Goal: Transaction & Acquisition: Purchase product/service

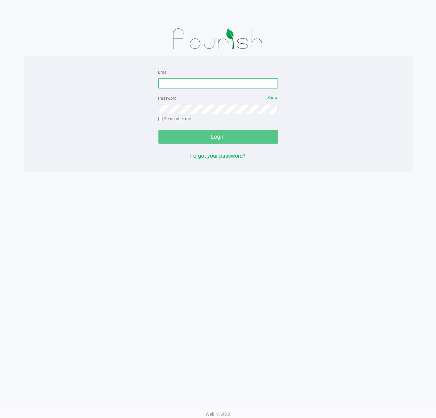
drag, startPoint x: 197, startPoint y: 88, endPoint x: 202, endPoint y: 87, distance: 4.8
click at [201, 88] on input "Email" at bounding box center [218, 83] width 120 height 10
type input "[EMAIL_ADDRESS][DOMAIN_NAME]"
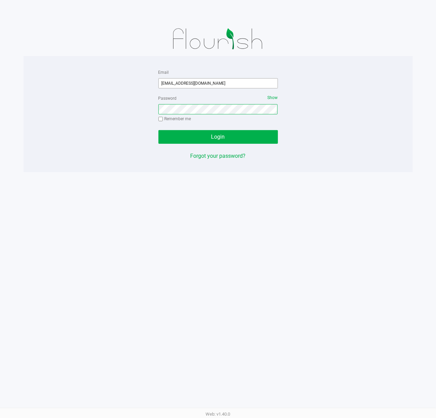
click at [158, 130] on button "Login" at bounding box center [218, 137] width 120 height 14
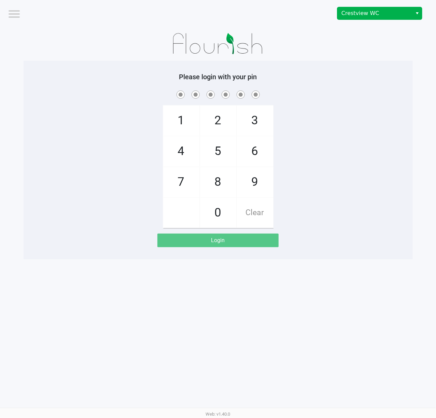
click at [378, 19] on div "Crestview WC" at bounding box center [329, 13] width 213 height 27
click at [378, 18] on span "Crestview WC" at bounding box center [374, 13] width 75 height 12
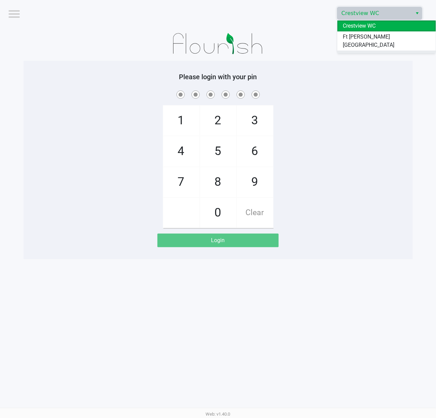
click at [380, 51] on li "Pensacola WC" at bounding box center [386, 56] width 98 height 11
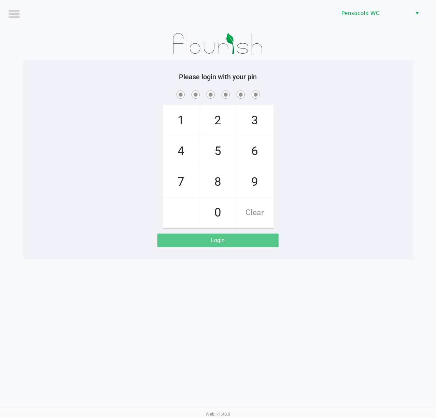
click at [390, 104] on div "1 4 7 2 5 8 0 3 6 9 Clear" at bounding box center [218, 158] width 389 height 139
checkbox input "true"
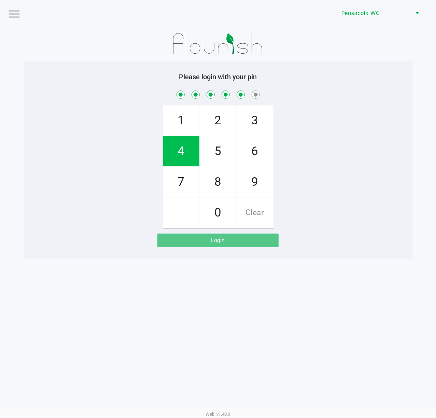
checkbox input "true"
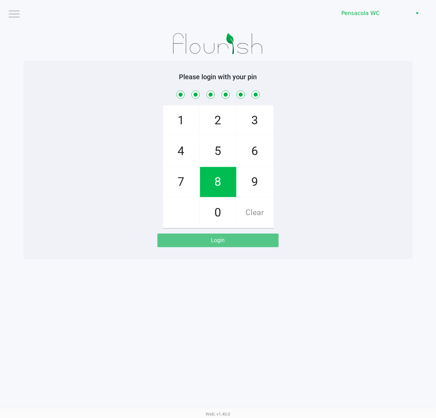
checkbox input "true"
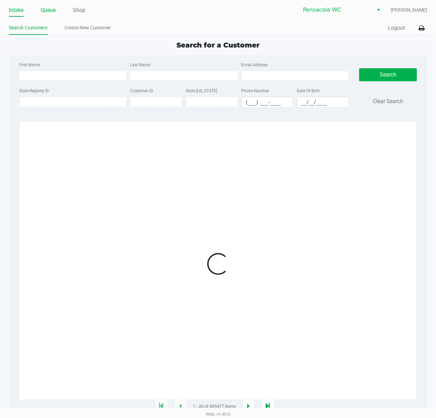
click at [48, 15] on li "Queue" at bounding box center [48, 11] width 15 height 12
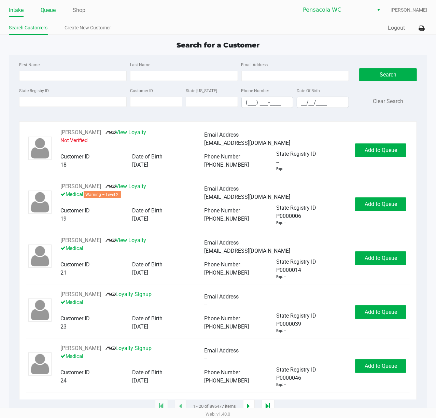
click at [48, 14] on link "Queue" at bounding box center [48, 10] width 15 height 10
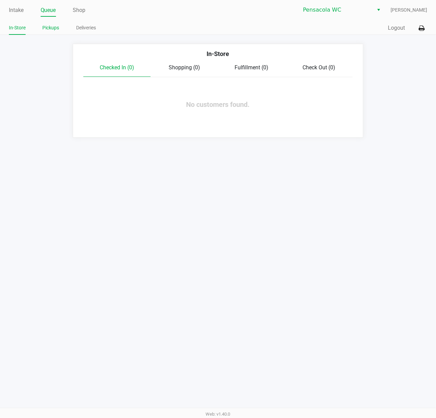
click at [53, 29] on link "Pickups" at bounding box center [51, 28] width 17 height 9
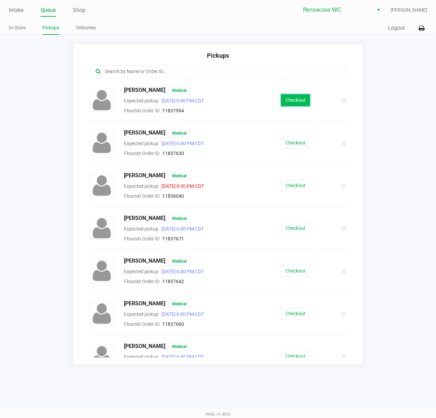
click at [286, 103] on button "Checkout" at bounding box center [295, 100] width 29 height 12
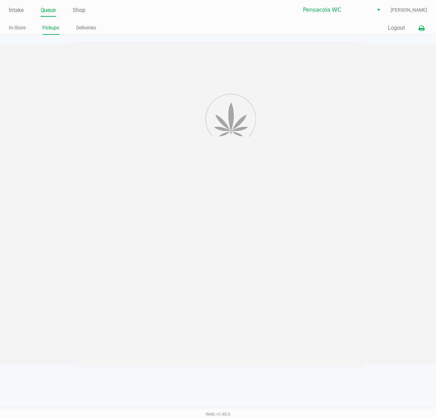
click at [423, 28] on icon at bounding box center [422, 28] width 6 height 5
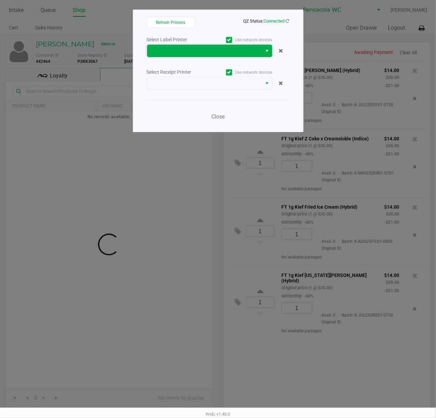
click at [183, 54] on span at bounding box center [204, 51] width 107 height 8
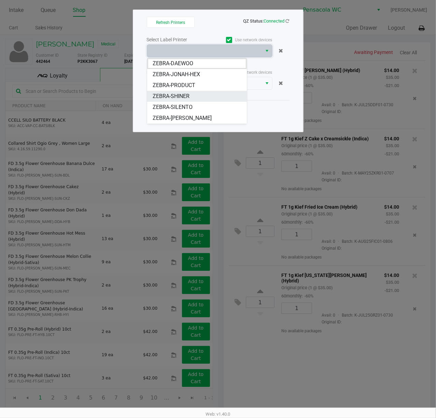
click at [205, 99] on li "ZEBRA-SHINER" at bounding box center [197, 96] width 100 height 11
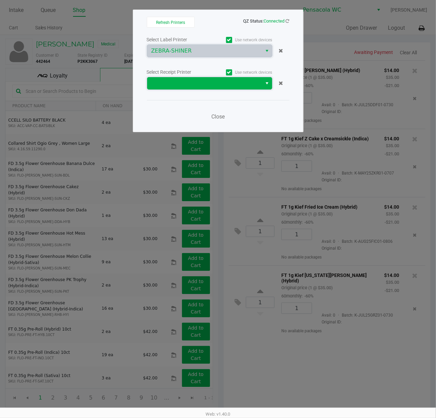
click at [205, 89] on span at bounding box center [204, 83] width 115 height 12
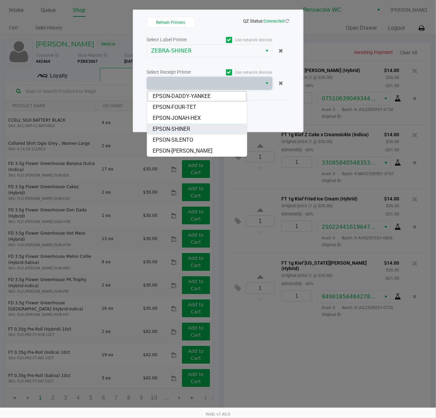
click at [198, 129] on li "EPSON-SHINER" at bounding box center [197, 129] width 100 height 11
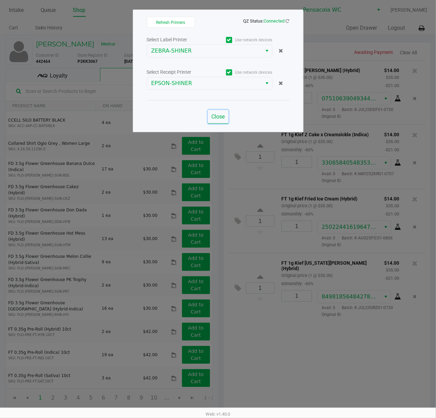
click at [228, 113] on button "Close" at bounding box center [218, 117] width 20 height 14
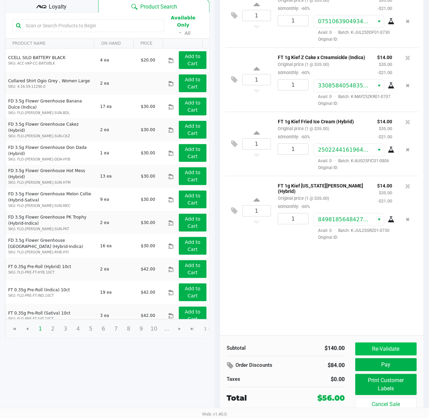
scroll to position [79, 0]
click at [381, 355] on div "Re-Validate Pay Print Customer Labels Cancel Sale" at bounding box center [388, 377] width 67 height 68
click at [382, 356] on div "Re-Validate Pay Print Customer Labels Cancel Sale" at bounding box center [388, 377] width 67 height 68
click at [382, 371] on div "Re-Validate Pay Print Customer Labels Cancel Sale" at bounding box center [388, 377] width 67 height 68
click at [381, 365] on button "Pay" at bounding box center [386, 364] width 62 height 13
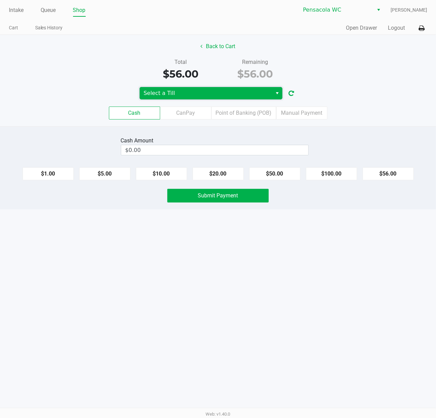
click at [200, 99] on span "Select a Till" at bounding box center [206, 93] width 133 height 12
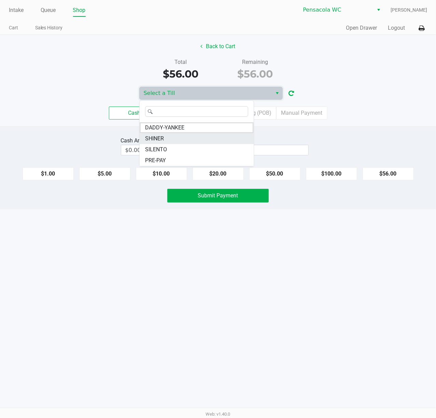
click at [173, 140] on li "SHINER" at bounding box center [197, 138] width 114 height 11
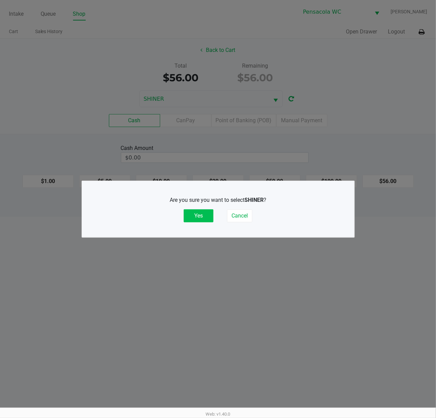
drag, startPoint x: 197, startPoint y: 214, endPoint x: 199, endPoint y: 208, distance: 6.0
click at [198, 213] on button "Yes" at bounding box center [199, 215] width 30 height 13
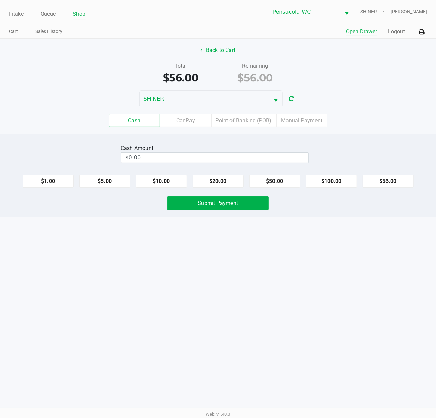
click at [370, 32] on button "Open Drawer" at bounding box center [361, 32] width 31 height 8
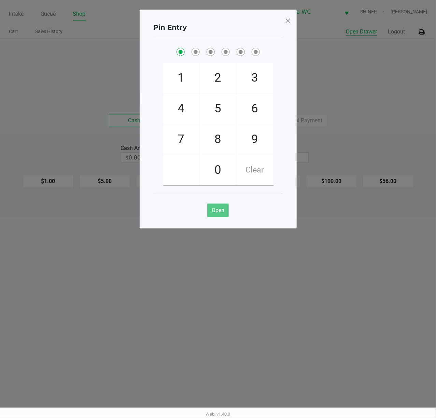
checkbox input "true"
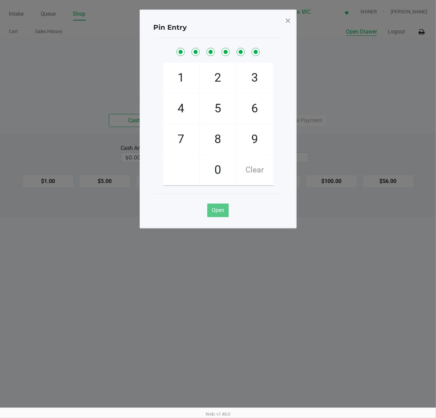
checkbox input "true"
click at [290, 21] on span at bounding box center [288, 20] width 6 height 11
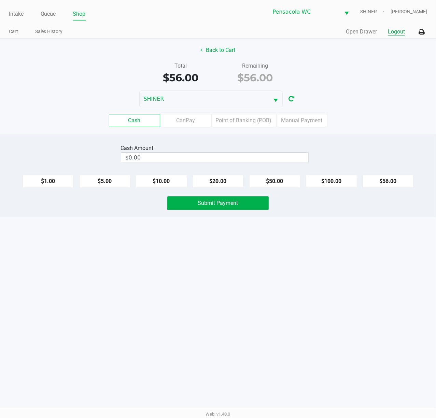
click at [392, 31] on button "Logout" at bounding box center [396, 32] width 17 height 8
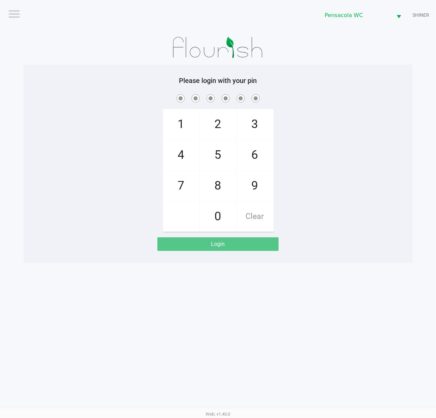
click at [336, 112] on div "1 4 7 2 5 8 0 3 6 9 Clear" at bounding box center [218, 162] width 389 height 139
checkbox input "true"
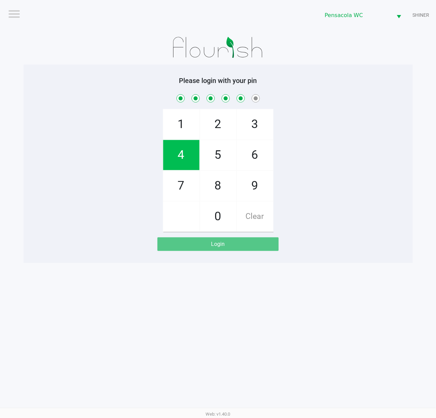
checkbox input "true"
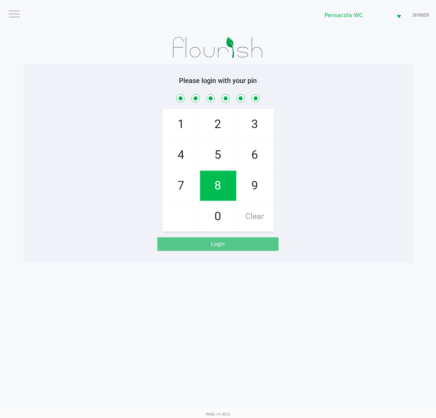
checkbox input "true"
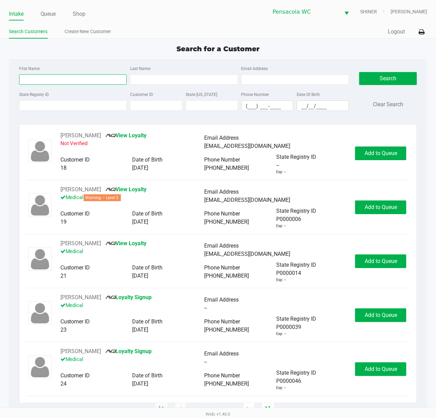
click at [76, 81] on input "First Name" at bounding box center [73, 79] width 108 height 10
type input "[PERSON_NAME]"
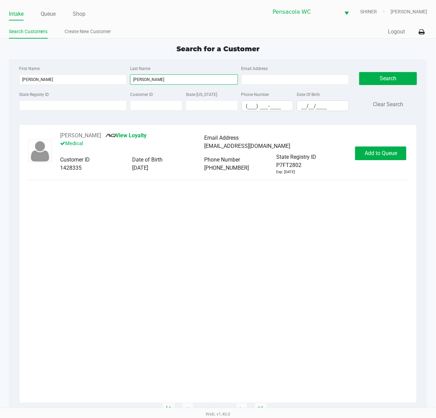
type input "[PERSON_NAME]"
click at [386, 144] on div "[PERSON_NAME] View Loyalty Medical Email Address [EMAIL_ADDRESS][DOMAIN_NAME] C…" at bounding box center [218, 152] width 384 height 43
click at [385, 151] on span "Add to Queue" at bounding box center [381, 153] width 32 height 6
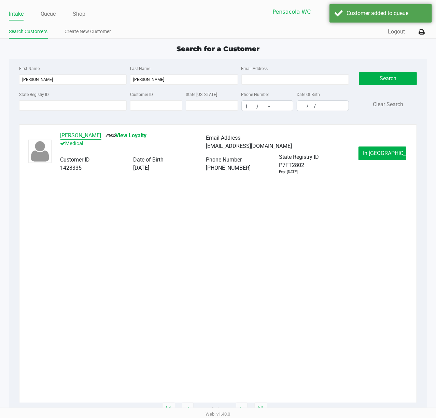
click at [83, 131] on button "[PERSON_NAME]" at bounding box center [80, 135] width 41 height 8
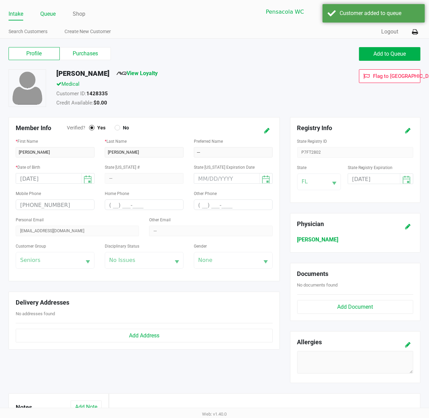
click at [41, 12] on link "Queue" at bounding box center [47, 14] width 15 height 10
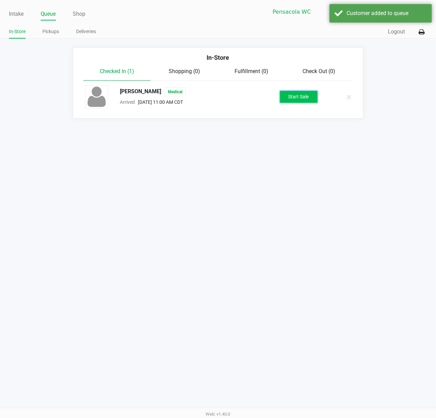
click at [283, 97] on button "Start Sale" at bounding box center [299, 97] width 38 height 12
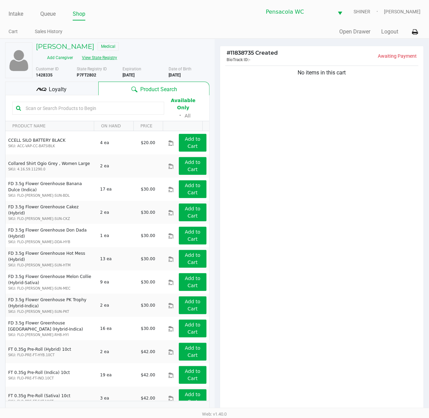
click at [109, 57] on button "View State Registry" at bounding box center [98, 57] width 40 height 11
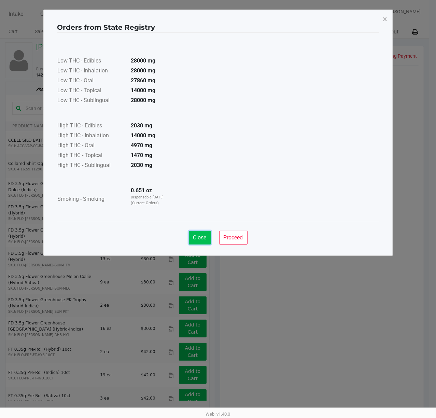
drag, startPoint x: 205, startPoint y: 242, endPoint x: 198, endPoint y: 234, distance: 10.4
click at [204, 242] on button "Close" at bounding box center [200, 238] width 22 height 14
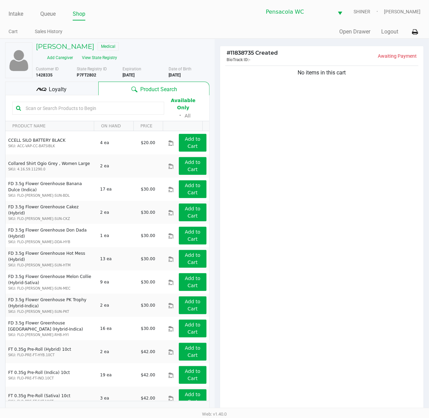
click at [104, 104] on input "text" at bounding box center [92, 108] width 138 height 10
type input "bct"
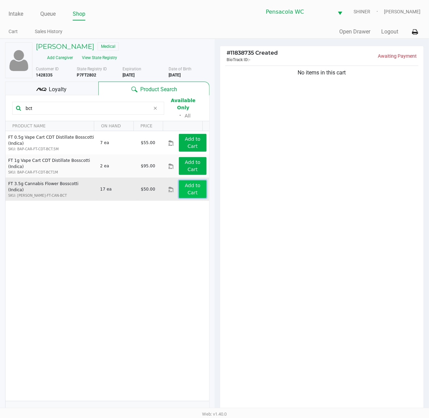
click at [192, 188] on button "Add to Cart" at bounding box center [192, 189] width 27 height 18
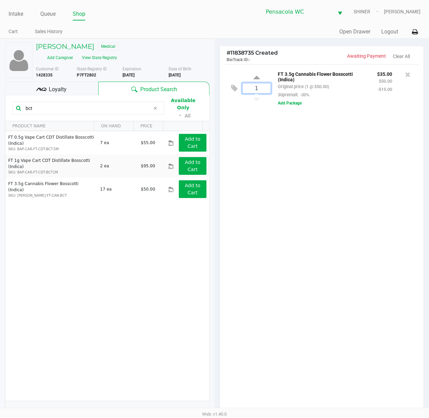
click at [253, 92] on input "1" at bounding box center [257, 88] width 28 height 10
type input "3"
drag, startPoint x: 324, startPoint y: 193, endPoint x: 337, endPoint y: 187, distance: 13.6
click at [335, 191] on div "Loading [PERSON_NAME] Medical Add Caregiver View State Registry Customer ID 142…" at bounding box center [214, 265] width 429 height 453
click at [126, 112] on div "bct Available Only ᛫ All" at bounding box center [107, 108] width 190 height 24
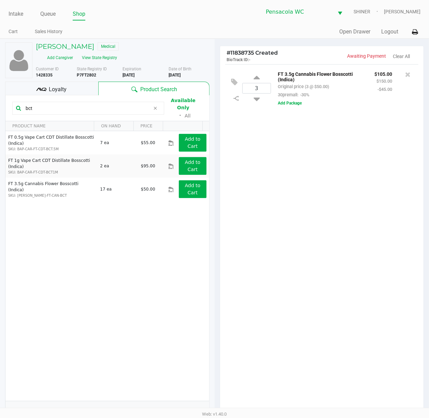
click at [124, 109] on input "bct" at bounding box center [86, 108] width 127 height 10
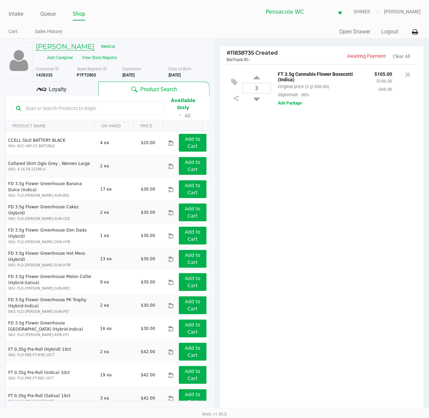
drag, startPoint x: 73, startPoint y: 51, endPoint x: 74, endPoint y: 46, distance: 5.2
click at [74, 46] on div "[PERSON_NAME] Medical" at bounding box center [123, 47] width 184 height 10
click at [74, 46] on h5 "[PERSON_NAME]" at bounding box center [65, 46] width 58 height 8
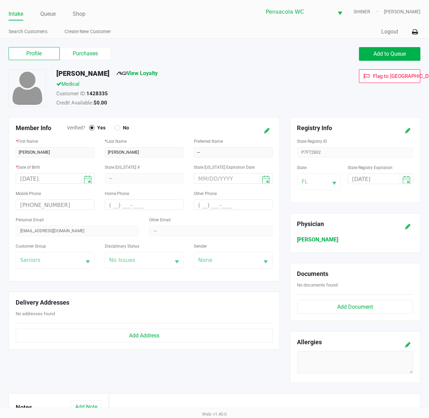
click at [77, 62] on div "Profile Purchases Add to Queue" at bounding box center [214, 57] width 422 height 24
click at [76, 58] on label "Purchases" at bounding box center [85, 53] width 51 height 13
click at [0, 0] on 1 "Purchases" at bounding box center [0, 0] width 0 height 0
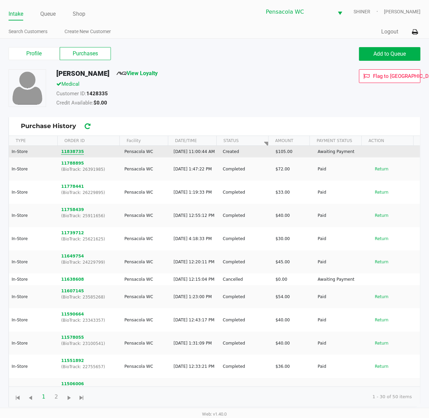
click at [73, 155] on button "11838735" at bounding box center [72, 152] width 23 height 6
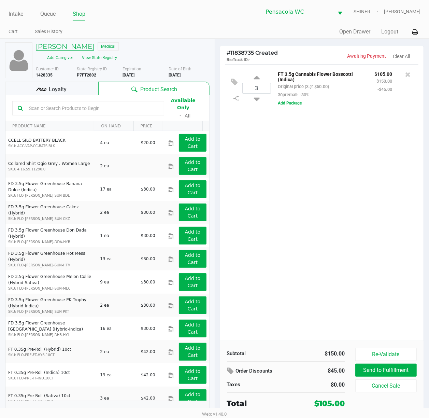
click at [72, 46] on h5 "[PERSON_NAME]" at bounding box center [65, 46] width 58 height 8
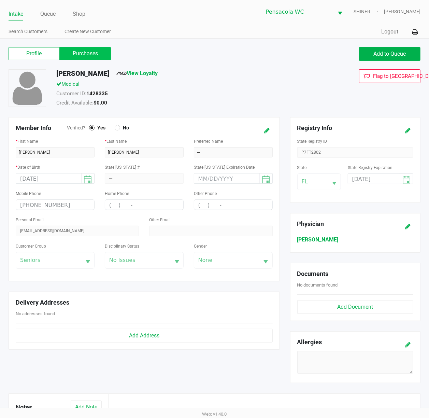
click at [89, 52] on label "Purchases" at bounding box center [85, 53] width 51 height 13
click at [0, 0] on 1 "Purchases" at bounding box center [0, 0] width 0 height 0
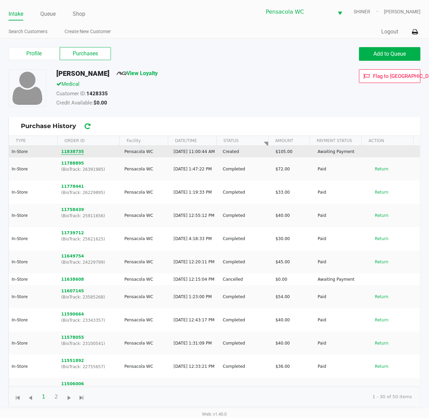
click at [70, 153] on button "11838735" at bounding box center [72, 152] width 23 height 6
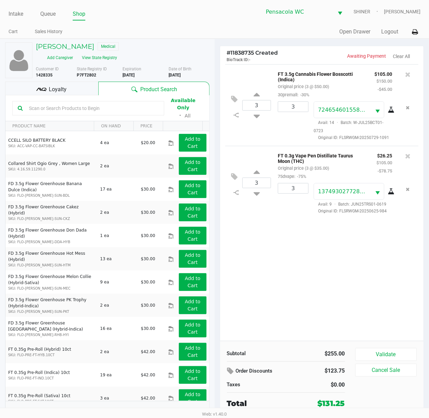
click at [74, 88] on div "Loyalty" at bounding box center [51, 89] width 93 height 14
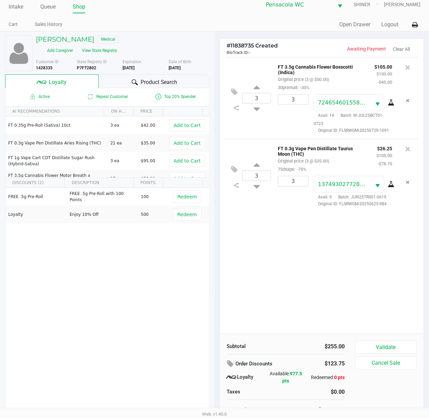
scroll to position [14, 0]
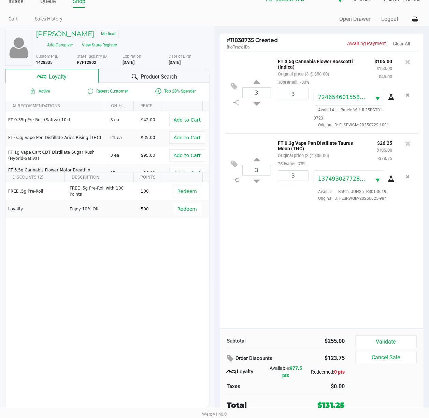
click at [400, 335] on button "Validate" at bounding box center [386, 341] width 62 height 13
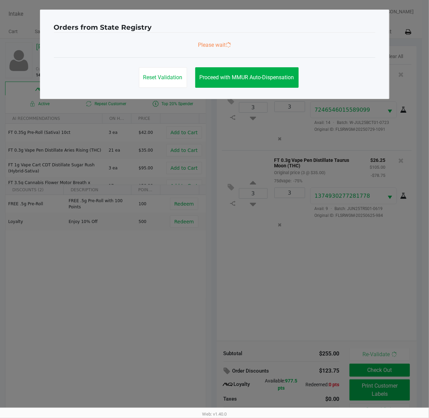
scroll to position [0, 0]
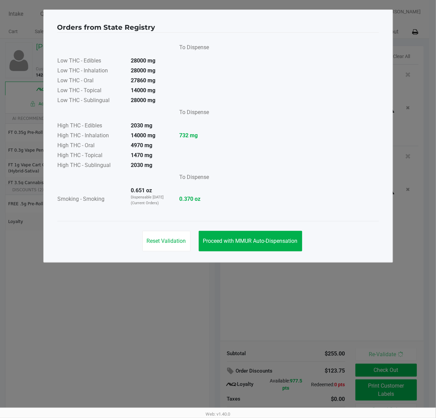
click at [266, 240] on span "Proceed with MMUR Auto-Dispensation" at bounding box center [250, 241] width 95 height 6
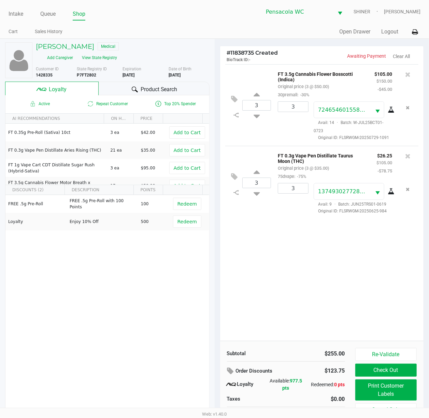
scroll to position [14, 0]
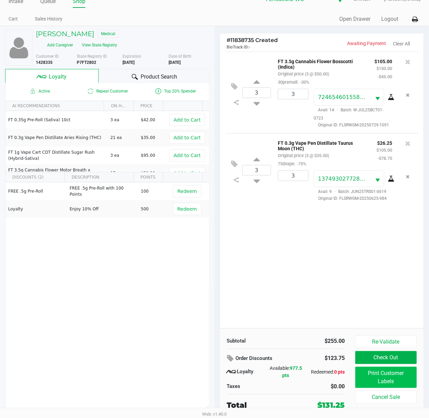
click at [394, 378] on button "Print Customer Labels" at bounding box center [386, 377] width 62 height 21
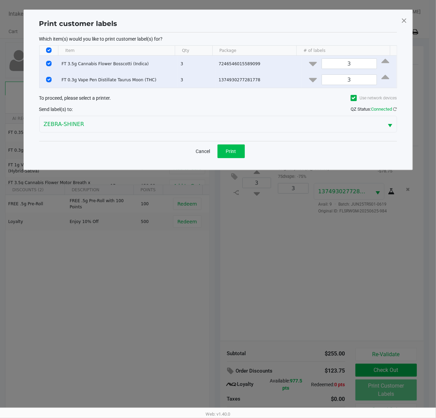
click at [231, 152] on span "Print" at bounding box center [231, 151] width 10 height 5
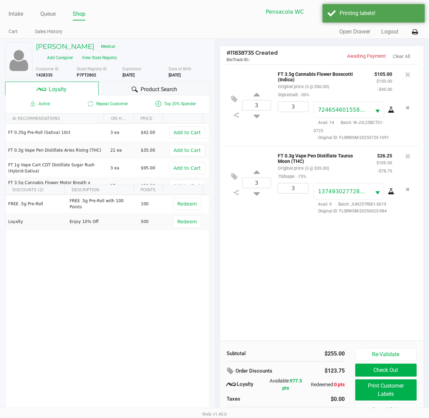
scroll to position [14, 0]
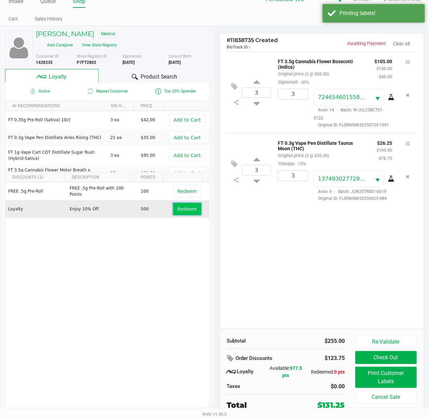
click at [173, 212] on button "Redeem" at bounding box center [187, 209] width 28 height 12
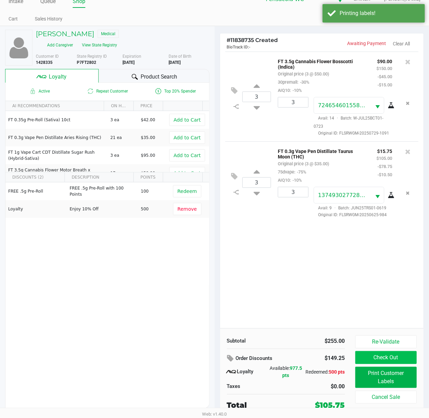
click at [391, 359] on button "Check Out" at bounding box center [386, 357] width 62 height 13
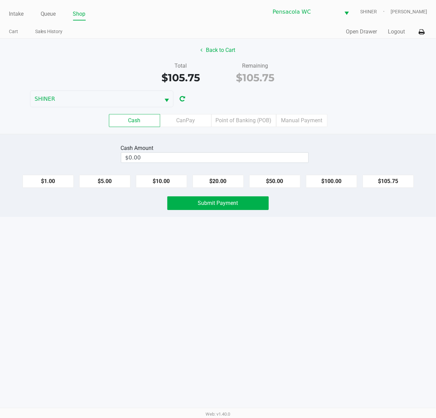
click at [242, 123] on label "Point of Banking (POB)" at bounding box center [243, 120] width 65 height 13
click at [0, 0] on 7 "Point of Banking (POB)" at bounding box center [0, 0] width 0 height 0
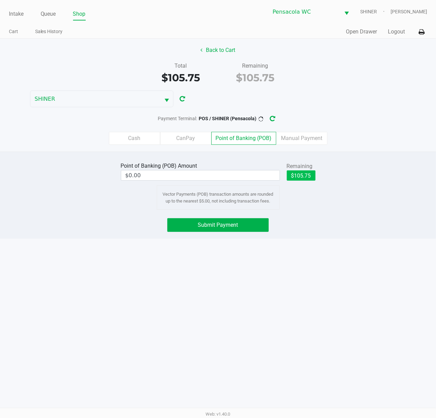
click at [303, 178] on button "$105.75" at bounding box center [301, 175] width 29 height 10
type input "$105.75"
click at [231, 225] on span "Submit Payment" at bounding box center [218, 225] width 40 height 6
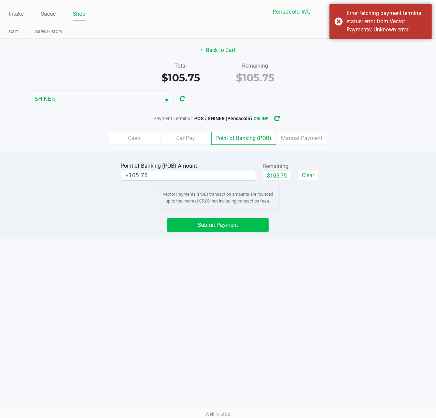
click at [230, 220] on button "Submit Payment" at bounding box center [217, 225] width 101 height 14
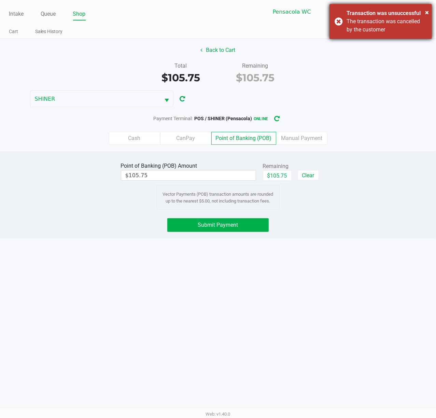
click at [369, 34] on div "× Transaction was unsuccessful The transaction was cancelled by the customer" at bounding box center [381, 21] width 102 height 35
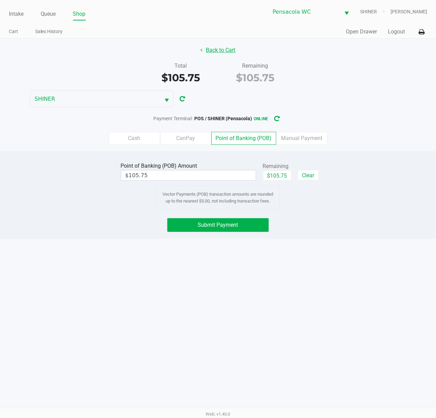
click at [227, 50] on button "Back to Cart" at bounding box center [218, 50] width 44 height 13
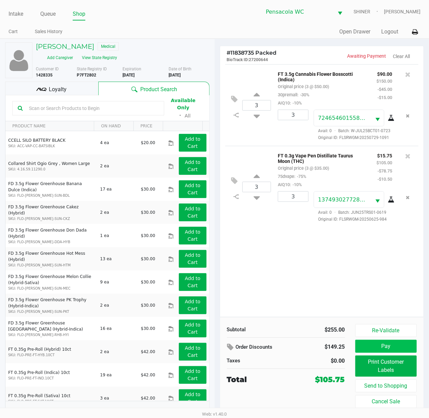
click at [390, 348] on button "Pay" at bounding box center [386, 346] width 62 height 13
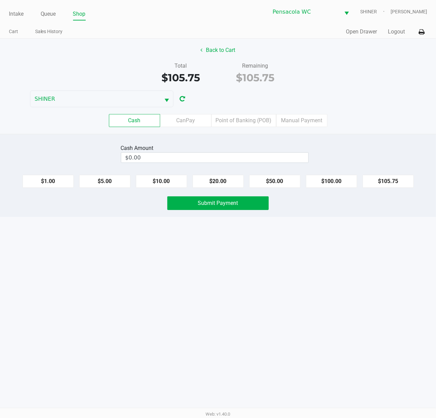
click at [237, 124] on label "Point of Banking (POB)" at bounding box center [243, 120] width 65 height 13
click at [0, 0] on 7 "Point of Banking (POB)" at bounding box center [0, 0] width 0 height 0
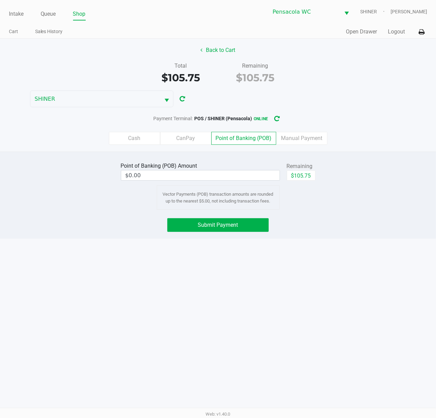
click at [298, 176] on button "$105.75" at bounding box center [301, 175] width 29 height 10
type input "$105.75"
click at [211, 232] on button "Submit Payment" at bounding box center [217, 225] width 101 height 14
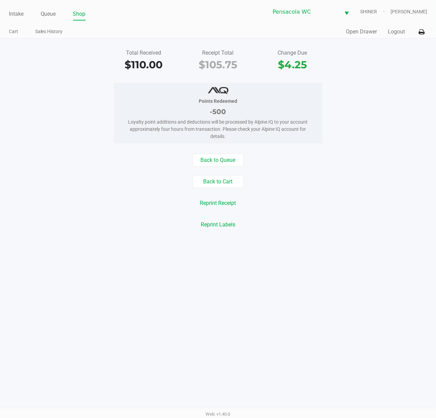
click at [18, 14] on link "Intake" at bounding box center [16, 14] width 15 height 10
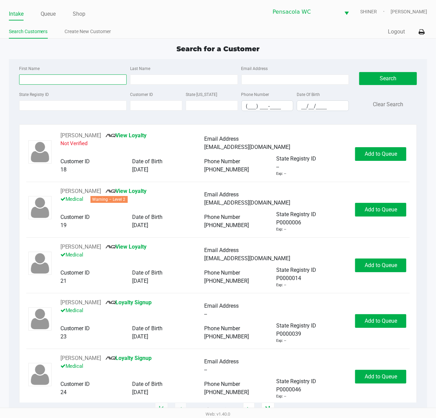
click at [69, 78] on input "First Name" at bounding box center [73, 79] width 108 height 10
click at [96, 80] on input "First Name" at bounding box center [73, 79] width 108 height 10
type input "[PERSON_NAME]"
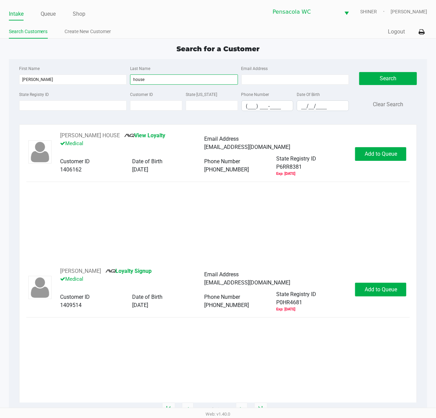
type input "house"
click at [380, 146] on div "[PERSON_NAME][GEOGRAPHIC_DATA] View Loyalty Medical Email Address [EMAIL_ADDRES…" at bounding box center [218, 153] width 384 height 45
click at [381, 150] on button "Add to Queue" at bounding box center [380, 154] width 51 height 14
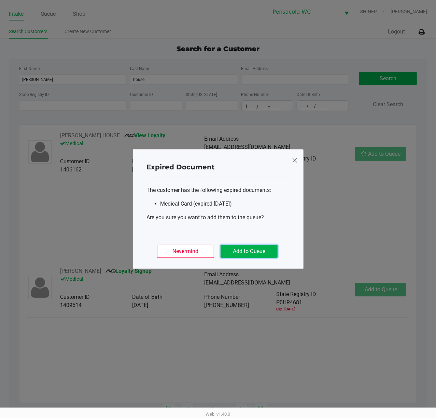
click at [238, 246] on button "Add to Queue" at bounding box center [249, 251] width 57 height 13
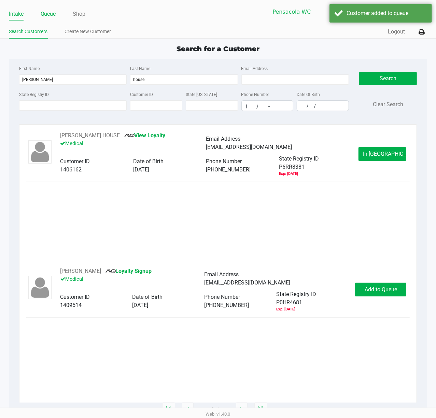
click at [55, 16] on link "Queue" at bounding box center [48, 14] width 15 height 10
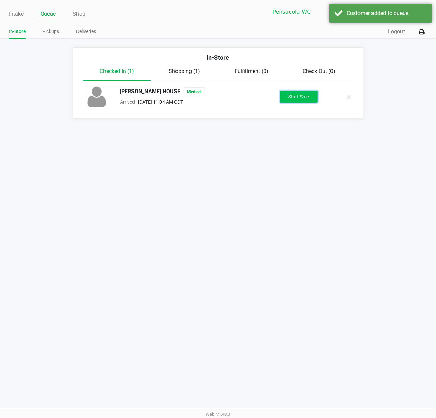
click at [291, 99] on button "Start Sale" at bounding box center [299, 97] width 38 height 12
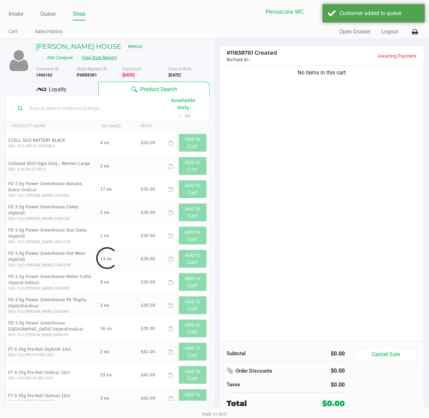
click at [104, 59] on button "View State Registry" at bounding box center [98, 57] width 40 height 11
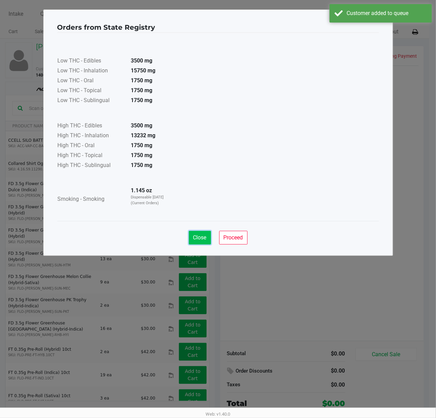
click at [193, 239] on button "Close" at bounding box center [200, 238] width 22 height 14
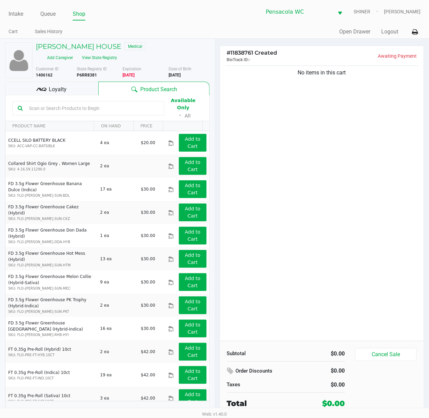
click at [108, 103] on input "text" at bounding box center [92, 108] width 132 height 10
type input "ckz"
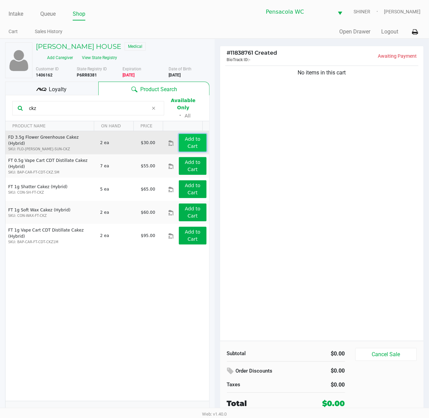
click at [194, 142] on button "Add to Cart" at bounding box center [192, 143] width 27 height 18
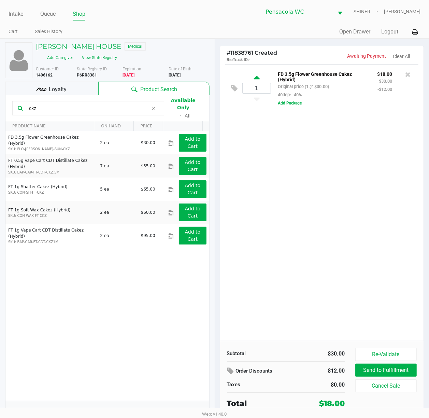
click at [257, 77] on icon at bounding box center [257, 78] width 6 height 9
type input "2"
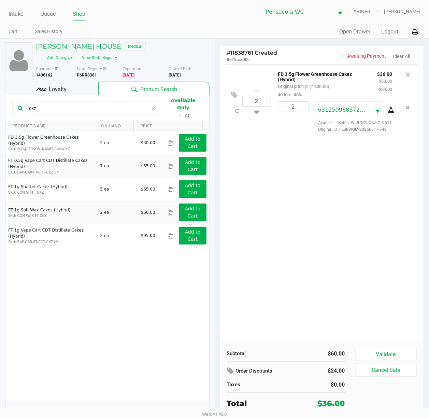
click at [70, 90] on div "Loyalty" at bounding box center [51, 89] width 93 height 14
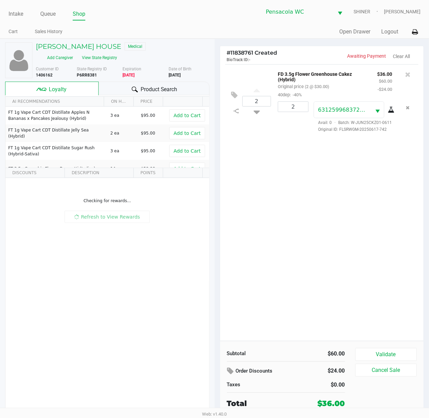
scroll to position [7, 0]
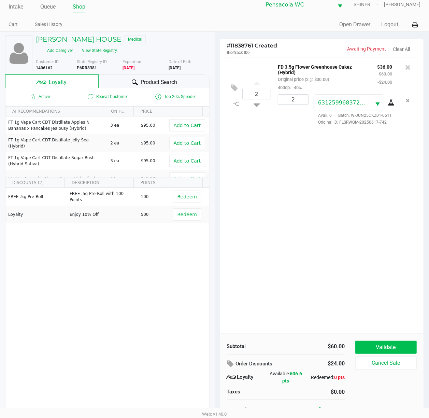
click at [393, 342] on button "Validate" at bounding box center [386, 347] width 62 height 13
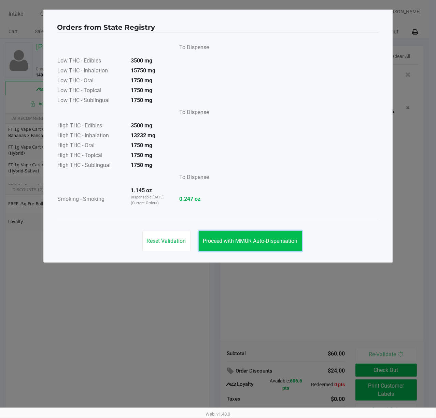
click at [263, 238] on span "Proceed with MMUR Auto-Dispensation" at bounding box center [250, 241] width 95 height 6
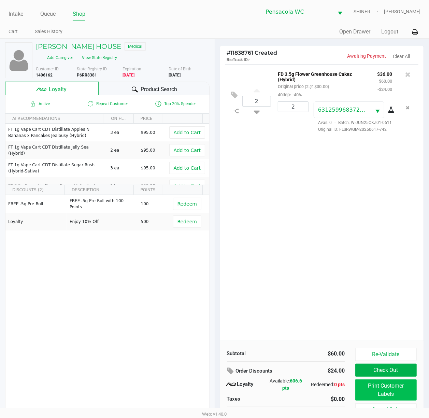
click at [391, 388] on button "Print Customer Labels" at bounding box center [386, 389] width 62 height 21
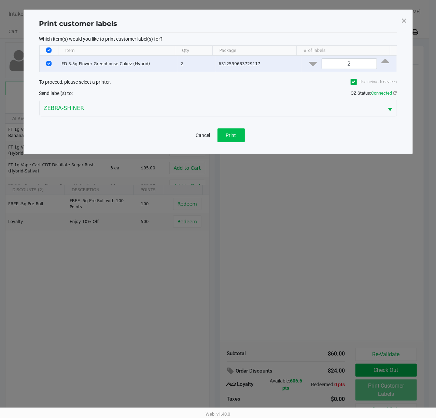
click at [229, 136] on span "Print" at bounding box center [231, 134] width 10 height 5
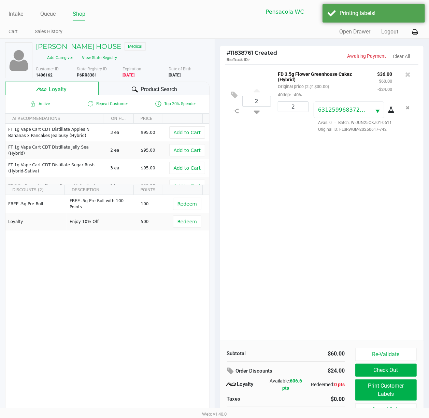
scroll to position [14, 0]
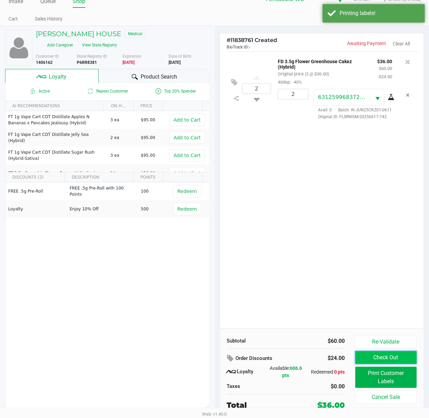
click at [390, 358] on button "Check Out" at bounding box center [386, 357] width 62 height 13
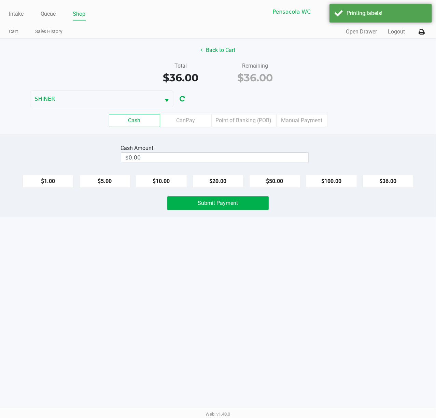
click at [241, 119] on label "Point of Banking (POB)" at bounding box center [243, 120] width 65 height 13
click at [0, 0] on 7 "Point of Banking (POB)" at bounding box center [0, 0] width 0 height 0
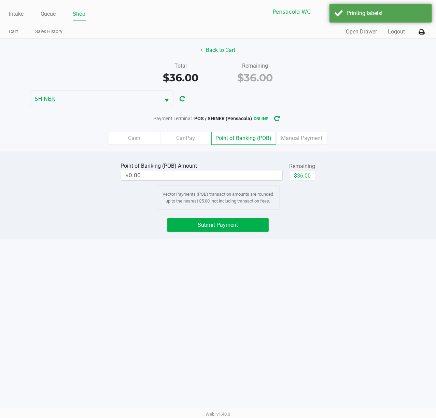
click at [306, 179] on button "$36.00" at bounding box center [303, 175] width 26 height 10
type input "$36.00"
click at [234, 220] on button "Submit Payment" at bounding box center [217, 225] width 101 height 14
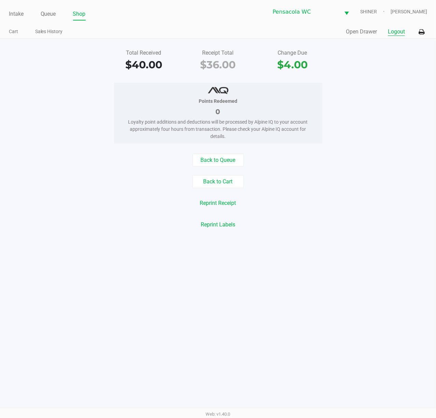
click at [390, 34] on button "Logout" at bounding box center [396, 32] width 17 height 8
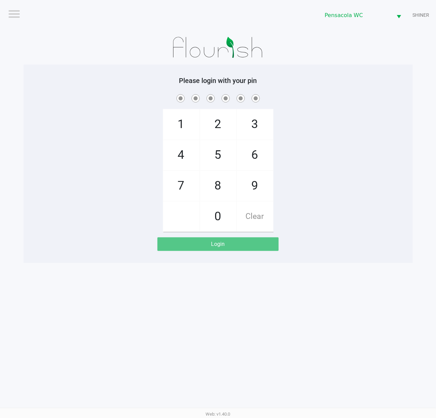
click at [136, 136] on div "1 4 7 2 5 8 0 3 6 9 Clear" at bounding box center [218, 162] width 389 height 139
checkbox input "true"
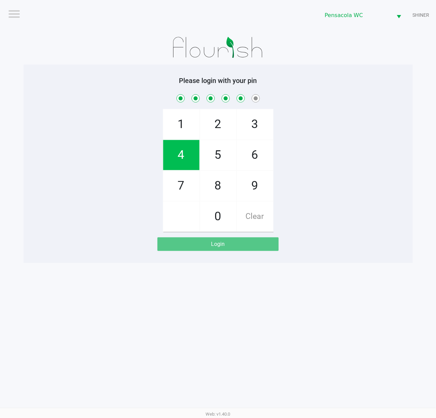
checkbox input "true"
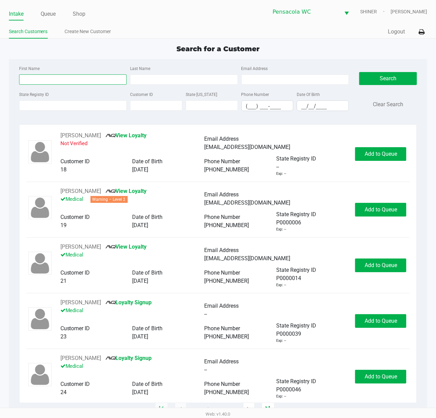
click at [62, 82] on input "First Name" at bounding box center [73, 79] width 108 height 10
type input "[PERSON_NAME]"
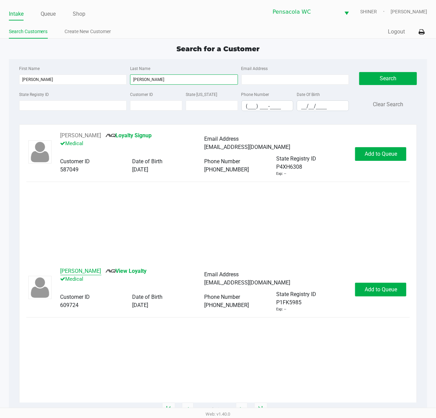
type input "[PERSON_NAME]"
click at [98, 272] on button "[PERSON_NAME]" at bounding box center [80, 271] width 41 height 8
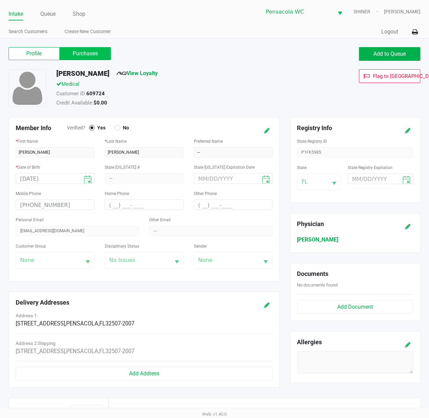
click at [97, 52] on label "Purchases" at bounding box center [85, 53] width 51 height 13
click at [0, 0] on 1 "Purchases" at bounding box center [0, 0] width 0 height 0
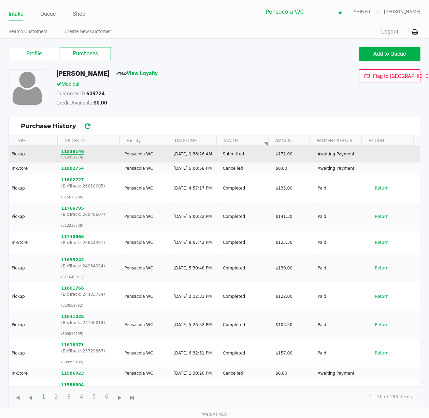
click at [63, 151] on button "11838146" at bounding box center [72, 152] width 23 height 6
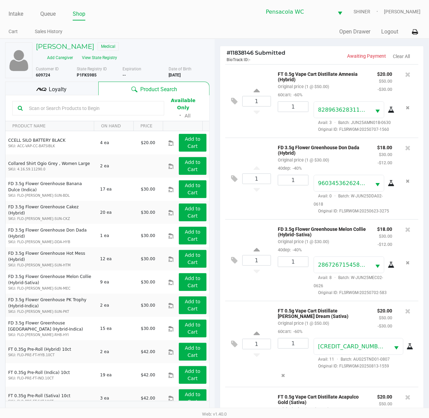
click at [80, 88] on div "Loyalty" at bounding box center [51, 89] width 93 height 14
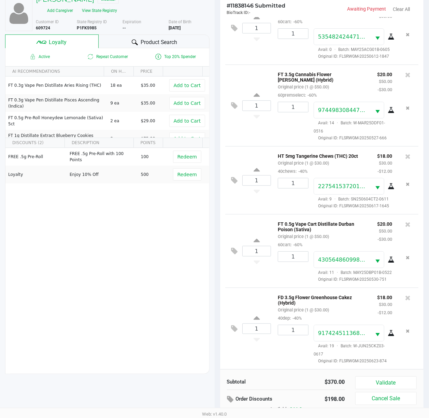
scroll to position [89, 0]
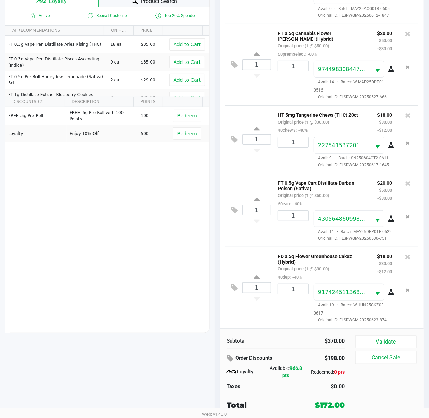
click at [401, 336] on button "Validate" at bounding box center [386, 341] width 62 height 13
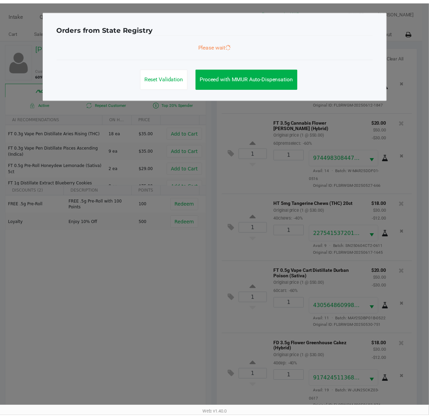
scroll to position [443, 0]
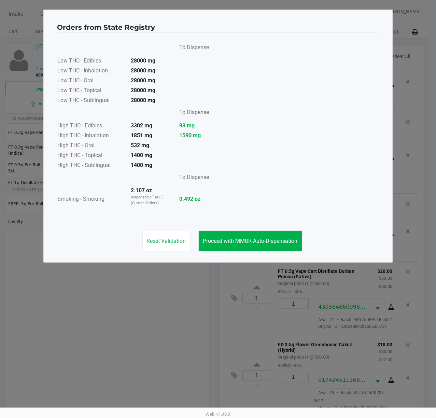
click at [252, 241] on span "Proceed with MMUR Auto-Dispensation" at bounding box center [250, 241] width 95 height 6
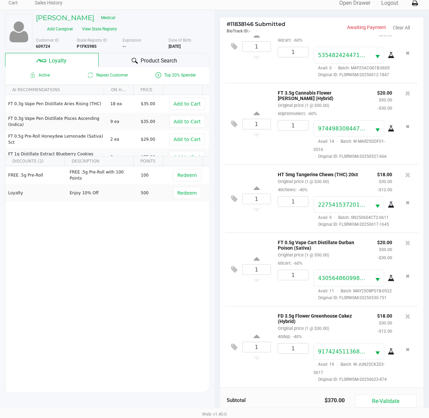
scroll to position [89, 0]
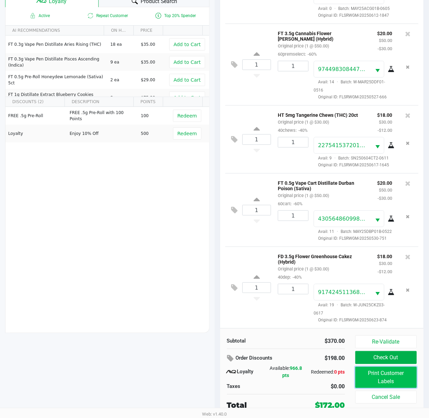
click at [406, 381] on button "Print Customer Labels" at bounding box center [386, 377] width 62 height 21
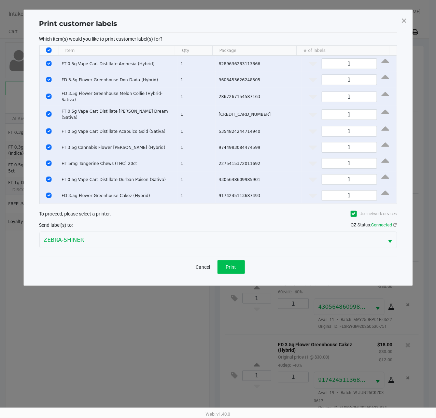
click at [232, 267] on span "Print" at bounding box center [231, 266] width 10 height 5
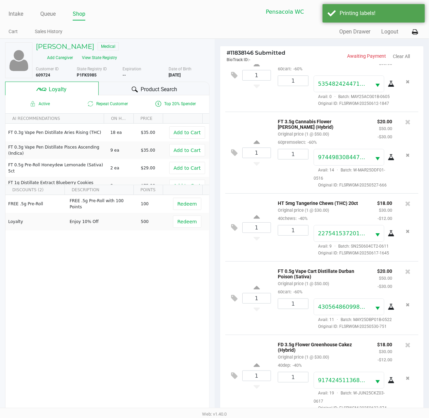
scroll to position [443, 0]
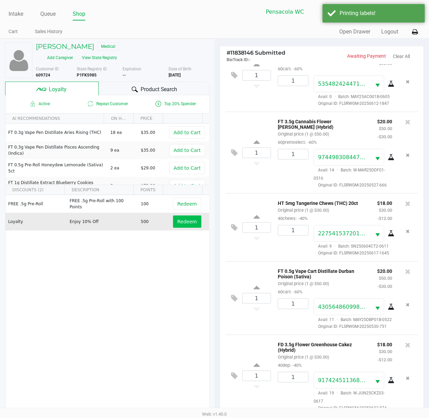
click at [180, 222] on span "Redeem" at bounding box center [187, 221] width 19 height 5
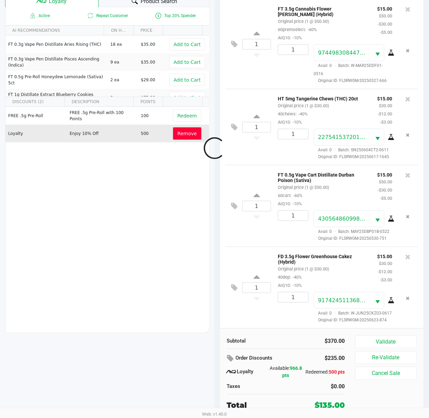
scroll to position [517, 0]
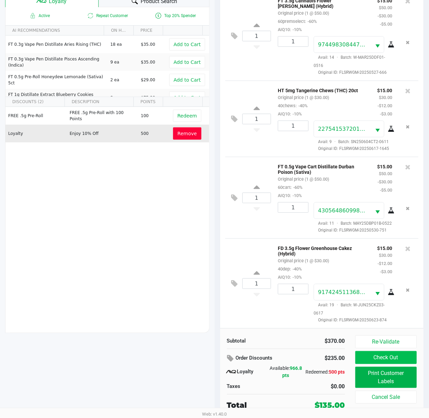
click at [402, 357] on button "Check Out" at bounding box center [386, 357] width 62 height 13
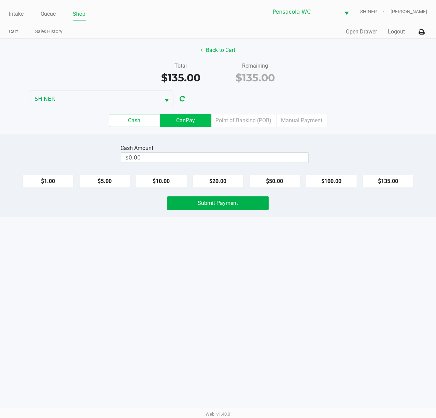
click at [187, 121] on label "CanPay" at bounding box center [185, 120] width 51 height 13
click at [0, 0] on 2 "CanPay" at bounding box center [0, 0] width 0 height 0
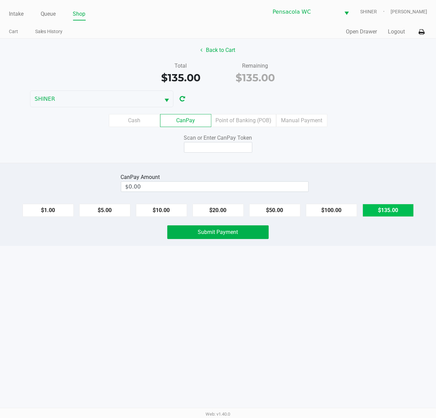
click at [391, 214] on button "$135.00" at bounding box center [388, 210] width 51 height 13
type input "$135.00"
click at [218, 146] on input at bounding box center [218, 147] width 68 height 11
type input "X6511352X"
click at [231, 239] on button "Submit Payment" at bounding box center [217, 232] width 101 height 14
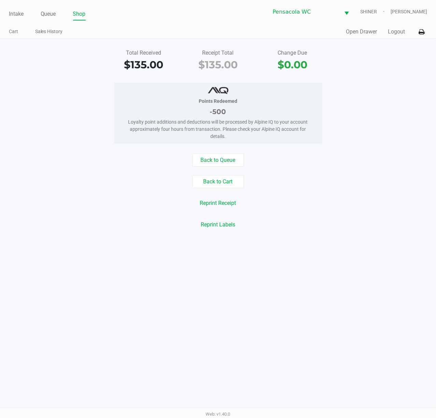
click at [402, 31] on button "Logout" at bounding box center [396, 32] width 17 height 8
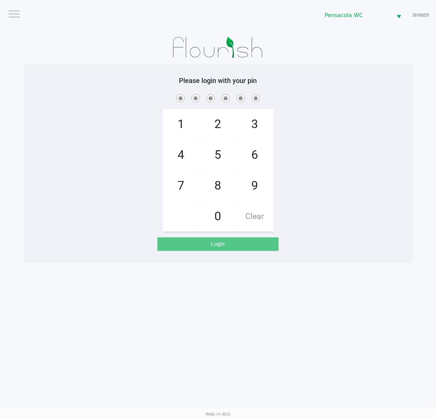
click at [128, 115] on div "1 4 7 2 5 8 0 3 6 9 Clear" at bounding box center [218, 162] width 389 height 139
checkbox input "true"
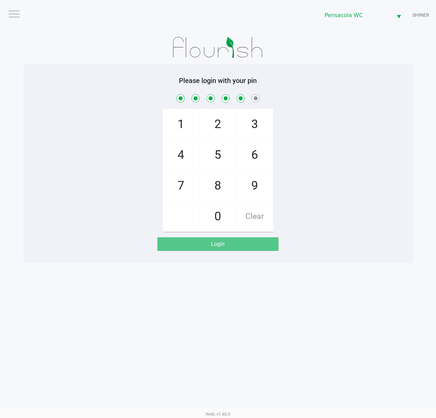
checkbox input "true"
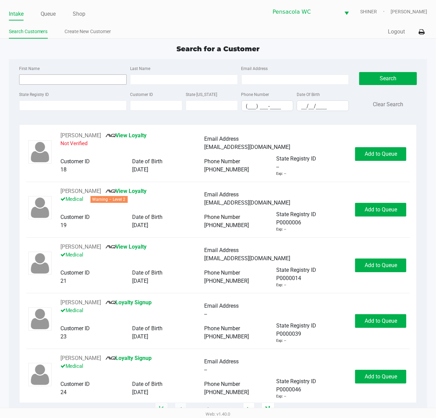
click at [62, 79] on input "First Name" at bounding box center [73, 79] width 108 height 10
click at [68, 79] on input "First Name" at bounding box center [73, 79] width 108 height 10
type input "[PERSON_NAME]"
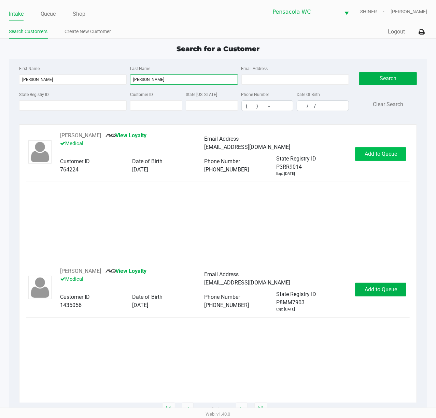
type input "[PERSON_NAME]"
click at [367, 159] on button "Add to Queue" at bounding box center [380, 154] width 51 height 14
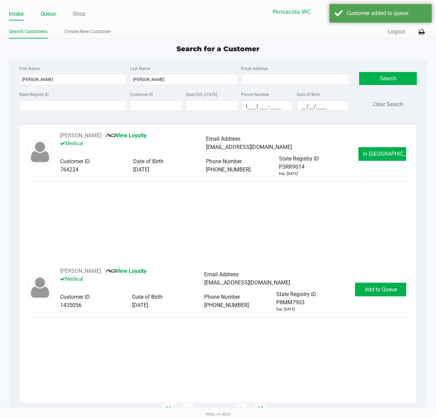
click at [46, 18] on link "Queue" at bounding box center [48, 14] width 15 height 10
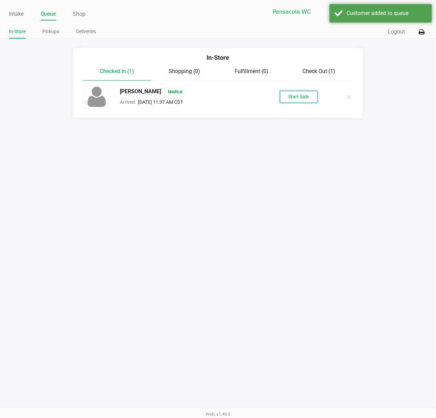
click at [281, 93] on button "Start Sale" at bounding box center [299, 97] width 38 height 12
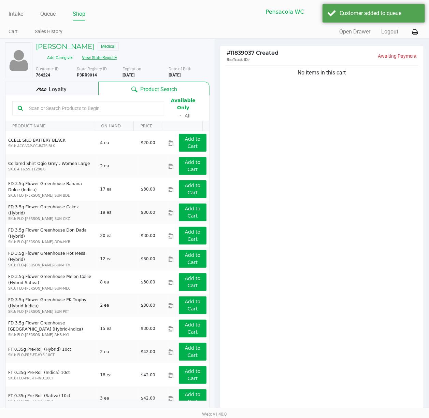
click at [94, 54] on button "View State Registry" at bounding box center [98, 57] width 40 height 11
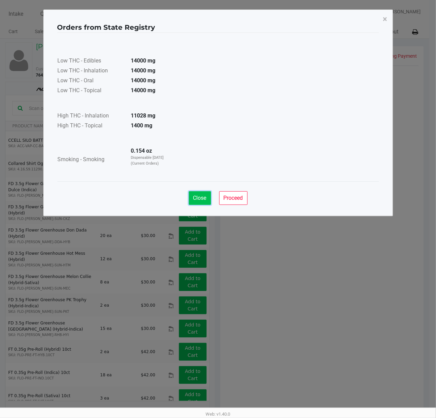
click at [195, 197] on span "Close" at bounding box center [199, 198] width 13 height 6
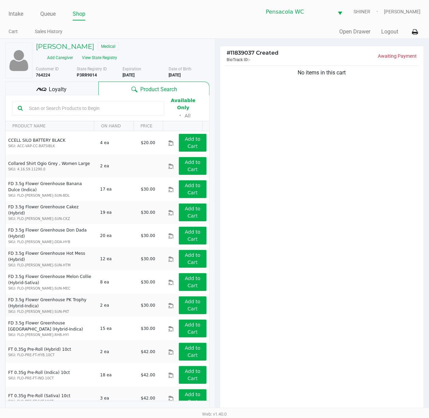
click at [73, 41] on div "[PERSON_NAME] Medical Add Caregiver View State Registry Customer ID 764224 Stat…" at bounding box center [107, 232] width 205 height 386
click at [75, 48] on h5 "[PERSON_NAME]" at bounding box center [65, 46] width 58 height 8
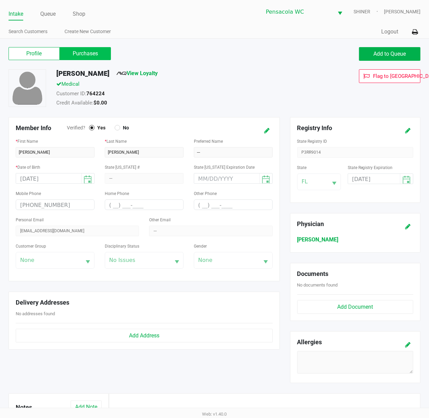
click at [81, 53] on label "Purchases" at bounding box center [85, 53] width 51 height 13
click at [0, 0] on 1 "Purchases" at bounding box center [0, 0] width 0 height 0
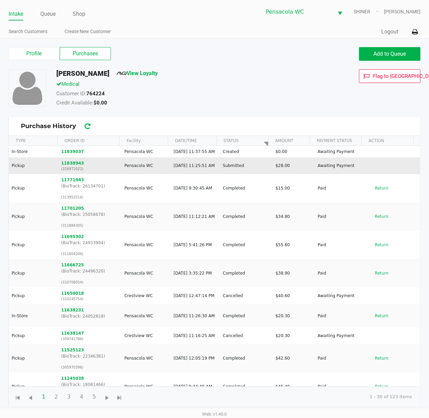
drag, startPoint x: 73, startPoint y: 175, endPoint x: 72, endPoint y: 171, distance: 4.1
click at [73, 171] on p "(316972022)" at bounding box center [89, 168] width 57 height 5
click at [70, 166] on button "11838943" at bounding box center [72, 163] width 23 height 6
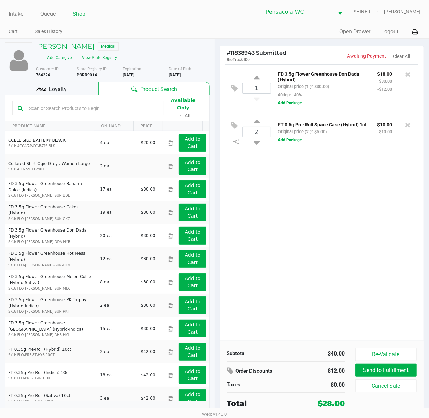
click at [358, 87] on div "FD 3.5g Flower Greenhouse Don Dada (Hybrid) Original price (1 @ $30.00) 40dep: …" at bounding box center [322, 84] width 99 height 29
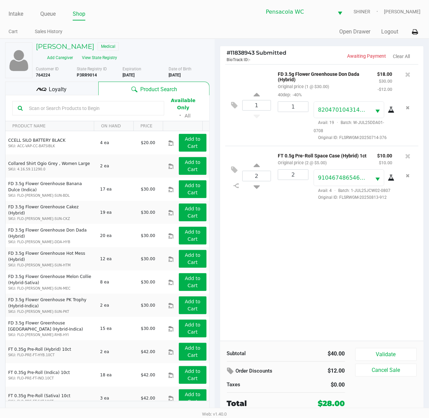
click at [66, 93] on span "Loyalty" at bounding box center [58, 89] width 18 height 8
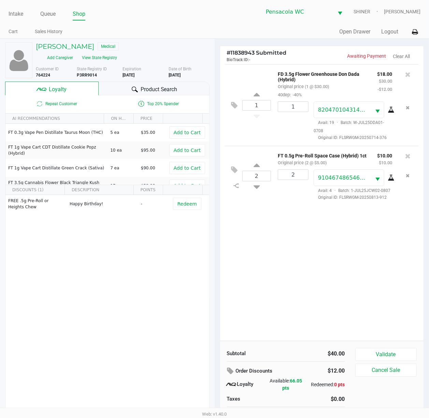
scroll to position [14, 0]
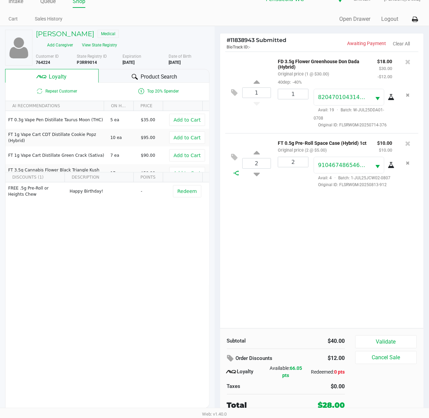
click at [239, 176] on div at bounding box center [237, 172] width 12 height 5
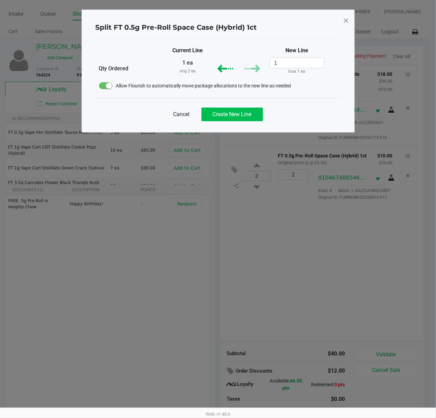
click at [240, 117] on span "Create New Line" at bounding box center [232, 114] width 39 height 6
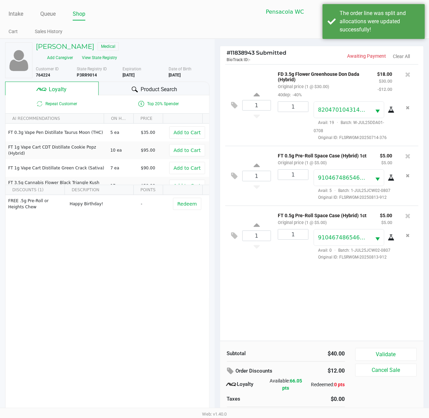
scroll to position [14, 0]
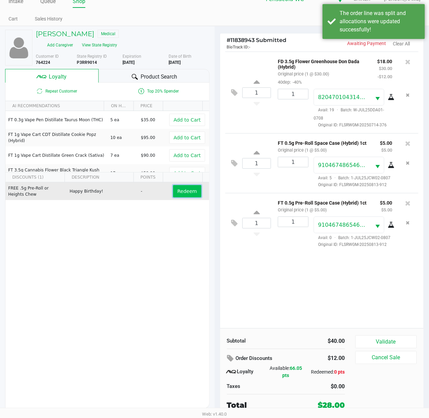
click at [184, 193] on span "Redeem" at bounding box center [187, 190] width 19 height 5
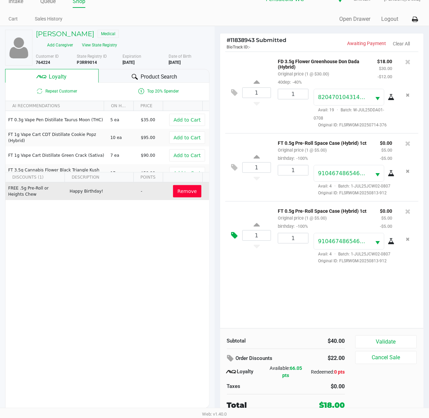
click at [231, 238] on button at bounding box center [237, 235] width 12 height 16
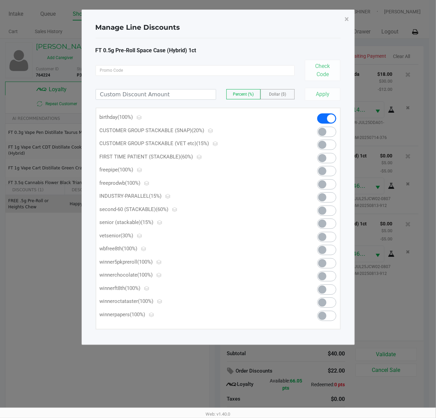
click at [330, 120] on span at bounding box center [331, 118] width 8 height 8
click at [345, 24] on span "×" at bounding box center [347, 19] width 4 height 10
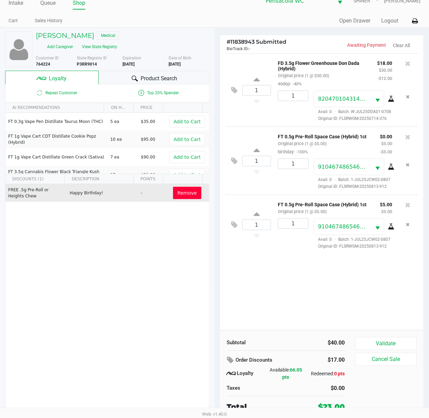
scroll to position [14, 0]
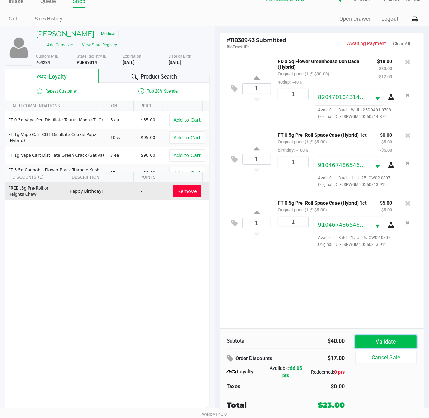
click at [389, 337] on button "Validate" at bounding box center [386, 341] width 62 height 13
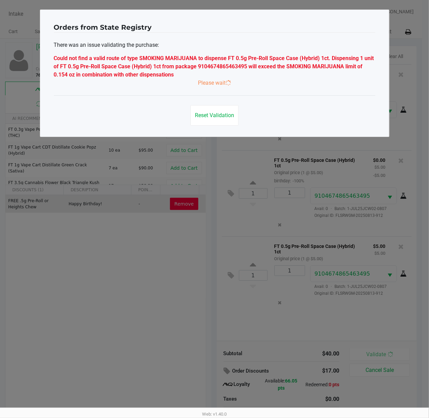
scroll to position [0, 0]
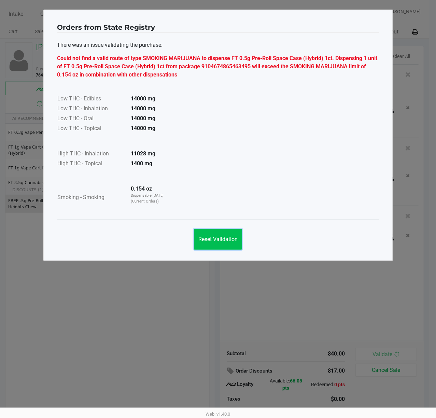
click at [227, 242] on span "Reset Validation" at bounding box center [217, 239] width 39 height 6
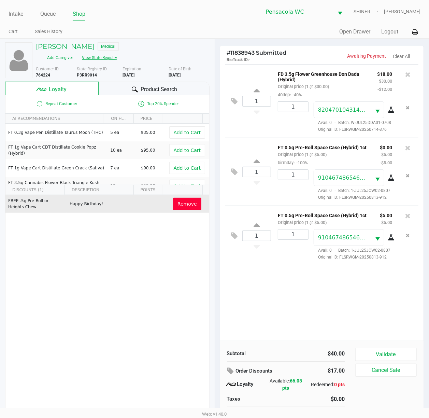
click at [102, 59] on button "View State Registry" at bounding box center [98, 57] width 40 height 11
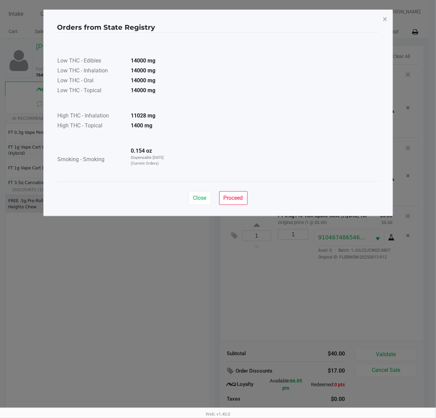
click at [198, 188] on div "Close Proceed" at bounding box center [218, 195] width 322 height 28
click at [198, 194] on button "Close" at bounding box center [200, 198] width 22 height 14
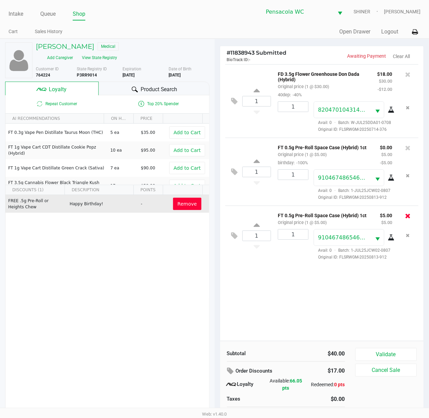
click at [409, 216] on icon at bounding box center [407, 215] width 5 height 7
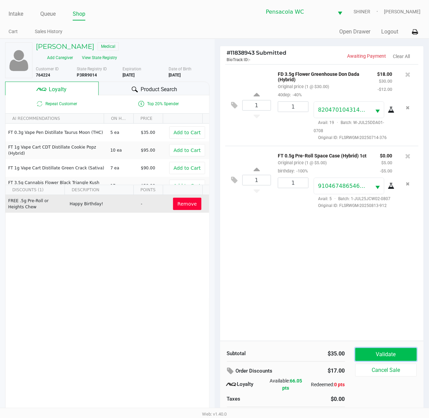
click at [383, 357] on button "Validate" at bounding box center [386, 354] width 62 height 13
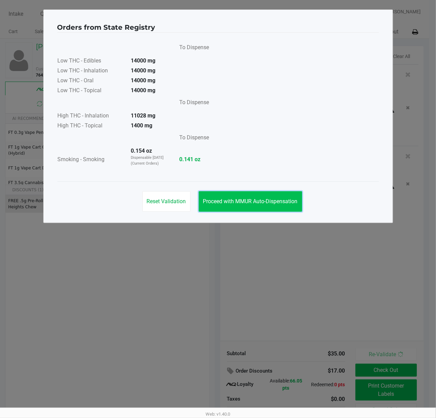
drag, startPoint x: 280, startPoint y: 198, endPoint x: 286, endPoint y: 208, distance: 11.5
click at [281, 199] on span "Proceed with MMUR Auto-Dispensation" at bounding box center [250, 201] width 95 height 6
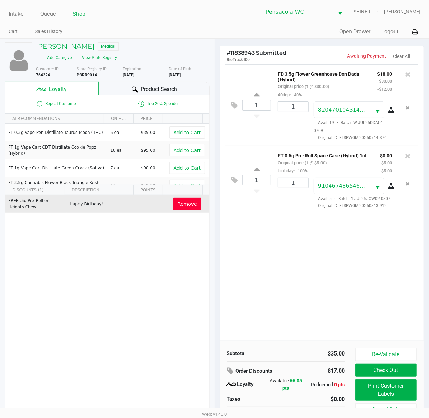
scroll to position [14, 0]
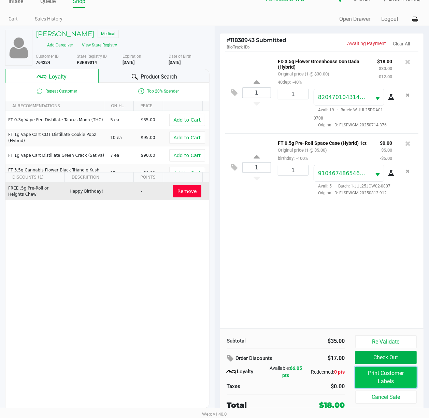
click at [402, 368] on button "Print Customer Labels" at bounding box center [386, 377] width 62 height 21
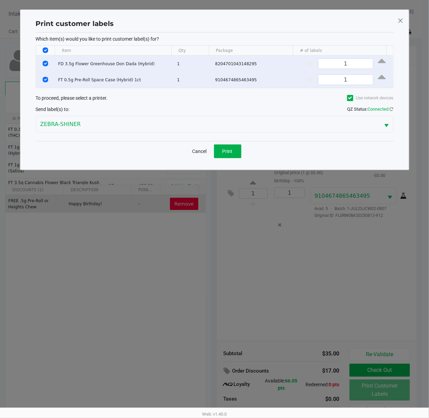
scroll to position [0, 0]
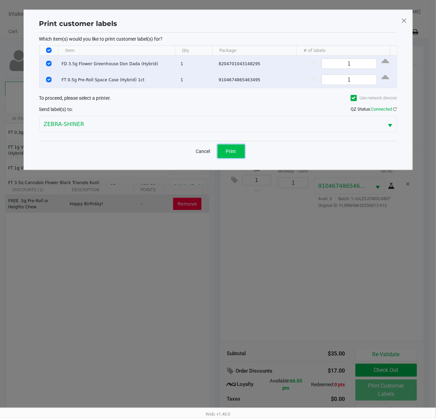
click at [234, 145] on button "Print" at bounding box center [231, 151] width 27 height 14
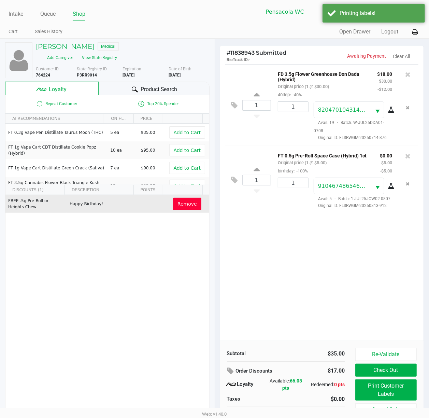
click at [389, 369] on button "Check Out" at bounding box center [386, 370] width 62 height 13
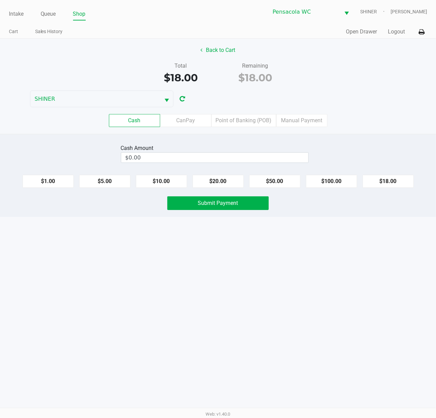
click at [239, 119] on label "Point of Banking (POB)" at bounding box center [243, 120] width 65 height 13
click at [0, 0] on 7 "Point of Banking (POB)" at bounding box center [0, 0] width 0 height 0
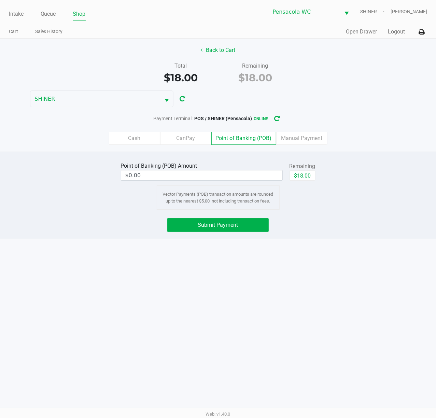
click at [309, 173] on button "$18.00" at bounding box center [303, 175] width 26 height 10
type input "$18.00"
click at [245, 225] on button "Submit Payment" at bounding box center [217, 225] width 101 height 14
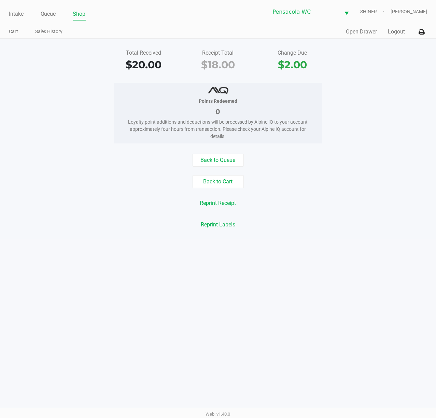
click at [18, 12] on link "Intake" at bounding box center [16, 14] width 15 height 10
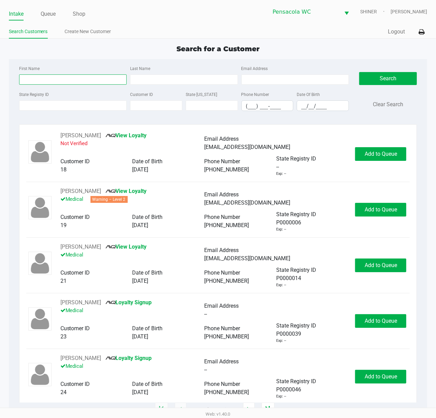
click at [95, 79] on input "First Name" at bounding box center [73, 79] width 108 height 10
type input "[PERSON_NAME]"
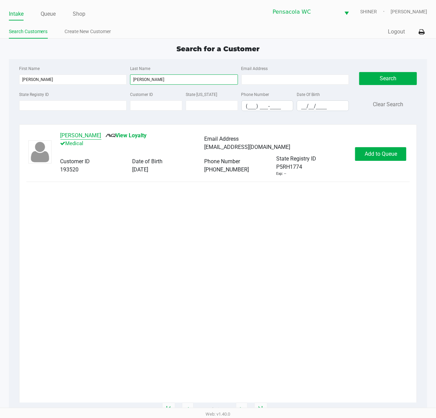
type input "[PERSON_NAME]"
click at [101, 137] on button "[PERSON_NAME]" at bounding box center [80, 135] width 41 height 8
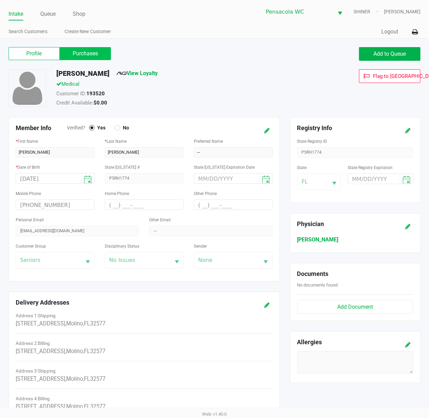
drag, startPoint x: 89, startPoint y: 58, endPoint x: 89, endPoint y: 65, distance: 6.8
click at [89, 58] on label "Purchases" at bounding box center [85, 53] width 51 height 13
click at [0, 0] on 1 "Purchases" at bounding box center [0, 0] width 0 height 0
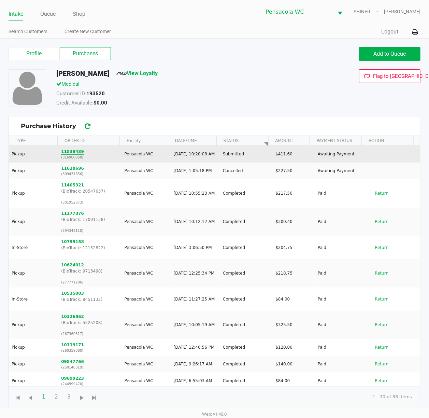
click at [74, 152] on button "11838439" at bounding box center [72, 152] width 23 height 6
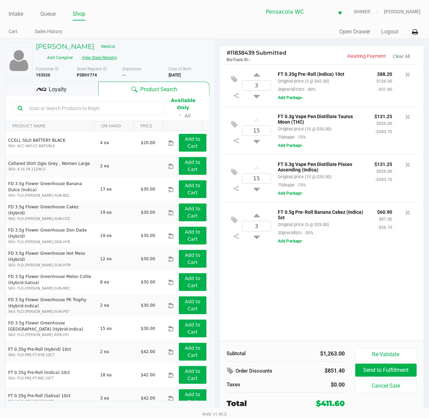
click at [95, 61] on button "View State Registry" at bounding box center [98, 57] width 40 height 11
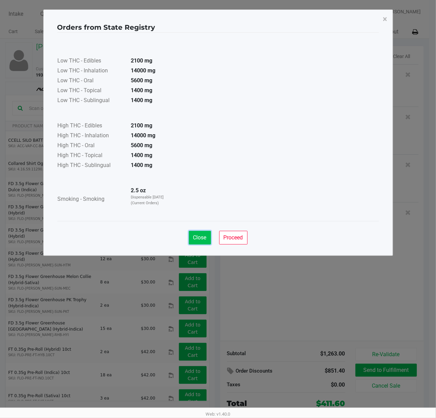
click at [197, 241] on span "Close" at bounding box center [199, 237] width 13 height 6
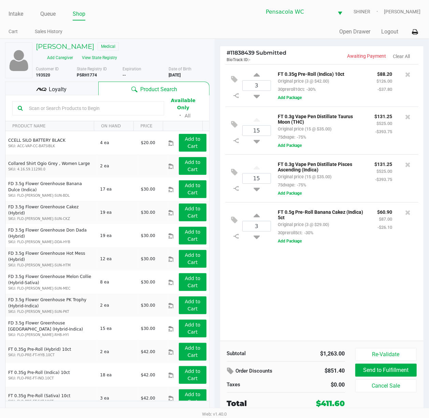
click at [334, 293] on div "3 FT 0.35g Pre-Roll (Indica) 10ct Original price (3 @ $42.00) 30preroll10ct: -3…" at bounding box center [322, 202] width 204 height 277
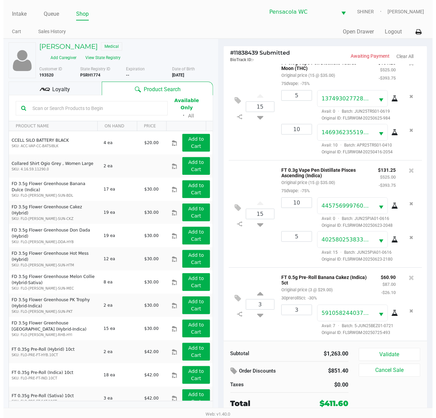
scroll to position [125, 0]
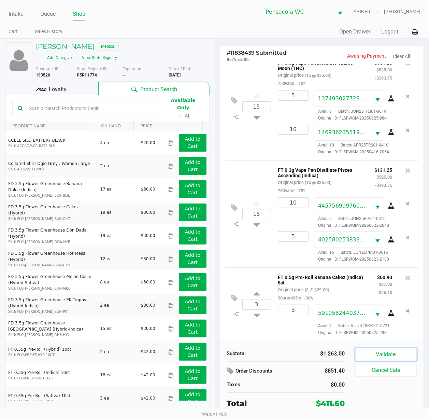
drag, startPoint x: 411, startPoint y: 354, endPoint x: 413, endPoint y: 358, distance: 4.0
click at [411, 356] on button "Validate" at bounding box center [386, 354] width 62 height 13
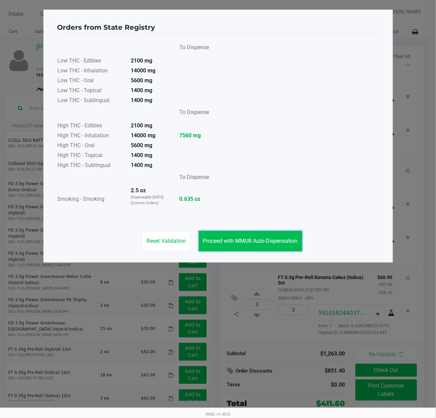
click at [259, 237] on button "Proceed with MMUR Auto-Dispensation" at bounding box center [250, 241] width 103 height 20
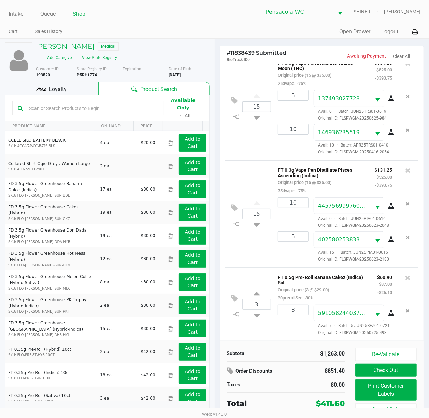
click at [82, 88] on div "Loyalty" at bounding box center [51, 89] width 93 height 14
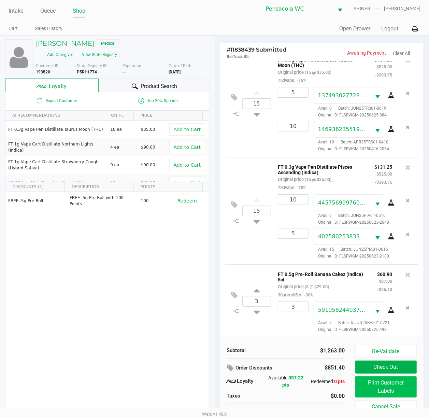
scroll to position [14, 0]
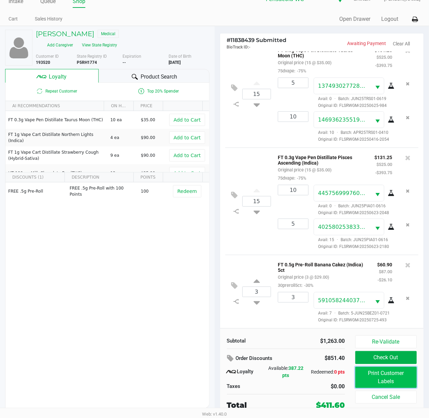
click at [390, 378] on button "Print Customer Labels" at bounding box center [386, 377] width 62 height 21
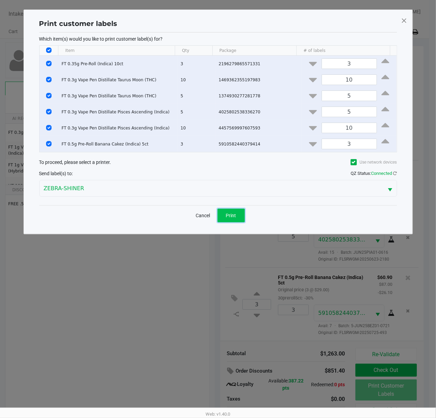
click at [231, 218] on span "Print" at bounding box center [231, 215] width 10 height 5
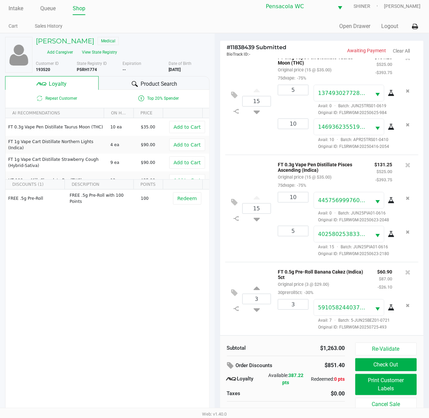
scroll to position [14, 0]
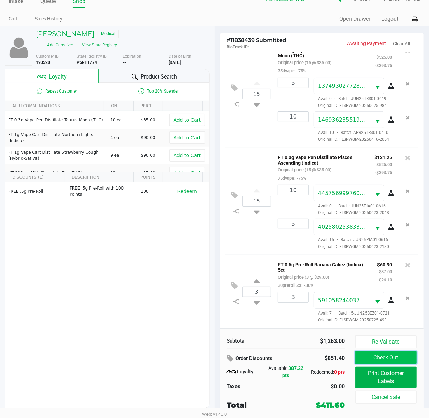
click at [385, 358] on button "Check Out" at bounding box center [386, 357] width 62 height 13
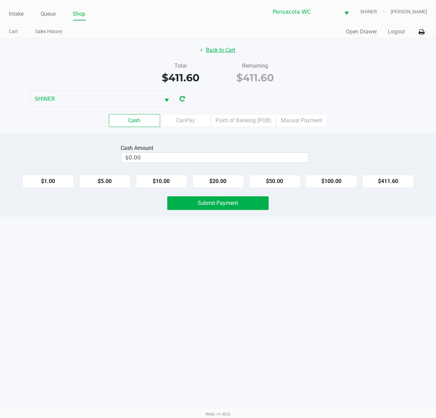
click at [232, 48] on button "Back to Cart" at bounding box center [218, 50] width 44 height 13
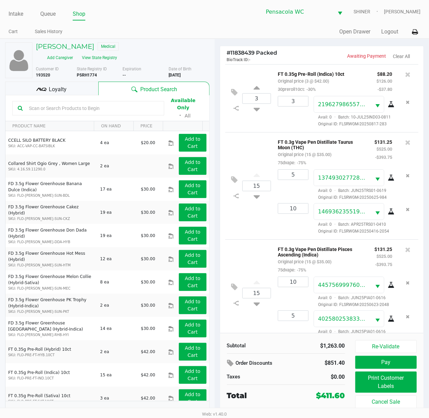
click at [86, 90] on div "Loyalty" at bounding box center [51, 89] width 93 height 14
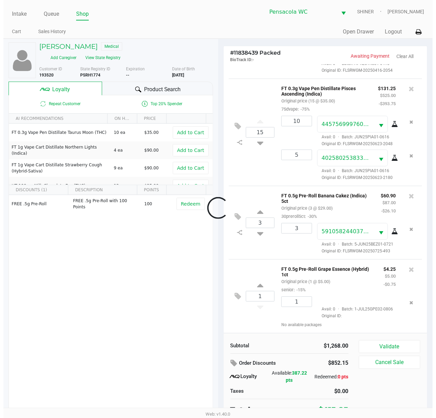
scroll to position [261, 0]
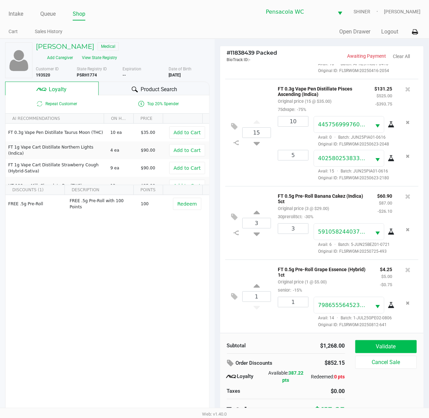
click at [398, 349] on button "Validate" at bounding box center [386, 346] width 62 height 13
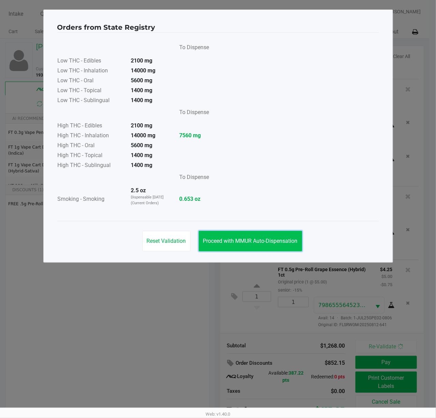
click at [246, 232] on button "Proceed with MMUR Auto-Dispensation" at bounding box center [250, 241] width 103 height 20
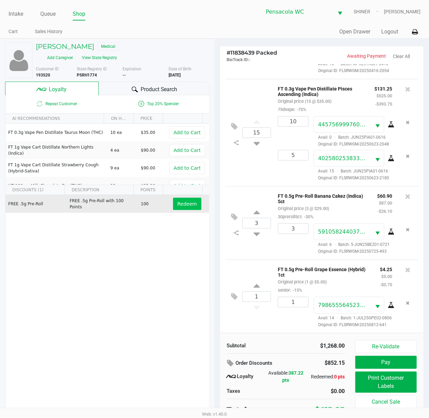
click at [178, 206] on span "Redeem" at bounding box center [187, 203] width 19 height 5
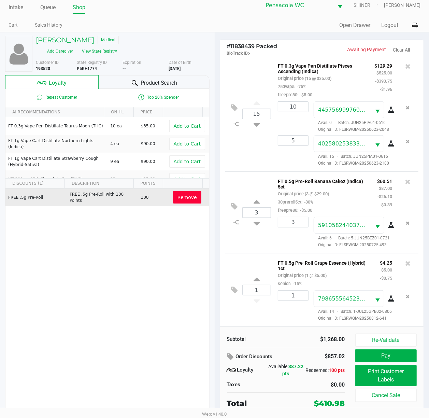
scroll to position [300, 0]
click at [401, 374] on button "Print Customer Labels" at bounding box center [386, 375] width 62 height 21
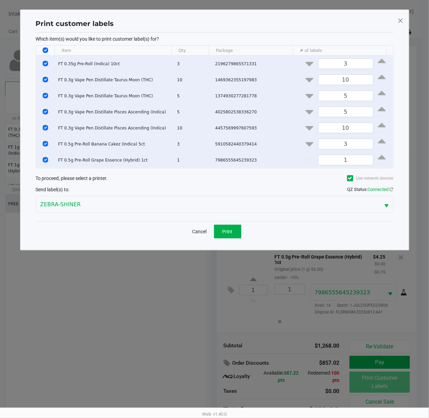
scroll to position [0, 0]
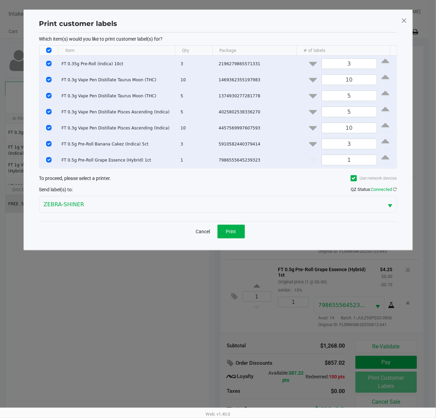
click at [48, 51] on input "Select All Rows" at bounding box center [48, 49] width 5 height 5
checkbox input "false"
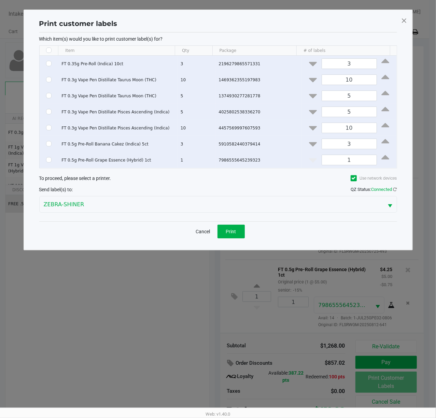
checkbox input "false"
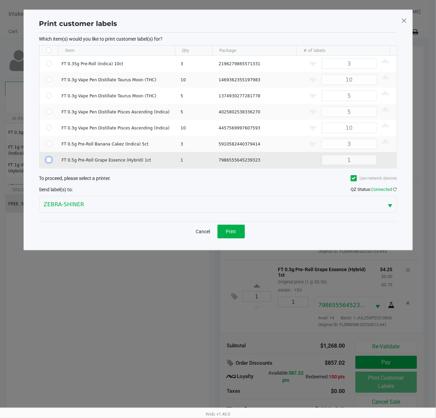
click at [48, 162] on input "Select Row" at bounding box center [48, 159] width 5 height 5
checkbox input "true"
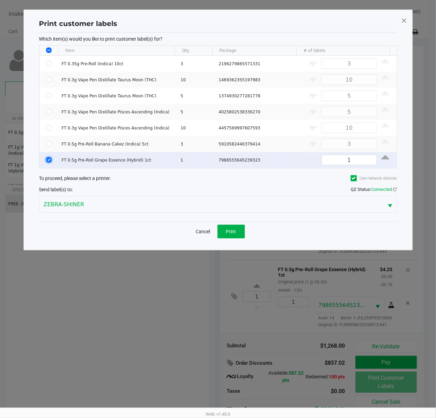
click at [236, 233] on span "Print" at bounding box center [231, 231] width 10 height 5
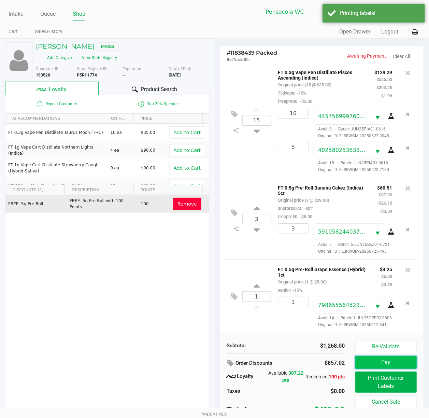
click at [398, 362] on button "Pay" at bounding box center [386, 362] width 62 height 13
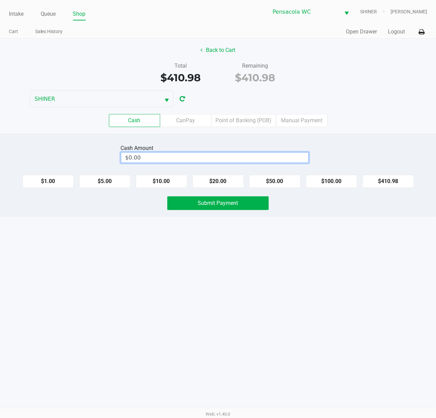
click at [216, 159] on input "$0.00" at bounding box center [214, 158] width 187 height 10
click at [242, 209] on button "Submit Payment" at bounding box center [217, 203] width 101 height 14
type input "$420.00"
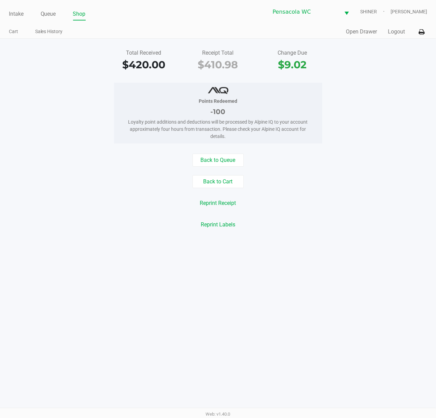
click at [12, 10] on link "Intake" at bounding box center [16, 14] width 15 height 10
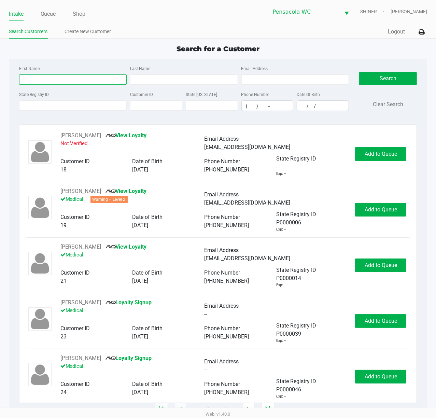
click at [70, 80] on input "First Name" at bounding box center [73, 79] width 108 height 10
type input "[PERSON_NAME]"
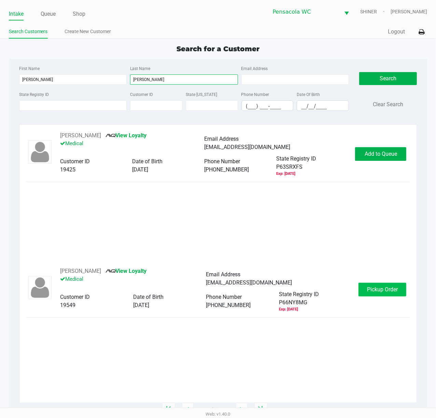
type input "[PERSON_NAME]"
click at [385, 292] on span "Pickup Order" at bounding box center [382, 289] width 31 height 6
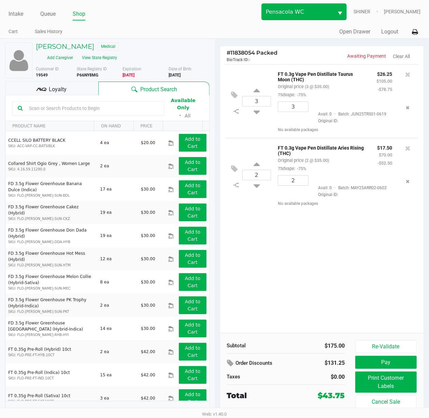
drag, startPoint x: 274, startPoint y: 56, endPoint x: 273, endPoint y: 9, distance: 47.8
click at [273, 49] on div "# 11838054 Packed BioTrack ID: - Awaiting Payment Clear All" at bounding box center [322, 55] width 204 height 18
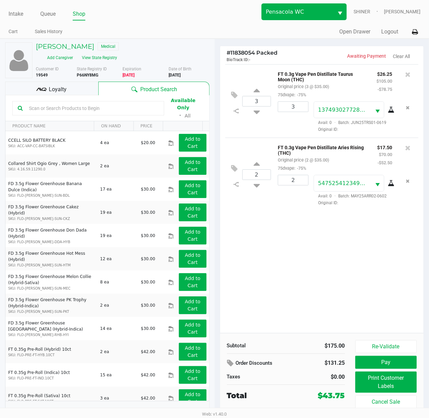
click at [80, 84] on div "Loyalty" at bounding box center [51, 89] width 93 height 14
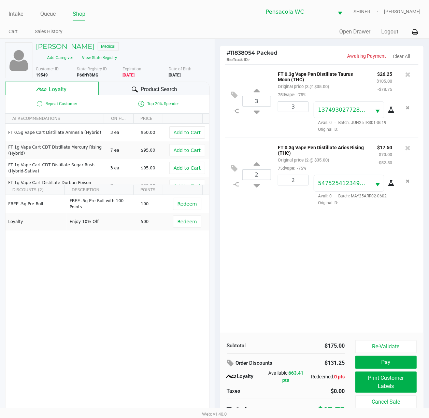
scroll to position [7, 0]
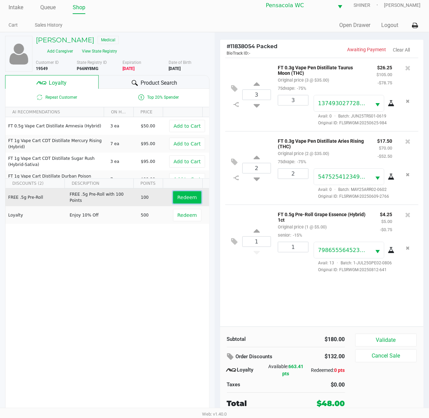
click at [181, 203] on button "Redeem" at bounding box center [187, 197] width 28 height 12
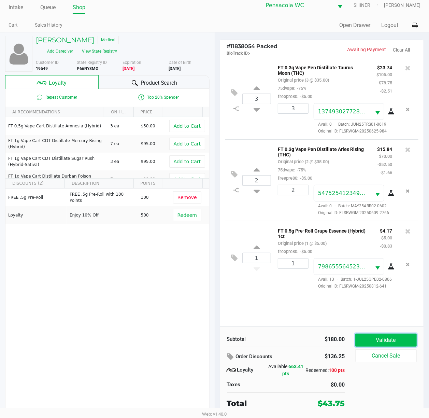
click at [391, 337] on button "Validate" at bounding box center [386, 340] width 62 height 13
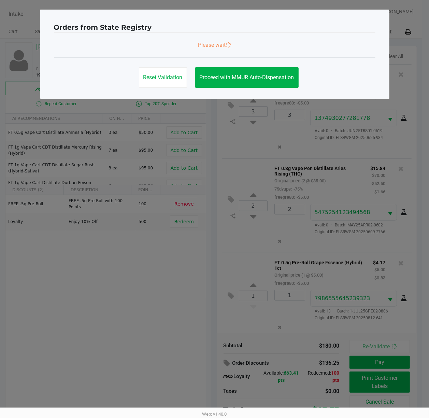
scroll to position [0, 0]
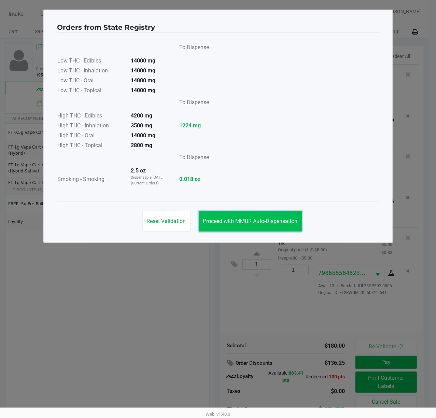
click at [265, 212] on button "Proceed with MMUR Auto-Dispensation" at bounding box center [250, 221] width 103 height 20
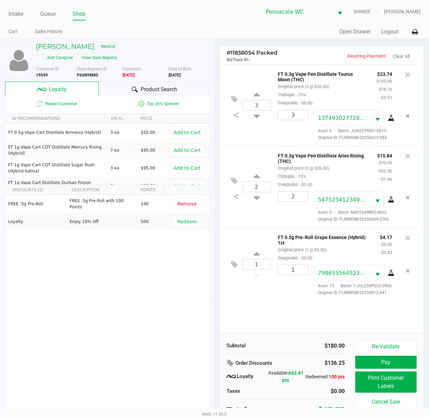
click at [269, 219] on div "Reset Validation Proceed with MMUR Auto-Dispensation" at bounding box center [215, 201] width 322 height 34
click at [378, 381] on button "Print Customer Labels" at bounding box center [386, 382] width 62 height 21
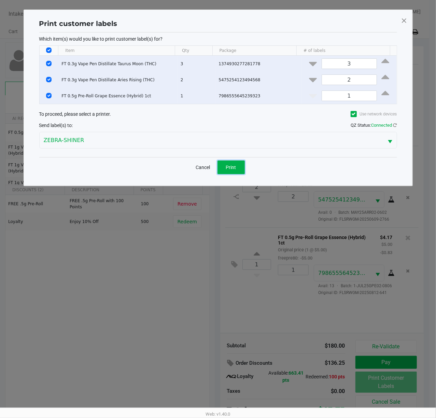
click at [241, 171] on button "Print" at bounding box center [231, 167] width 27 height 14
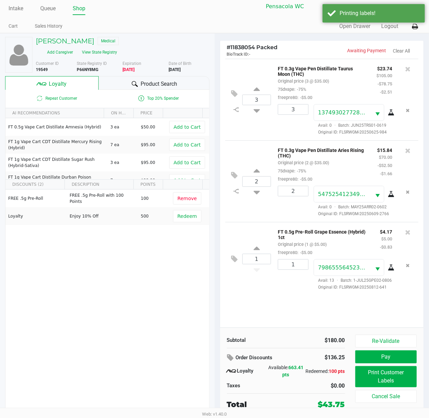
scroll to position [7, 0]
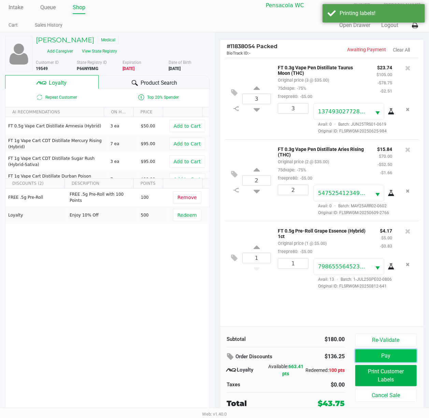
click at [398, 356] on button "Pay" at bounding box center [386, 355] width 62 height 13
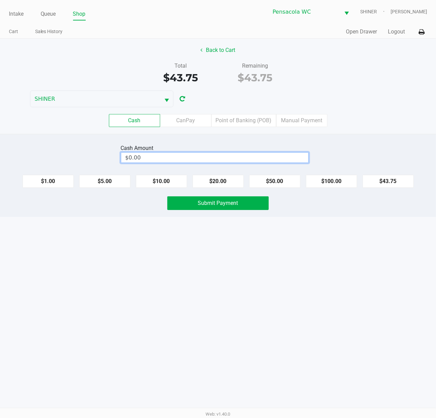
click at [208, 157] on input "$0.00" at bounding box center [214, 158] width 187 height 10
click at [226, 224] on div "Intake Queue Shop Pensacola [PERSON_NAME] [PERSON_NAME] Cart Sales History Quic…" at bounding box center [218, 209] width 436 height 418
type input "$44.00"
click at [212, 206] on span "Submit Payment" at bounding box center [218, 203] width 40 height 6
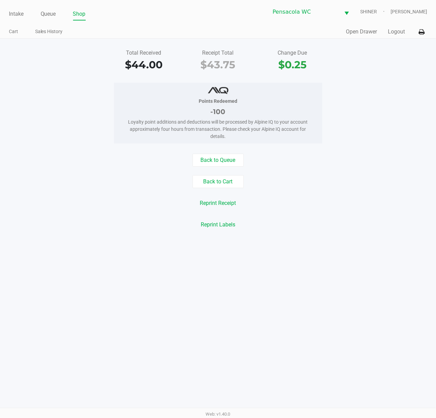
click at [18, 14] on link "Intake" at bounding box center [16, 14] width 15 height 10
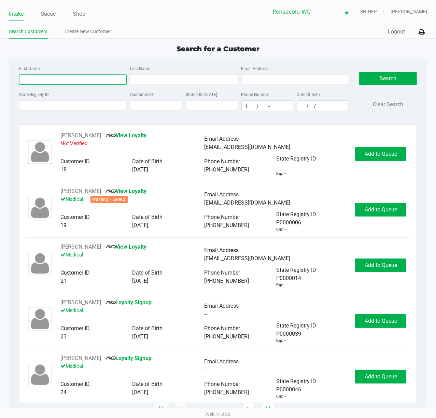
click at [82, 80] on input "First Name" at bounding box center [73, 79] width 108 height 10
type input "[PERSON_NAME]"
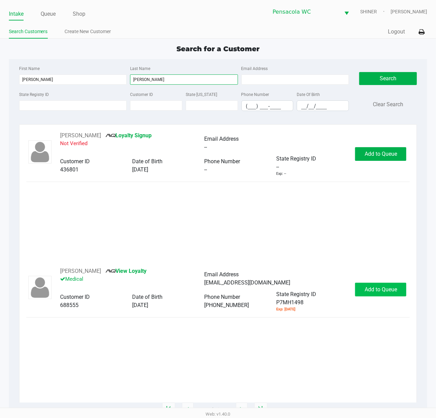
type input "[PERSON_NAME]"
click at [378, 287] on span "Add to Queue" at bounding box center [381, 289] width 32 height 6
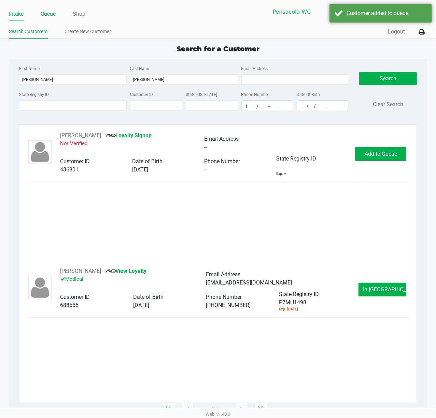
click at [46, 13] on link "Queue" at bounding box center [48, 14] width 15 height 10
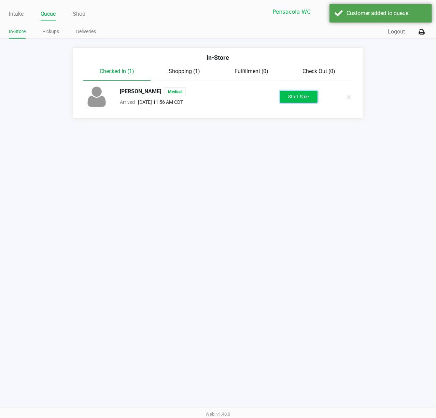
click at [296, 99] on button "Start Sale" at bounding box center [299, 97] width 38 height 12
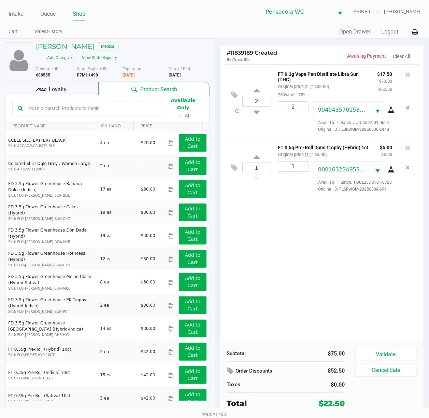
click at [70, 84] on div "Loyalty" at bounding box center [51, 89] width 93 height 14
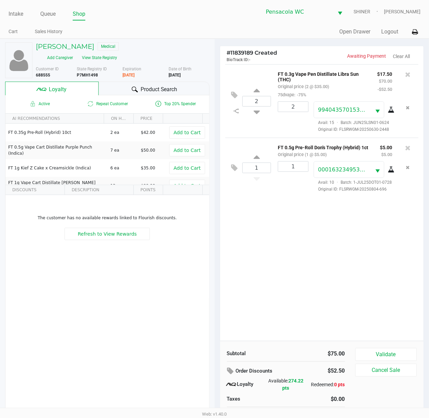
click at [393, 356] on button "Validate" at bounding box center [386, 354] width 62 height 13
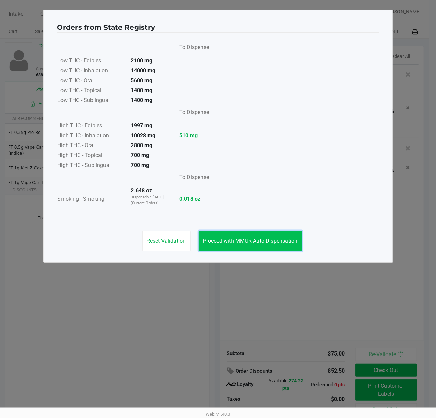
click at [249, 231] on button "Proceed with MMUR Auto-Dispensation" at bounding box center [250, 241] width 103 height 20
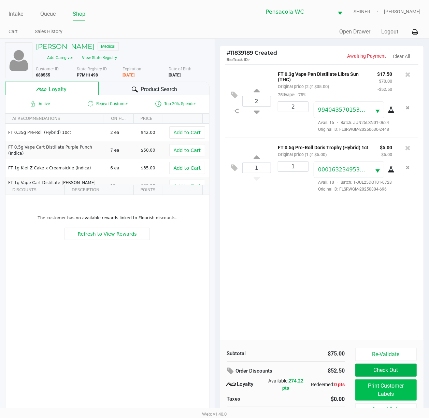
click at [396, 387] on button "Print Customer Labels" at bounding box center [386, 389] width 62 height 21
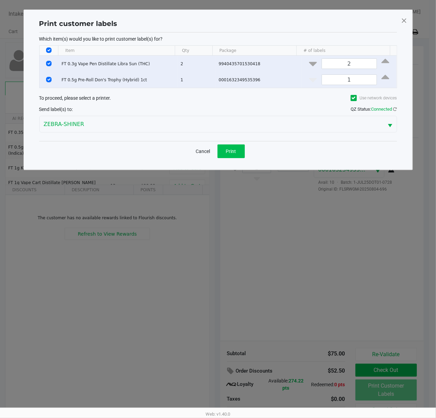
click at [232, 152] on span "Print" at bounding box center [231, 151] width 10 height 5
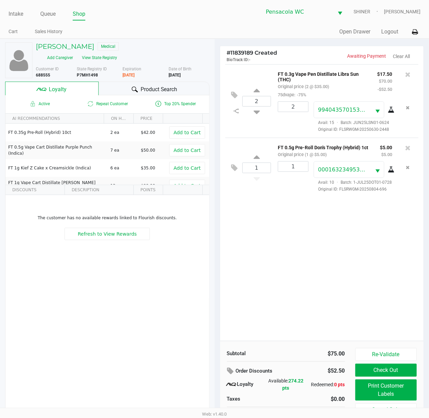
scroll to position [14, 0]
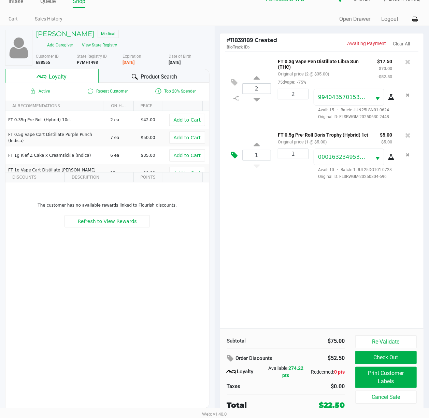
click at [235, 159] on icon at bounding box center [235, 155] width 6 height 8
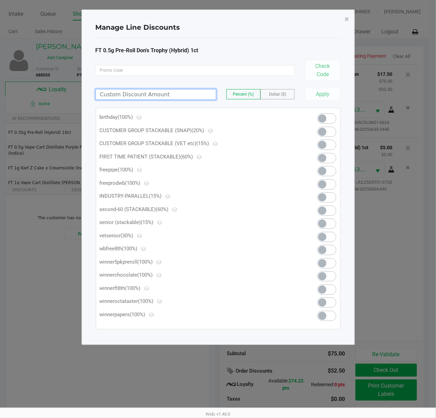
click at [184, 96] on input at bounding box center [156, 94] width 120 height 10
click at [324, 117] on span at bounding box center [322, 118] width 8 height 8
click at [347, 20] on span "×" at bounding box center [347, 19] width 4 height 10
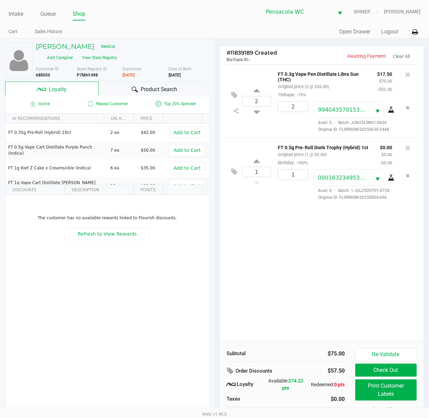
scroll to position [14, 0]
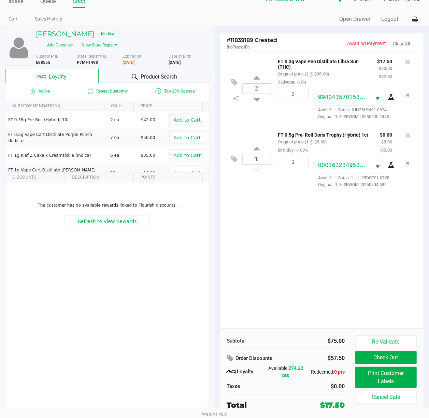
click at [395, 358] on button "Check Out" at bounding box center [386, 357] width 62 height 13
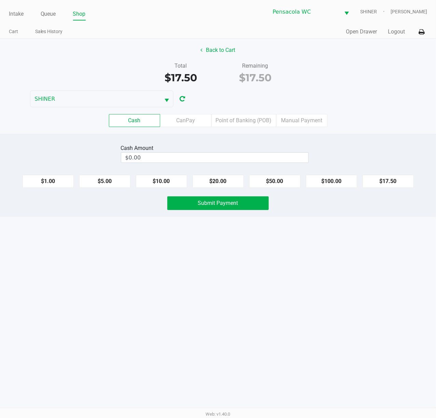
click at [238, 125] on label "Point of Banking (POB)" at bounding box center [243, 120] width 65 height 13
click at [0, 0] on 7 "Point of Banking (POB)" at bounding box center [0, 0] width 0 height 0
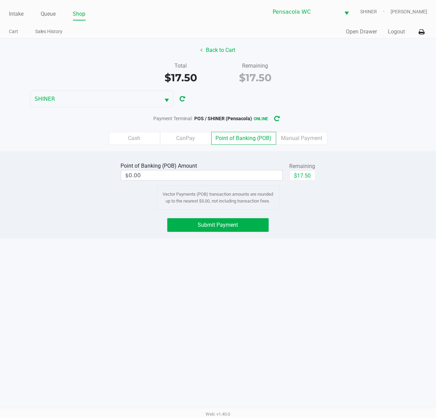
click at [293, 180] on button "$17.50" at bounding box center [303, 175] width 26 height 10
type input "$17.50"
click at [230, 226] on span "Submit Payment" at bounding box center [218, 225] width 40 height 6
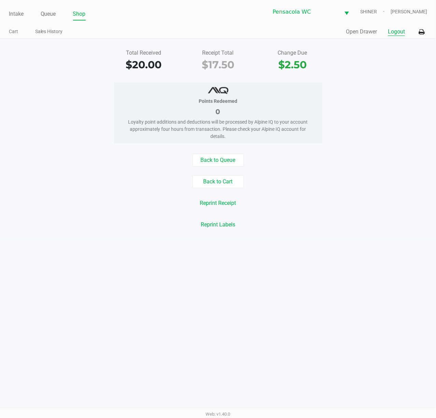
click at [400, 30] on button "Logout" at bounding box center [396, 32] width 17 height 8
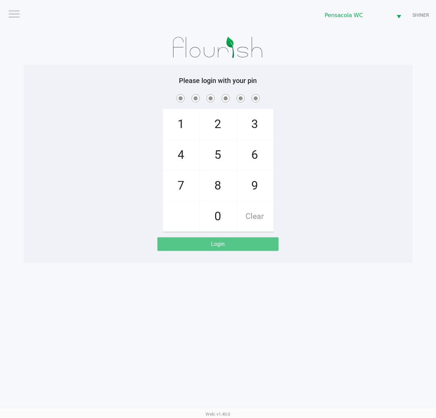
click at [94, 164] on div "1 4 7 2 5 8 0 3 6 9 Clear" at bounding box center [218, 162] width 389 height 139
checkbox input "true"
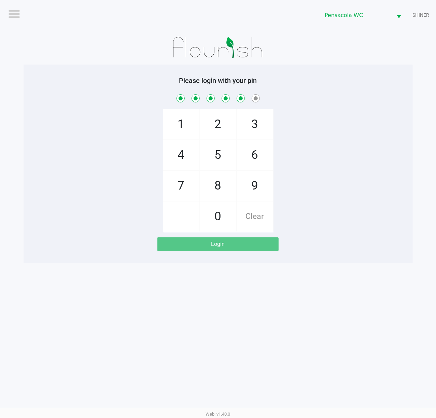
checkbox input "true"
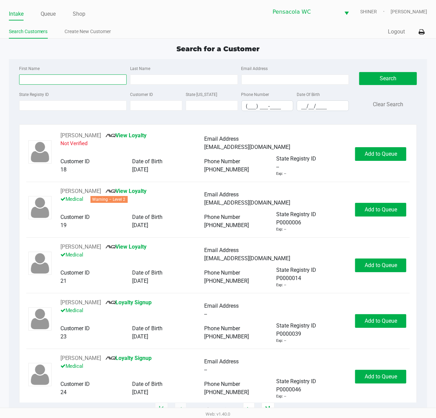
click at [58, 80] on input "First Name" at bounding box center [73, 79] width 108 height 10
click at [73, 78] on input "First Name" at bounding box center [73, 79] width 108 height 10
type input "[PERSON_NAME]"
type input "green"
click at [302, 104] on input "__/__/____" at bounding box center [323, 106] width 52 height 11
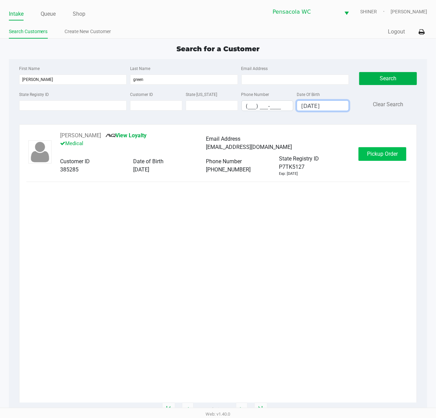
type input "[DATE]"
click at [387, 157] on span "Pickup Order" at bounding box center [382, 154] width 31 height 6
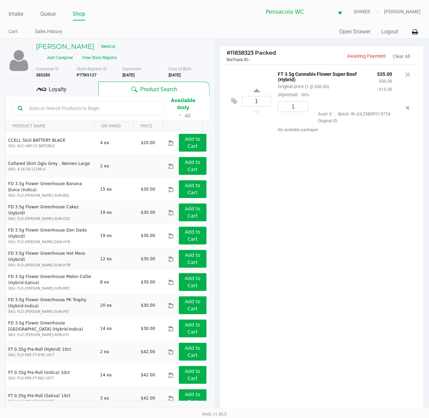
click at [284, 52] on h4 "# 11838323 Packed BioTrack ID: -" at bounding box center [274, 56] width 95 height 13
click at [117, 52] on button "View State Registry" at bounding box center [98, 57] width 40 height 11
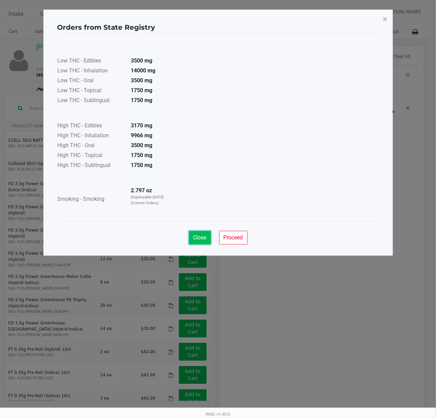
click at [193, 238] on span "Close" at bounding box center [199, 237] width 13 height 6
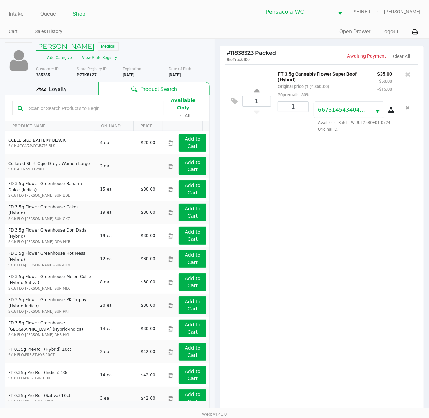
click at [65, 47] on h5 "[PERSON_NAME]" at bounding box center [65, 46] width 58 height 8
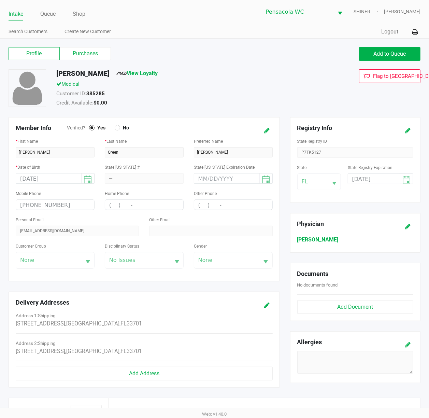
click at [92, 55] on label "Purchases" at bounding box center [85, 53] width 51 height 13
click at [0, 0] on 1 "Purchases" at bounding box center [0, 0] width 0 height 0
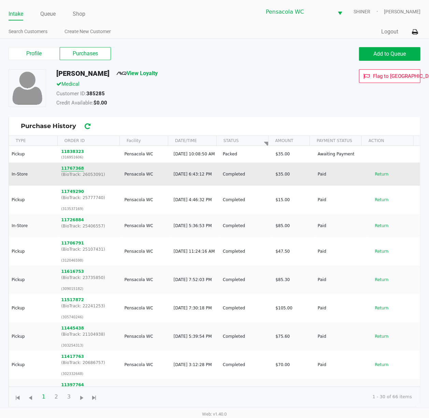
click at [67, 170] on button "11767368" at bounding box center [72, 168] width 23 height 6
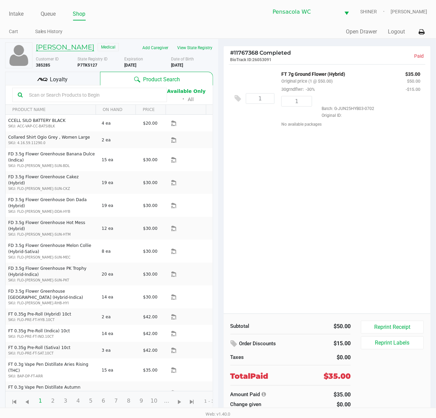
click at [67, 46] on h5 "[PERSON_NAME]" at bounding box center [65, 47] width 58 height 8
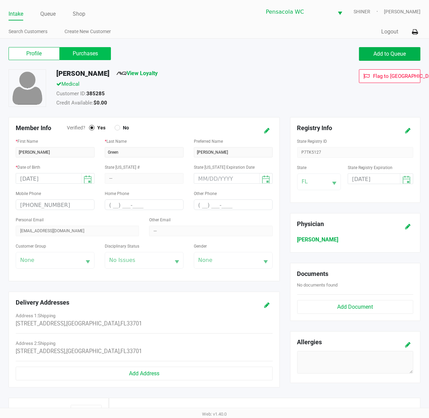
click at [81, 56] on label "Purchases" at bounding box center [85, 53] width 51 height 13
click at [0, 0] on 1 "Purchases" at bounding box center [0, 0] width 0 height 0
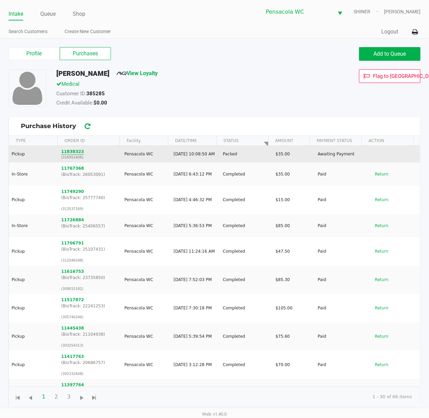
click at [71, 154] on button "11838323" at bounding box center [72, 152] width 23 height 6
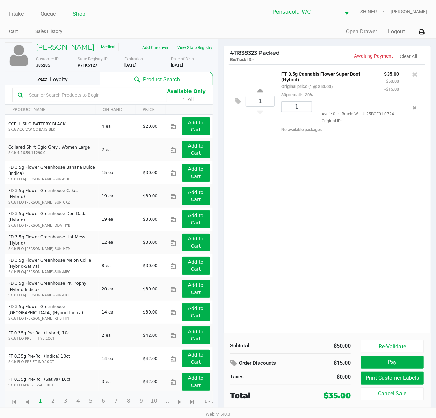
click at [109, 97] on input "text" at bounding box center [93, 95] width 135 height 10
click at [325, 267] on div "1 FT 3.5g Cannabis Flower Super Boof (Hybrid) Original price (1 @ $50.00) 30pre…" at bounding box center [327, 198] width 207 height 269
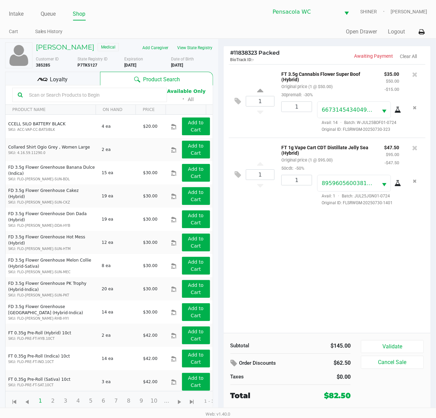
click at [402, 343] on button "Validate" at bounding box center [392, 346] width 63 height 13
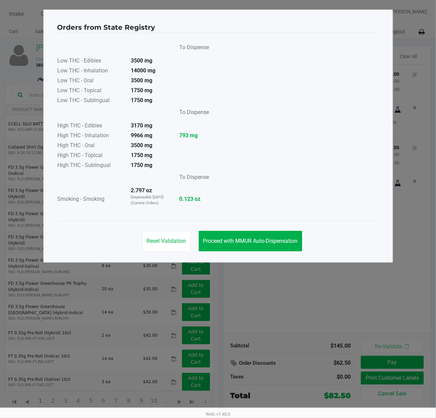
click at [255, 238] on span "Proceed with MMUR Auto-Dispensation" at bounding box center [250, 241] width 95 height 6
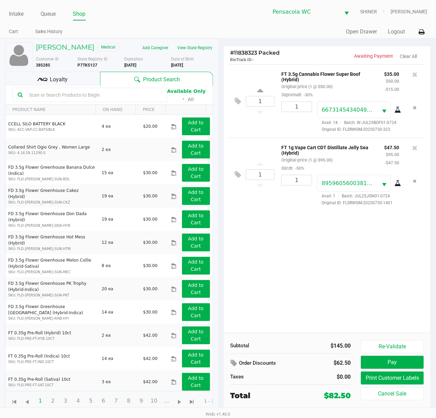
click at [88, 80] on div "Loyalty" at bounding box center [52, 79] width 95 height 14
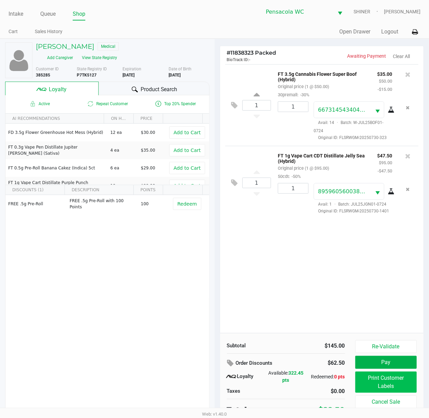
click at [402, 387] on button "Print Customer Labels" at bounding box center [386, 382] width 62 height 21
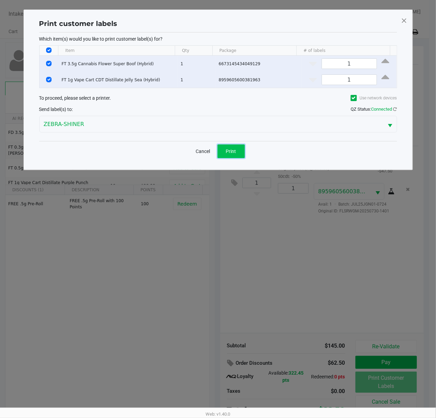
click at [235, 152] on span "Print" at bounding box center [231, 151] width 10 height 5
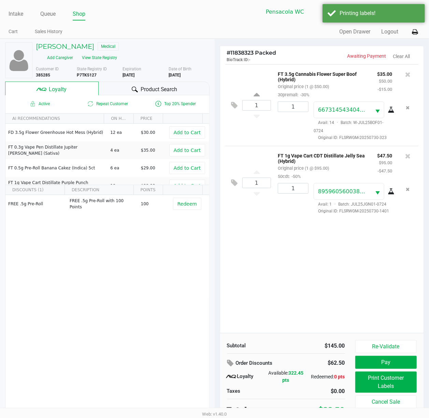
scroll to position [6, 0]
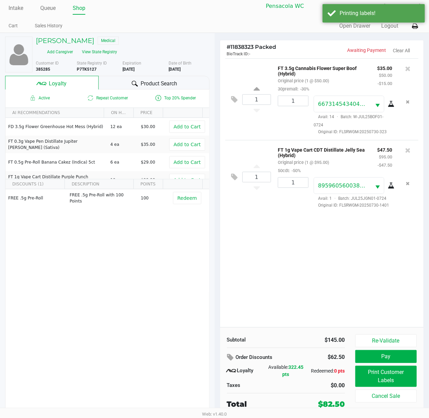
click at [394, 359] on button "Pay" at bounding box center [386, 356] width 62 height 13
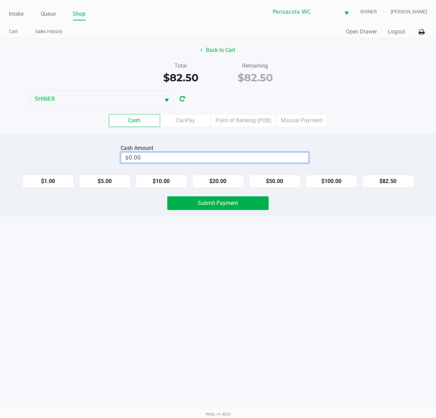
click at [259, 155] on input "$0.00" at bounding box center [214, 158] width 187 height 10
click at [230, 206] on span "Submit Payment" at bounding box center [218, 203] width 40 height 6
type input "$83.00"
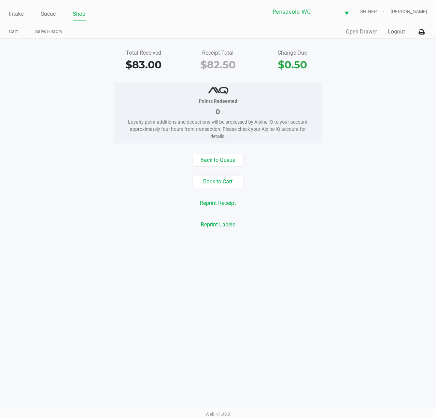
click at [10, 17] on link "Intake" at bounding box center [16, 14] width 15 height 10
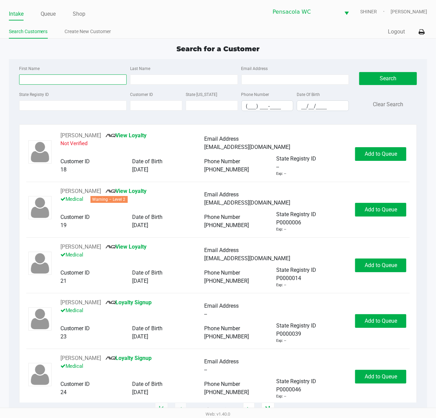
click at [74, 79] on input "First Name" at bounding box center [73, 79] width 108 height 10
type input "[PERSON_NAME]"
type input "r"
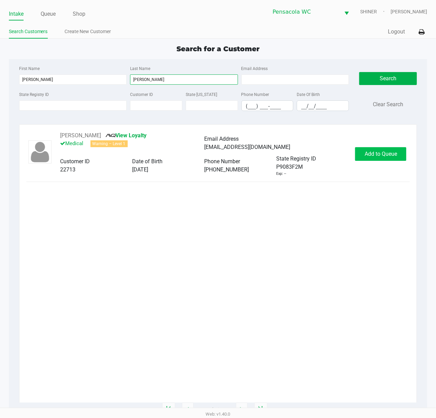
type input "[PERSON_NAME]"
click at [387, 152] on span "Add to Queue" at bounding box center [381, 154] width 32 height 6
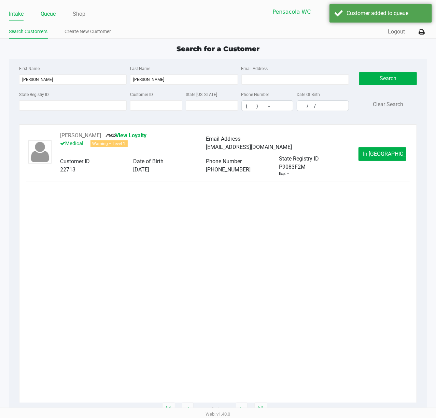
click at [54, 14] on link "Queue" at bounding box center [48, 14] width 15 height 10
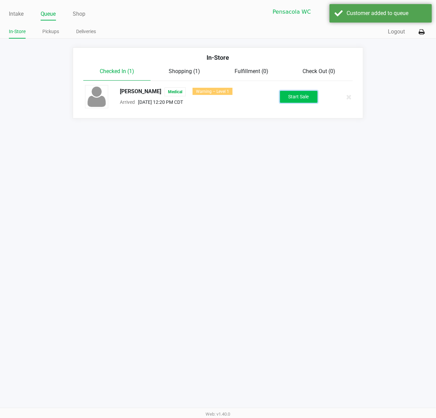
click at [292, 92] on button "Start Sale" at bounding box center [299, 97] width 38 height 12
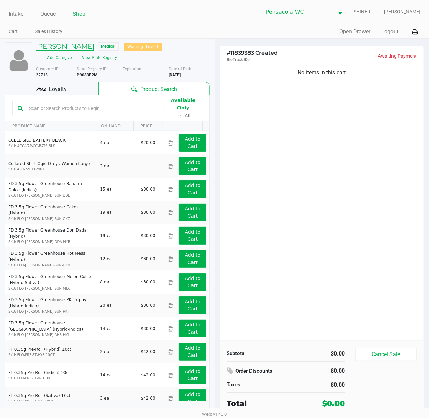
click at [84, 45] on h5 "[PERSON_NAME]" at bounding box center [65, 46] width 58 height 8
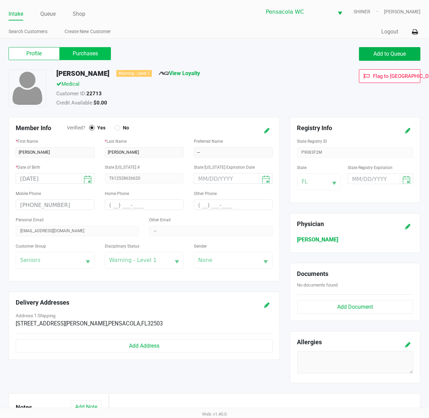
click at [91, 54] on label "Purchases" at bounding box center [85, 53] width 51 height 13
click at [0, 0] on 1 "Purchases" at bounding box center [0, 0] width 0 height 0
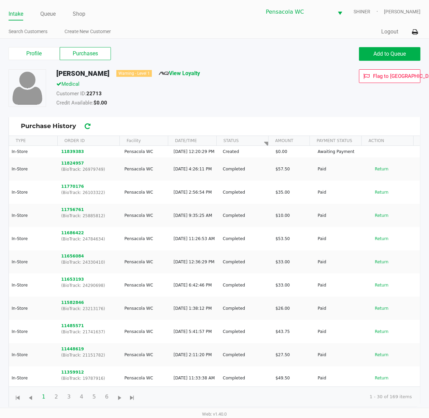
click at [76, 166] on button "11824957" at bounding box center [72, 163] width 23 height 6
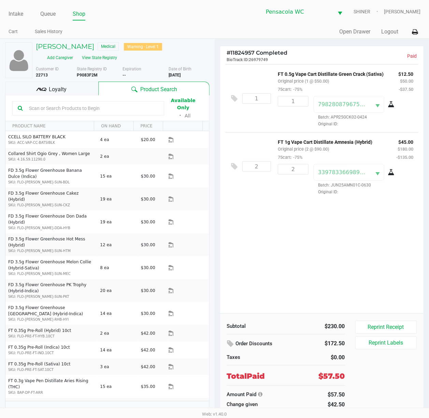
click at [388, 132] on div "1 FT 0.5g Vape Cart Distillate Green Crack (Sativa) Original price (1 @ $50.00)…" at bounding box center [322, 98] width 194 height 68
click at [70, 48] on h5 "[PERSON_NAME]" at bounding box center [65, 46] width 58 height 8
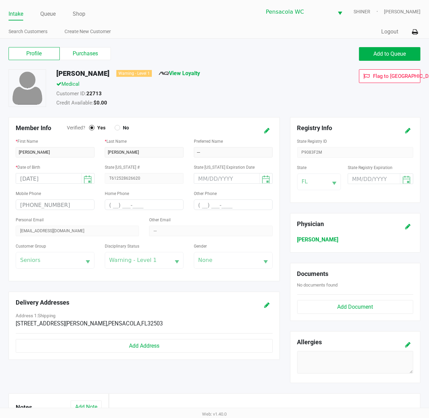
click at [87, 52] on label "Purchases" at bounding box center [85, 53] width 51 height 13
click at [0, 0] on 1 "Purchases" at bounding box center [0, 0] width 0 height 0
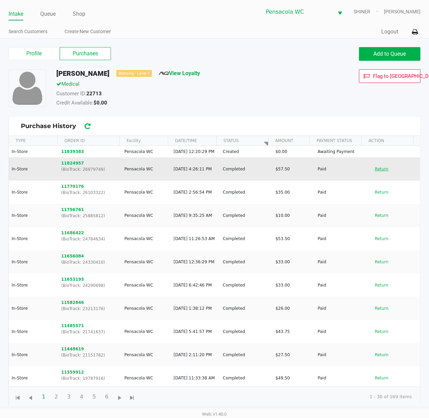
click at [379, 174] on button "Return" at bounding box center [382, 169] width 23 height 11
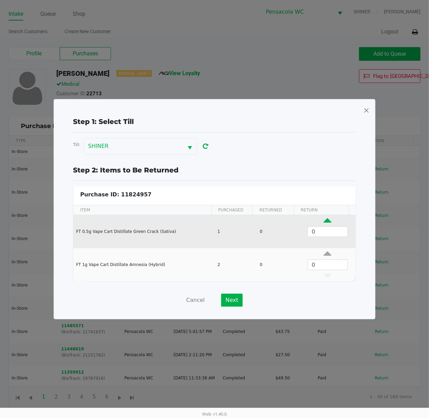
click at [324, 222] on icon "Data table" at bounding box center [328, 222] width 8 height 9
type input "1"
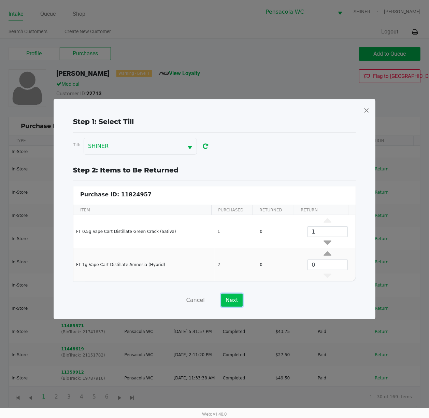
click at [233, 299] on button "Next" at bounding box center [232, 300] width 22 height 13
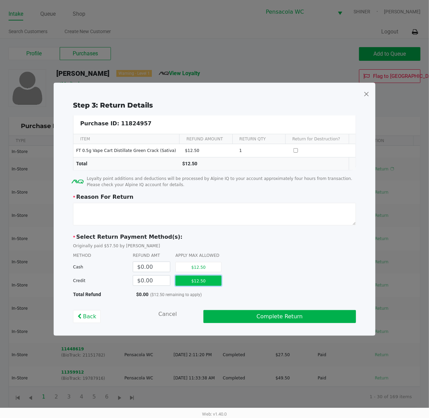
click at [208, 283] on button "$12.50" at bounding box center [199, 281] width 46 height 10
type input "$12.50"
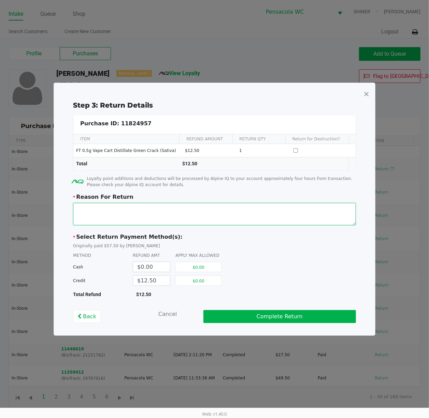
click at [263, 225] on textarea at bounding box center [214, 214] width 283 height 23
type textarea "Either clogged or hardware failure"
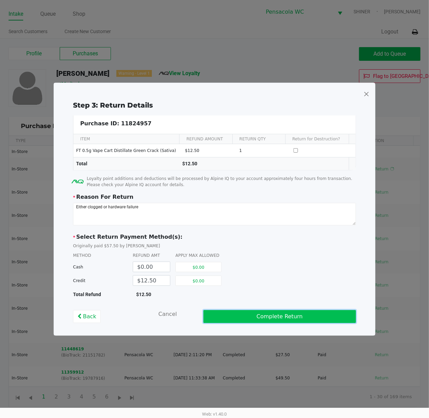
click at [295, 318] on button "Complete Return" at bounding box center [280, 316] width 153 height 13
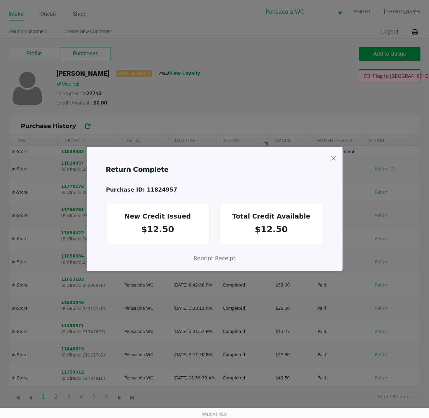
click at [335, 158] on span at bounding box center [334, 158] width 6 height 11
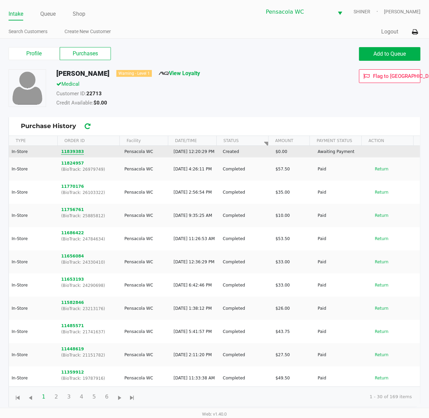
click at [71, 155] on button "11839383" at bounding box center [72, 152] width 23 height 6
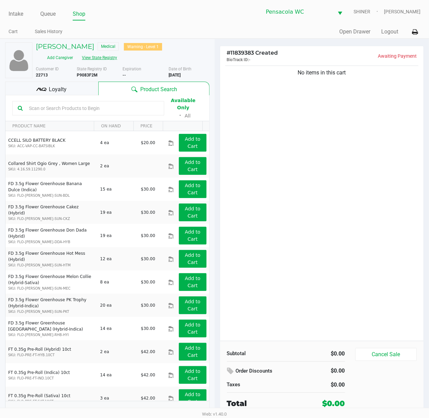
click at [104, 59] on button "View State Registry" at bounding box center [98, 57] width 40 height 11
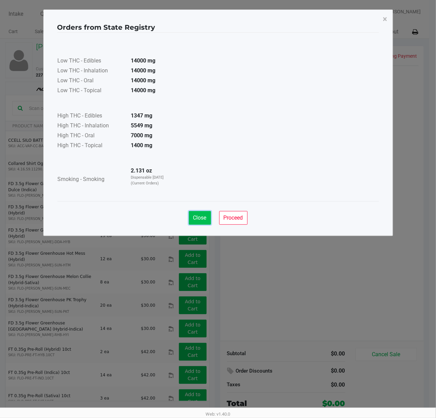
click at [203, 214] on button "Close" at bounding box center [200, 218] width 22 height 14
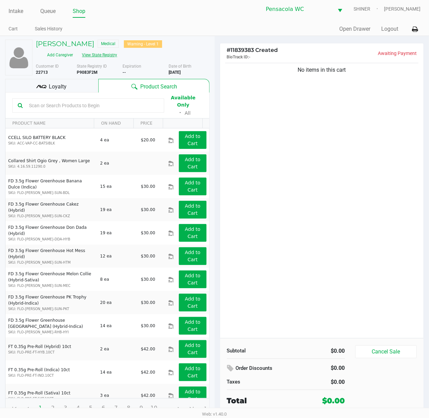
scroll to position [7, 0]
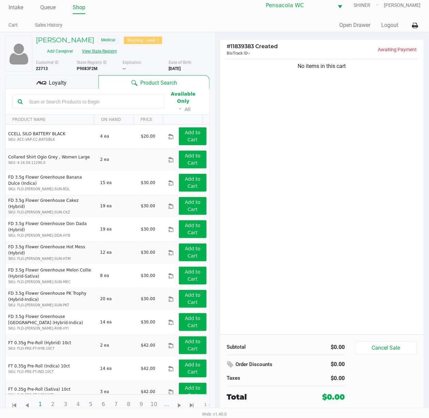
click at [114, 48] on button "View State Registry" at bounding box center [98, 51] width 40 height 11
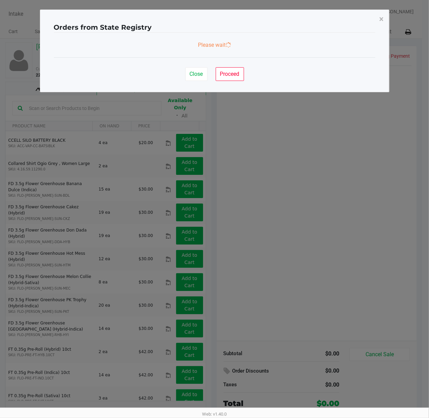
scroll to position [0, 0]
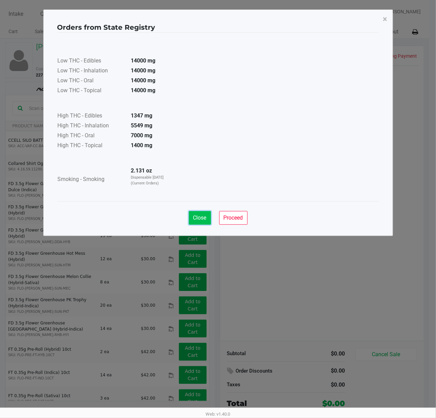
click at [198, 216] on span "Close" at bounding box center [199, 217] width 13 height 6
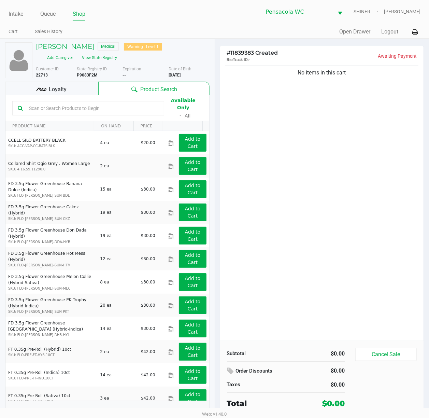
click at [132, 107] on input "text" at bounding box center [92, 108] width 132 height 10
click at [79, 107] on input "text" at bounding box center [92, 108] width 132 height 10
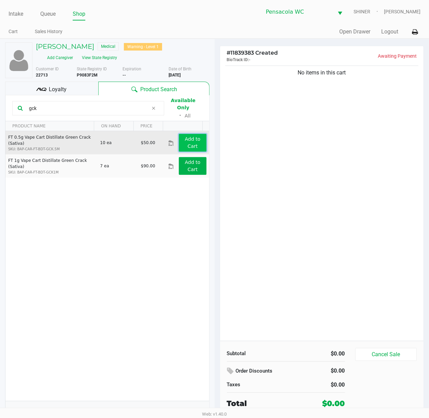
click at [190, 144] on app-button-loader "Add to Cart" at bounding box center [193, 142] width 16 height 13
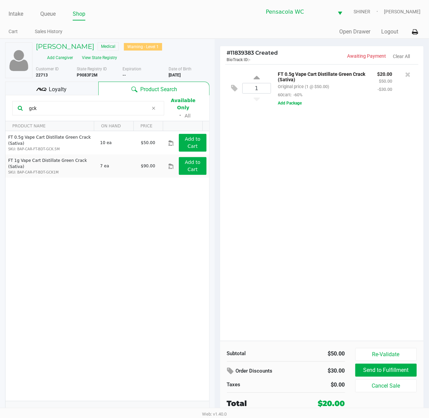
click at [130, 107] on input "gck" at bounding box center [87, 108] width 122 height 10
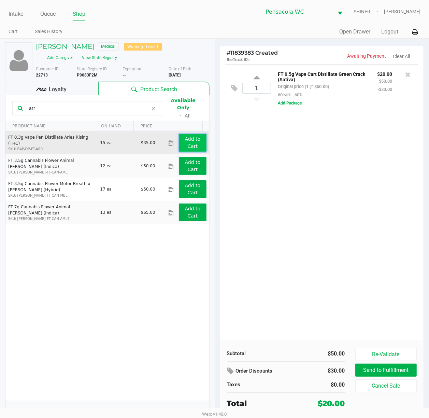
click at [191, 137] on app-button-loader "Add to Cart" at bounding box center [193, 142] width 16 height 13
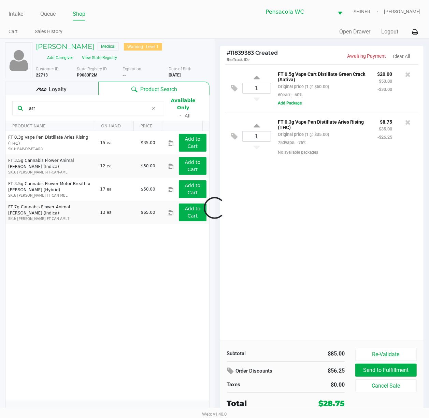
click at [125, 108] on input "arr" at bounding box center [87, 108] width 122 height 10
type input "lsn"
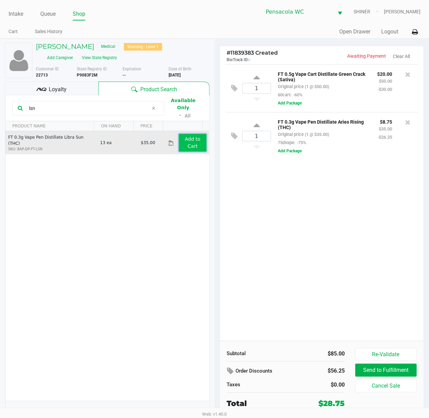
click at [179, 134] on button "Add to Cart" at bounding box center [192, 143] width 27 height 18
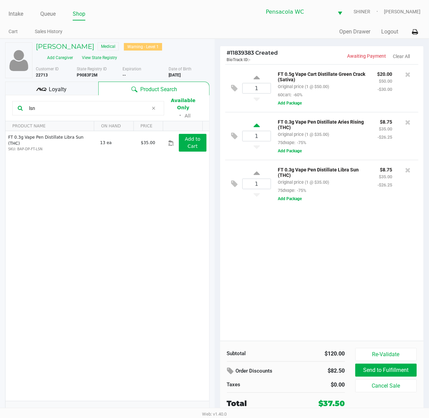
click at [255, 125] on icon at bounding box center [257, 126] width 6 height 9
type input "2"
click at [260, 175] on icon at bounding box center [257, 174] width 6 height 9
type input "2"
click at [236, 87] on icon at bounding box center [235, 88] width 6 height 8
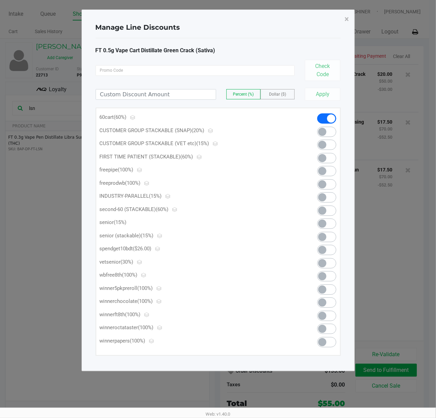
click at [322, 119] on span at bounding box center [326, 118] width 19 height 10
click at [140, 88] on div "Percent (%) Dollar ($) Apply" at bounding box center [218, 91] width 245 height 20
click at [145, 97] on input at bounding box center [156, 94] width 120 height 10
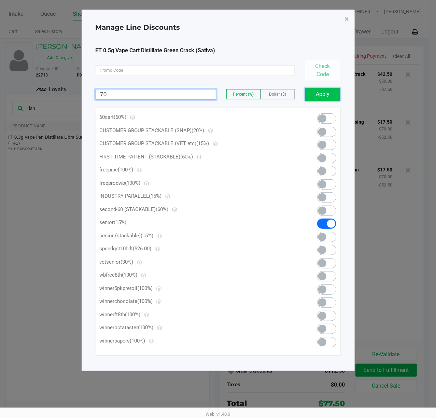
type input "70.00"
click at [325, 97] on button "Apply" at bounding box center [323, 94] width 36 height 13
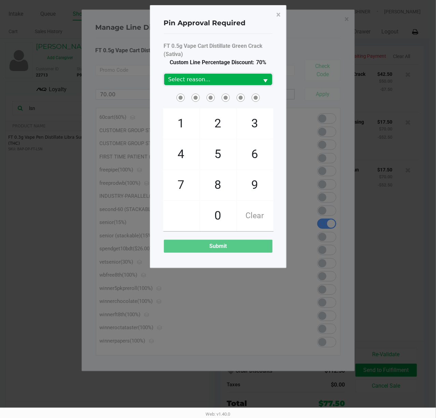
click at [237, 79] on span "Select reason..." at bounding box center [211, 79] width 87 height 8
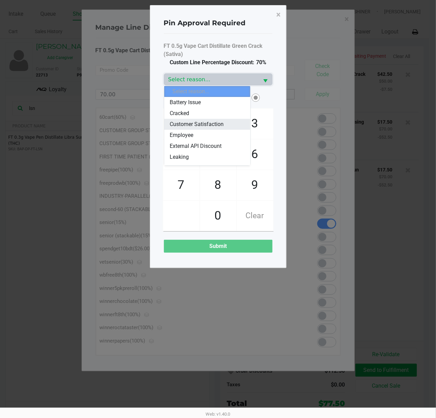
click at [201, 125] on span "Customer Satisfaction" at bounding box center [197, 124] width 54 height 8
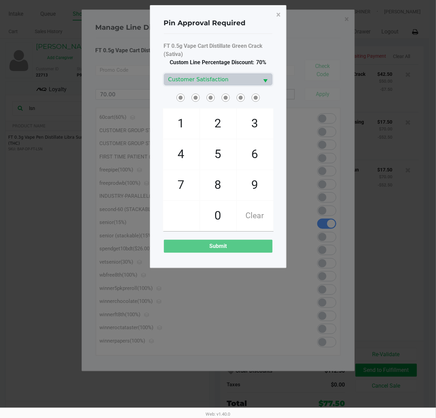
drag, startPoint x: 219, startPoint y: 101, endPoint x: 218, endPoint y: 98, distance: 3.7
click at [222, 99] on span at bounding box center [218, 97] width 109 height 11
checkbox input "true"
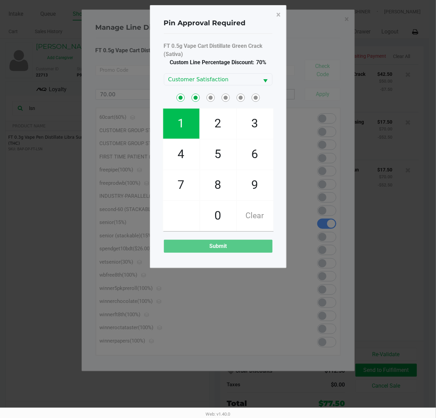
checkbox input "true"
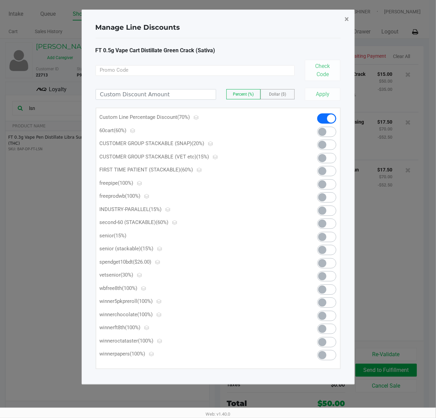
click at [344, 20] on button "×" at bounding box center [346, 19] width 15 height 19
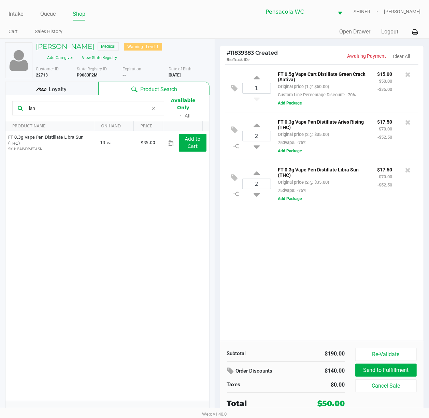
click at [372, 260] on div "1 FT 0.5g Vape Cart Distillate Green Crack (Sativa) Original price (1 @ $50.00)…" at bounding box center [322, 202] width 204 height 277
click at [235, 89] on icon at bounding box center [235, 88] width 6 height 8
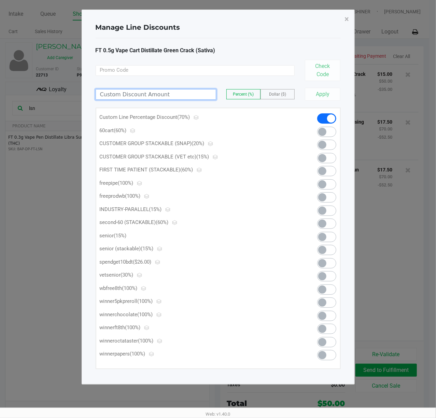
click at [189, 97] on input at bounding box center [156, 94] width 120 height 10
type input "75.00"
click at [312, 95] on button "Apply" at bounding box center [323, 94] width 36 height 13
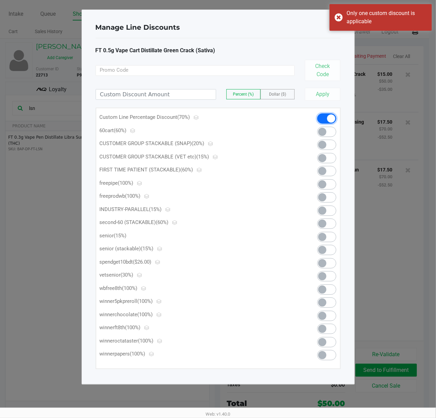
click at [330, 114] on span at bounding box center [326, 118] width 19 height 10
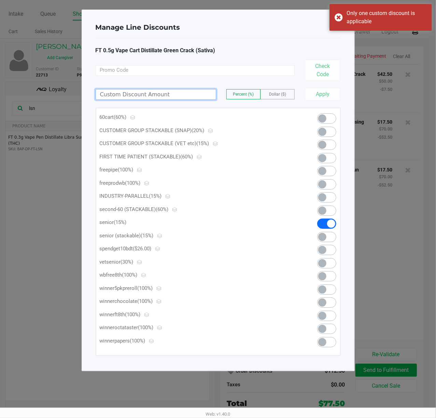
click at [181, 94] on input at bounding box center [156, 94] width 120 height 10
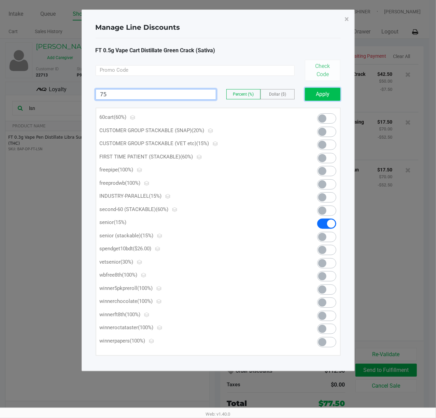
type input "75.00"
click at [315, 96] on button "Apply" at bounding box center [323, 94] width 36 height 13
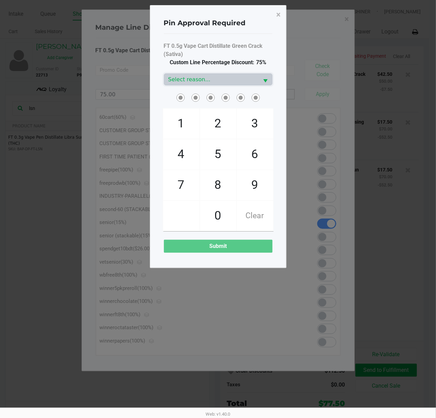
click at [201, 70] on div "FT 0.5g Vape Cart Distillate Green Crack (Sativa) Custom Line Percentage Discou…" at bounding box center [218, 147] width 109 height 211
click at [203, 78] on span "Select reason..." at bounding box center [211, 79] width 87 height 8
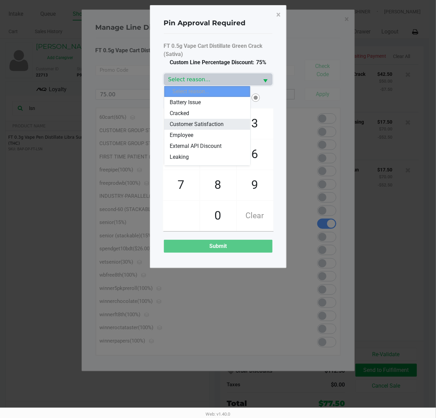
click at [211, 123] on span "Customer Satisfaction" at bounding box center [197, 124] width 54 height 8
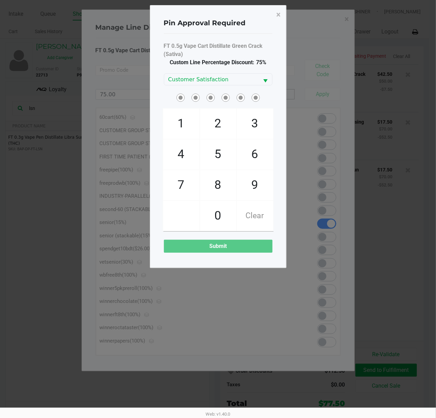
click at [215, 92] on span at bounding box center [215, 92] width 0 height 0
checkbox input "true"
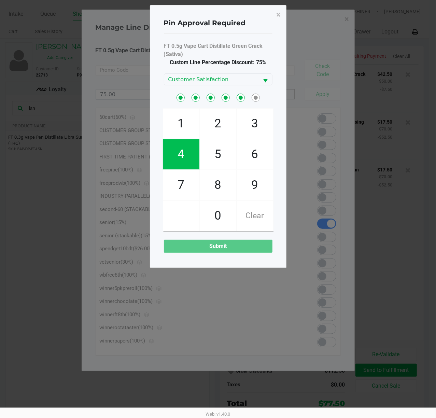
checkbox input "true"
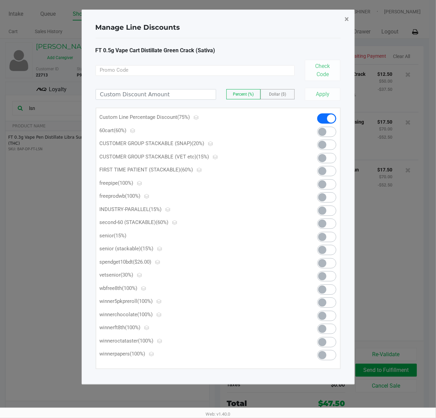
click at [345, 21] on span "×" at bounding box center [347, 19] width 4 height 10
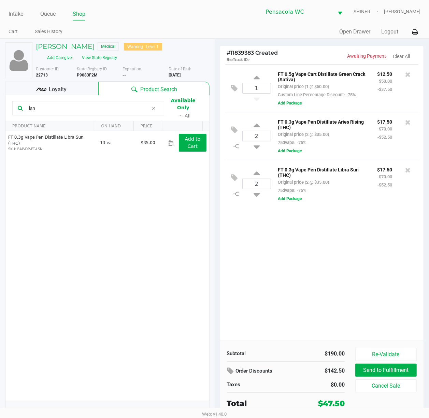
click at [382, 256] on div "1 FT 0.5g Vape Cart Distillate Green Crack (Sativa) Original price (1 @ $50.00)…" at bounding box center [322, 202] width 204 height 277
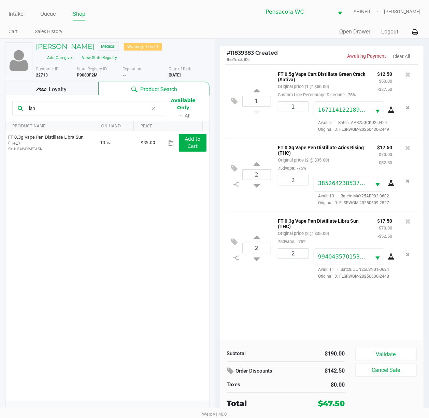
click at [74, 89] on div "Loyalty" at bounding box center [51, 89] width 93 height 14
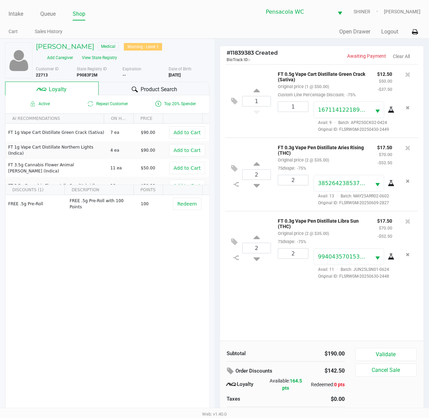
scroll to position [14, 0]
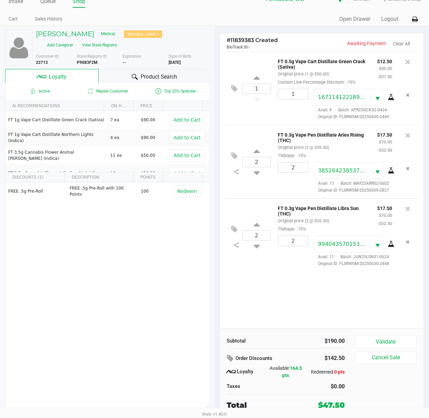
click at [404, 337] on button "Validate" at bounding box center [386, 341] width 62 height 13
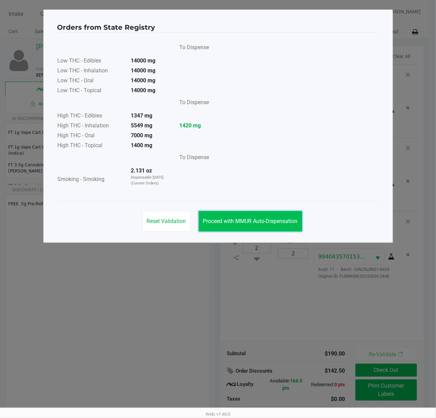
click at [256, 221] on span "Proceed with MMUR Auto-Dispensation" at bounding box center [250, 221] width 95 height 6
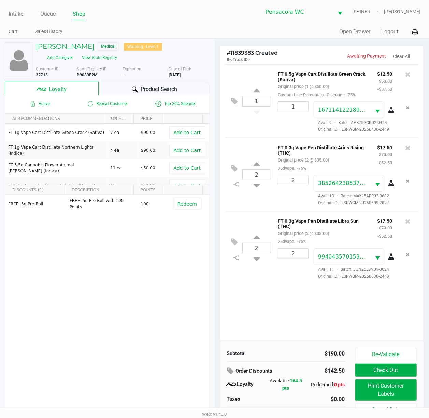
click at [391, 388] on button "Print Customer Labels" at bounding box center [386, 389] width 62 height 21
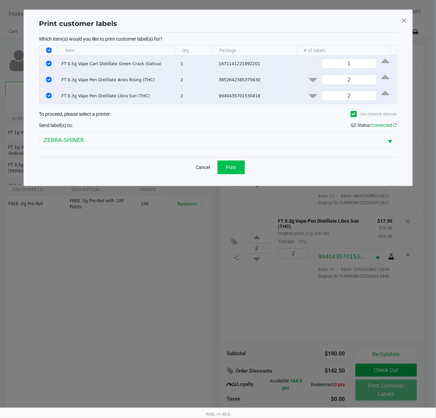
click at [228, 166] on span "Print" at bounding box center [231, 167] width 10 height 5
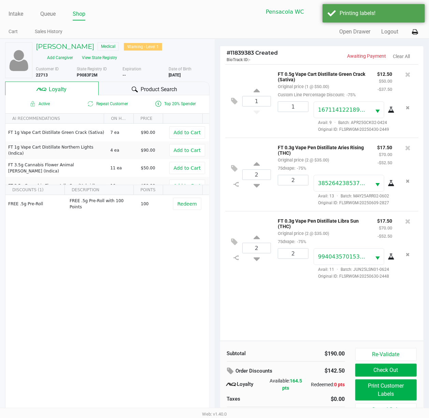
scroll to position [14, 0]
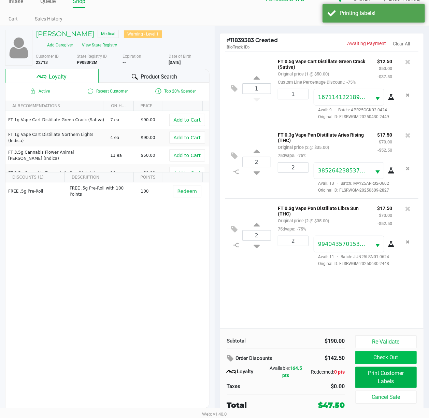
click at [403, 359] on button "Check Out" at bounding box center [386, 357] width 62 height 13
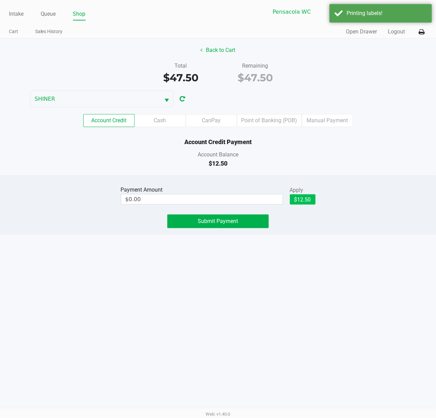
click at [304, 200] on button "$12.50" at bounding box center [303, 199] width 26 height 10
click at [240, 226] on button "Submit Payment" at bounding box center [217, 221] width 101 height 14
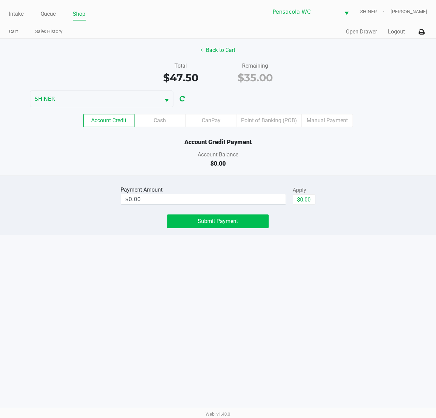
click at [161, 119] on label "Cash" at bounding box center [160, 120] width 51 height 13
click at [0, 0] on 1 "Cash" at bounding box center [0, 0] width 0 height 0
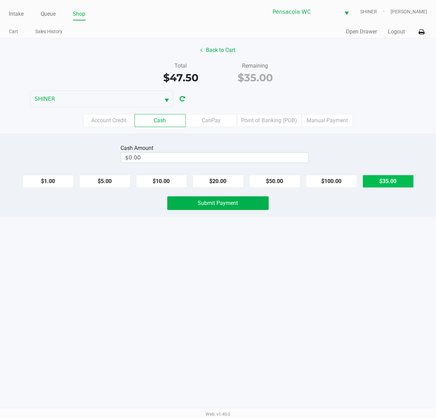
click at [394, 186] on button "$35.00" at bounding box center [388, 181] width 51 height 13
type input "$35.00"
click at [224, 205] on span "Submit Payment" at bounding box center [218, 203] width 40 height 6
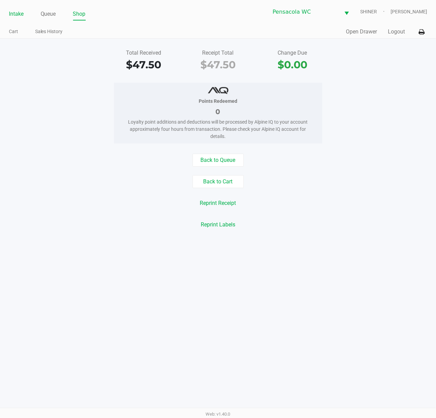
click at [21, 17] on link "Intake" at bounding box center [16, 14] width 15 height 10
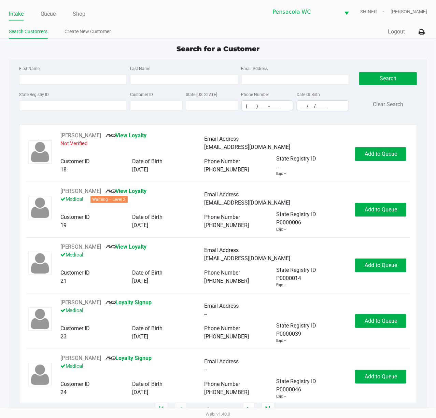
click at [77, 80] on input "First Name" at bounding box center [73, 79] width 108 height 10
click at [98, 80] on input "First Name" at bounding box center [73, 79] width 108 height 10
type input "[PERSON_NAME]"
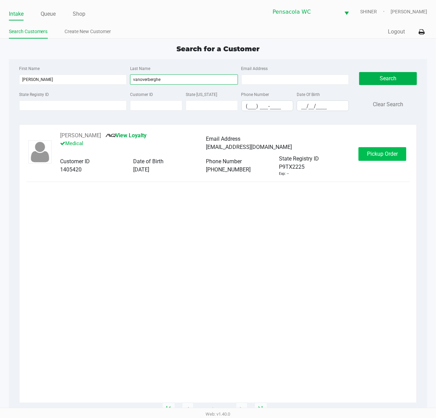
type input "vanoverberghe"
click at [382, 150] on button "Pickup Order" at bounding box center [383, 154] width 48 height 14
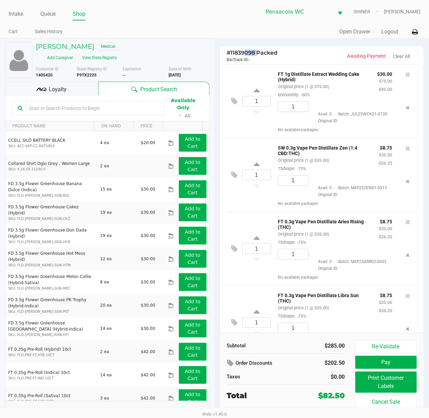
drag, startPoint x: 243, startPoint y: 55, endPoint x: 257, endPoint y: 55, distance: 13.7
click at [257, 55] on span "# 11839098 Packed" at bounding box center [252, 53] width 51 height 6
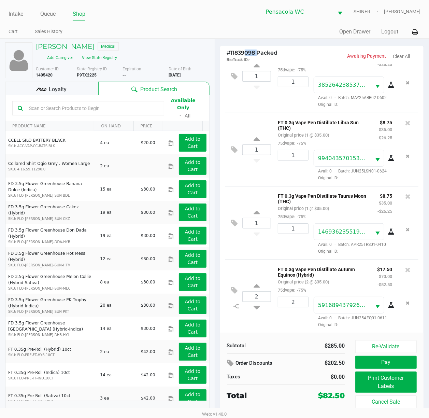
scroll to position [7, 0]
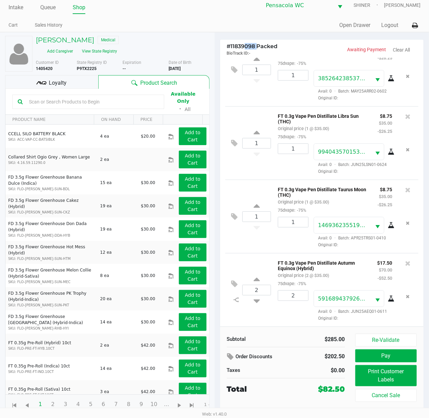
click at [397, 373] on button "Print Customer Labels" at bounding box center [386, 375] width 62 height 21
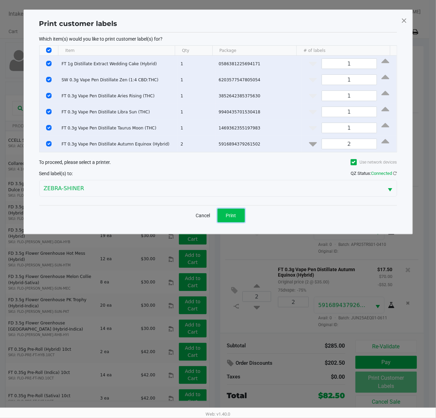
click at [219, 209] on button "Print" at bounding box center [231, 216] width 27 height 14
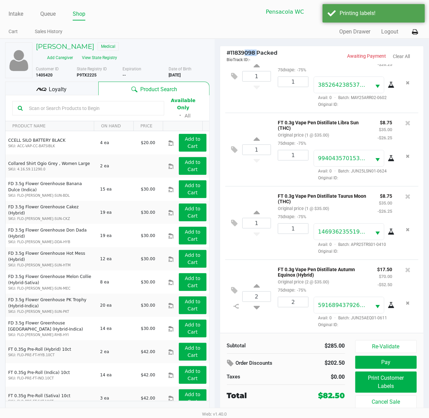
click at [75, 89] on div "Loyalty" at bounding box center [51, 89] width 93 height 14
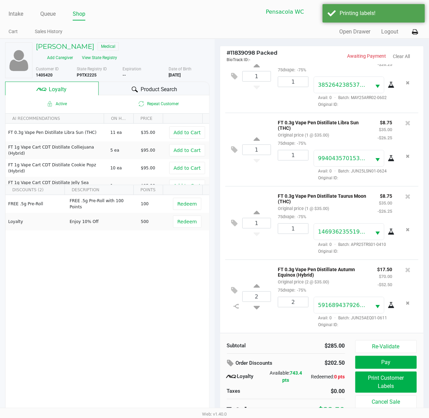
scroll to position [7, 0]
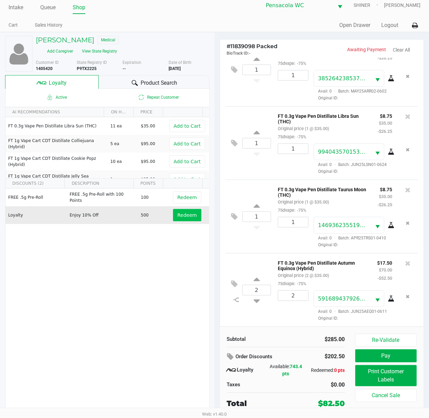
click at [184, 216] on span "Redeem" at bounding box center [187, 214] width 19 height 5
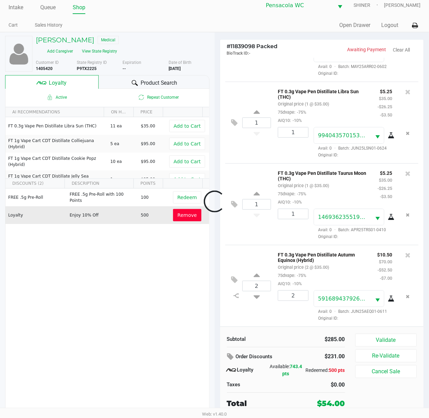
scroll to position [278, 0]
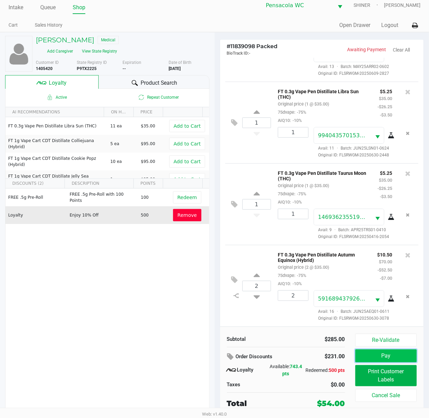
click at [390, 357] on button "Pay" at bounding box center [386, 355] width 62 height 13
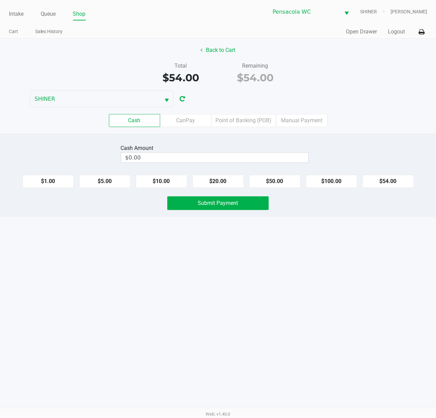
click at [243, 122] on label "Point of Banking (POB)" at bounding box center [243, 120] width 65 height 13
click at [0, 0] on 7 "Point of Banking (POB)" at bounding box center [0, 0] width 0 height 0
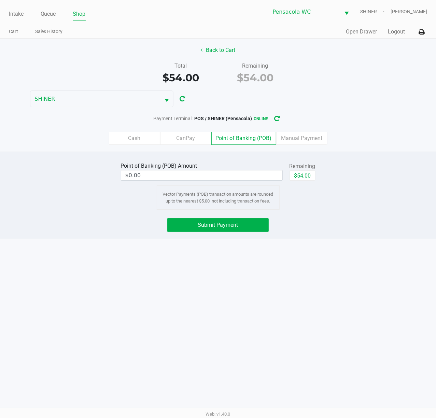
click at [299, 179] on button "$54.00" at bounding box center [303, 175] width 26 height 10
type input "$54.00"
click at [223, 232] on button "Submit Payment" at bounding box center [217, 225] width 101 height 14
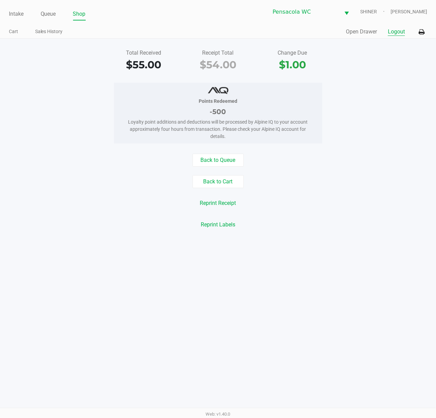
click at [393, 31] on button "Logout" at bounding box center [396, 32] width 17 height 8
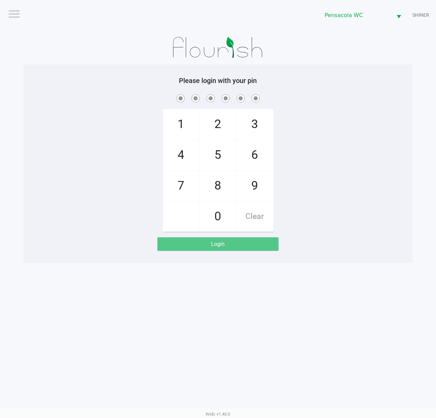
click at [384, 151] on div "1 4 7 2 5 8 0 3 6 9 Clear" at bounding box center [218, 162] width 389 height 139
click at [109, 160] on div "1 4 7 2 5 8 0 3 6 9 Clear" at bounding box center [218, 162] width 389 height 139
checkbox input "true"
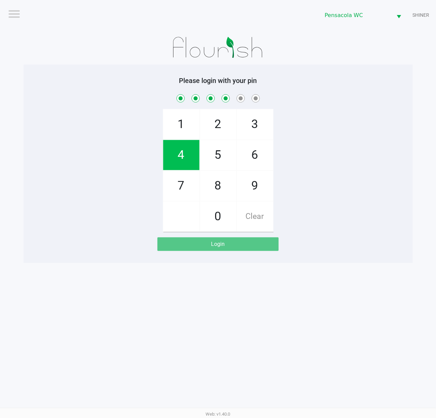
checkbox input "true"
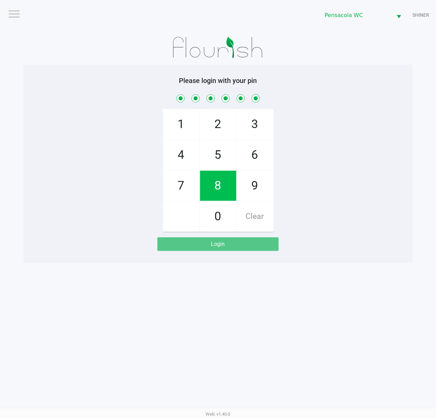
checkbox input "true"
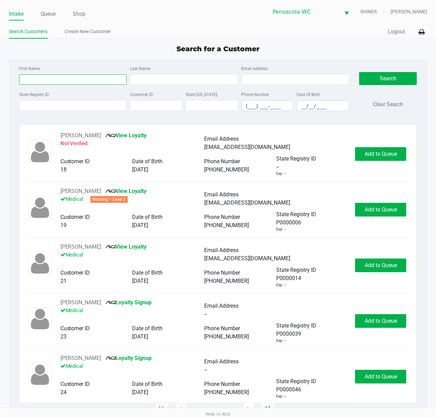
click at [88, 80] on input "First Name" at bounding box center [73, 79] width 108 height 10
type input "[PERSON_NAME]"
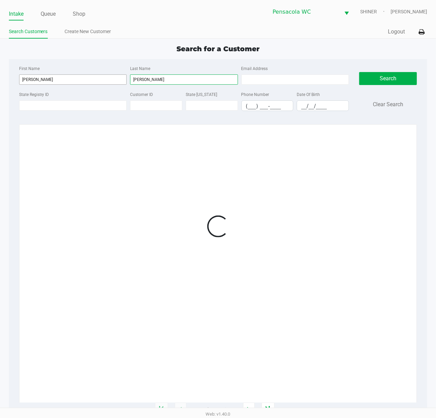
type input "[PERSON_NAME]"
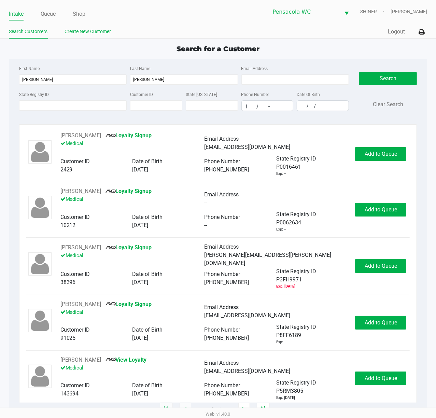
click at [91, 30] on link "Create New Customer" at bounding box center [88, 31] width 46 height 9
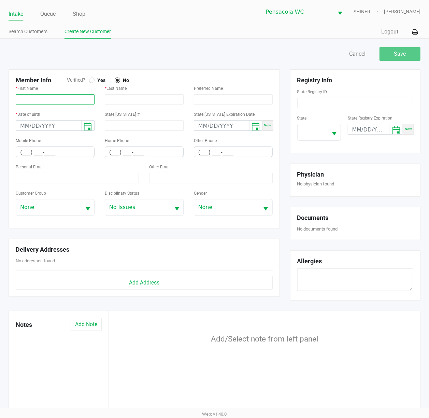
click at [33, 94] on input "text" at bounding box center [55, 99] width 79 height 10
paste input "[PERSON_NAME]"
type input "[PERSON_NAME]"
click at [155, 93] on div "* Last Name" at bounding box center [144, 94] width 79 height 20
drag, startPoint x: 157, startPoint y: 95, endPoint x: 162, endPoint y: 97, distance: 4.9
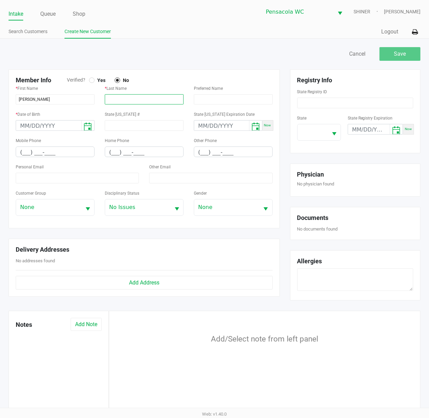
click at [158, 97] on input "text" at bounding box center [144, 99] width 79 height 10
paste input "[PERSON_NAME]"
type input "[PERSON_NAME]"
click at [96, 81] on span "Yes" at bounding box center [100, 80] width 11 height 6
click at [312, 107] on input at bounding box center [355, 103] width 116 height 11
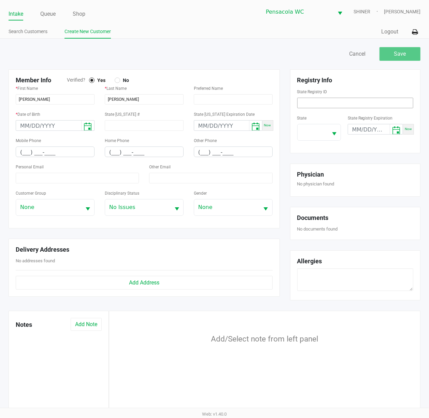
paste input "P2FV5425"
type input "P2FV5425"
click at [318, 131] on span at bounding box center [313, 132] width 22 height 8
drag, startPoint x: 309, startPoint y: 153, endPoint x: 310, endPoint y: 159, distance: 5.9
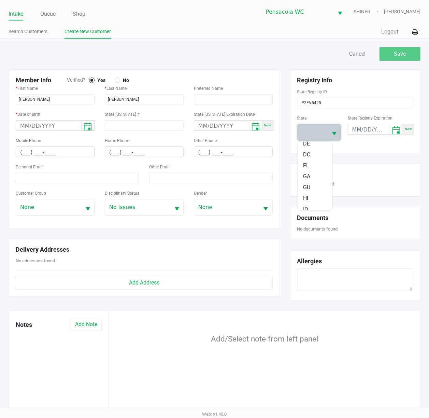
click at [310, 157] on span "DC" at bounding box center [306, 155] width 7 height 8
click at [313, 139] on span "DC" at bounding box center [313, 132] width 30 height 16
click at [313, 167] on li "FL" at bounding box center [315, 170] width 34 height 11
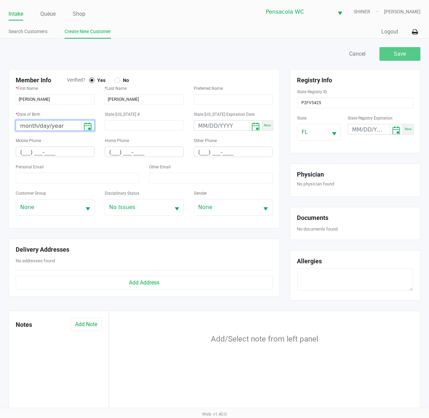
click at [17, 127] on input "month/day/year" at bounding box center [48, 126] width 65 height 11
type input "[DATE]"
click at [21, 153] on input "(___) ___-____" at bounding box center [55, 152] width 78 height 11
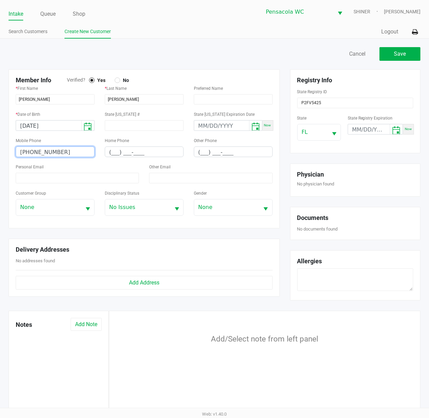
type input "[PHONE_NUMBER]"
click at [47, 176] on input at bounding box center [77, 178] width 123 height 11
paste input "[EMAIL_ADDRESS][DOMAIN_NAME]"
type input "[EMAIL_ADDRESS][DOMAIN_NAME]"
click at [85, 192] on div "Customer Group None" at bounding box center [55, 202] width 79 height 27
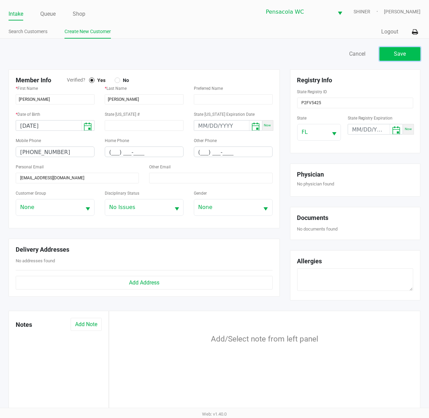
click at [402, 59] on button "Save" at bounding box center [400, 54] width 41 height 14
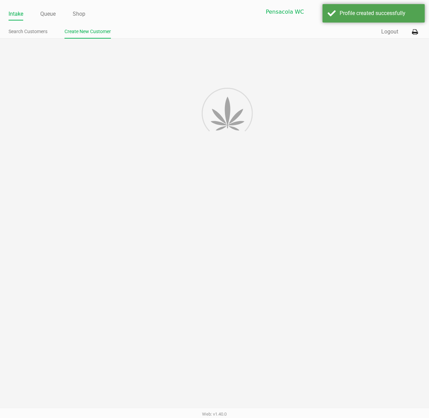
type input "---"
type input "( __) ___-____"
type input "---"
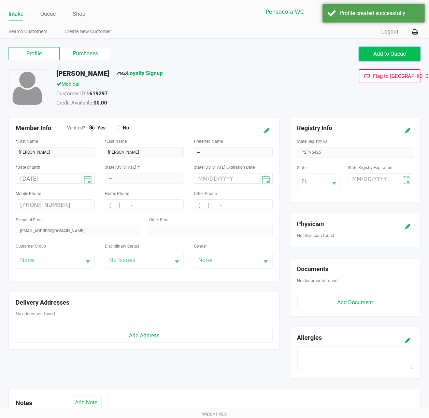
click at [391, 53] on span "Add to Queue" at bounding box center [390, 54] width 32 height 6
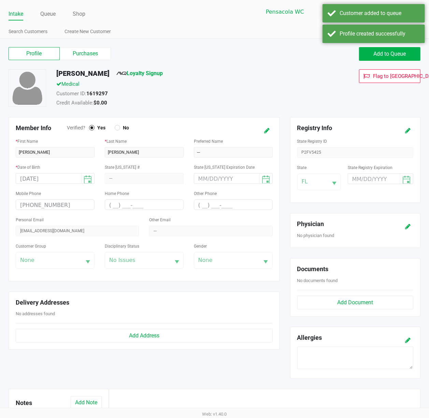
click at [56, 11] on ul "Intake Queue Shop" at bounding box center [112, 15] width 206 height 12
click at [55, 12] on link "Queue" at bounding box center [47, 14] width 15 height 10
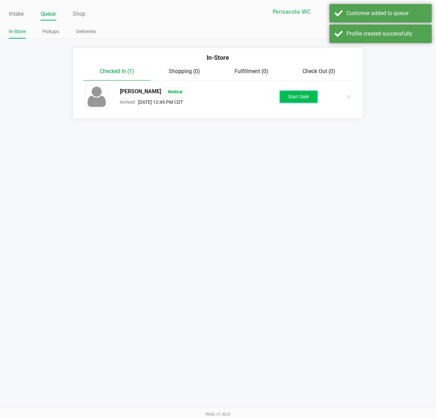
click at [303, 99] on button "Start Sale" at bounding box center [299, 97] width 38 height 12
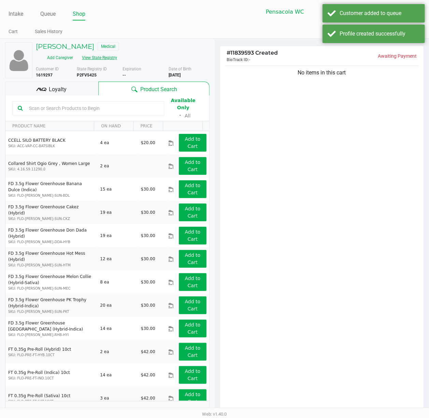
click at [117, 52] on button "View State Registry" at bounding box center [98, 57] width 40 height 11
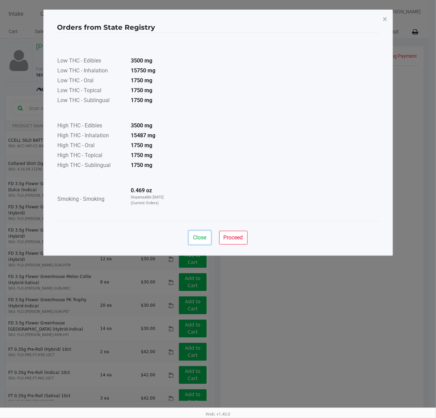
drag, startPoint x: 194, startPoint y: 237, endPoint x: 104, endPoint y: 169, distance: 112.2
click at [194, 234] on button "Close" at bounding box center [200, 238] width 22 height 14
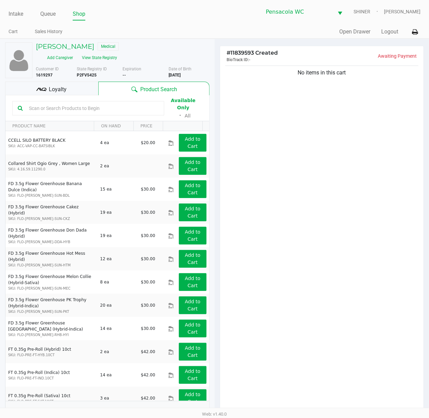
click at [52, 96] on div "Available Only ᛫ All" at bounding box center [107, 108] width 190 height 24
click at [54, 87] on span "Loyalty" at bounding box center [58, 89] width 18 height 8
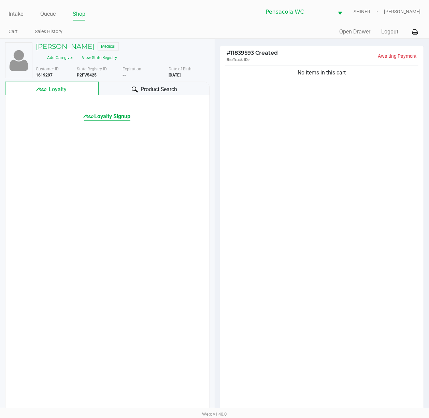
drag, startPoint x: 123, startPoint y: 129, endPoint x: 121, endPoint y: 115, distance: 14.3
click at [123, 127] on div "Loyalty Signup" at bounding box center [107, 258] width 205 height 326
click at [120, 112] on span "Loyalty Signup" at bounding box center [112, 116] width 36 height 8
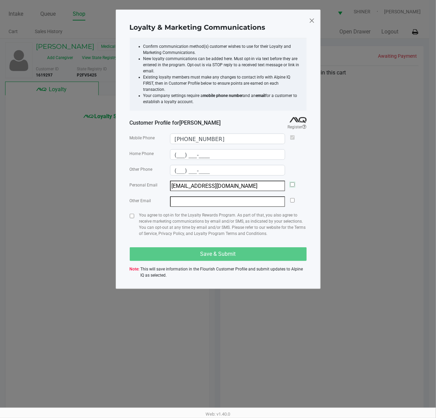
drag, startPoint x: 291, startPoint y: 178, endPoint x: 256, endPoint y: 186, distance: 36.4
click at [291, 182] on input "checkbox" at bounding box center [292, 184] width 4 height 4
checkbox input "true"
click at [123, 214] on div "Loyalty & Marketing Communications Confirm communication method(s) customer wis…" at bounding box center [218, 149] width 205 height 279
click at [130, 214] on input "checkbox" at bounding box center [132, 216] width 4 height 4
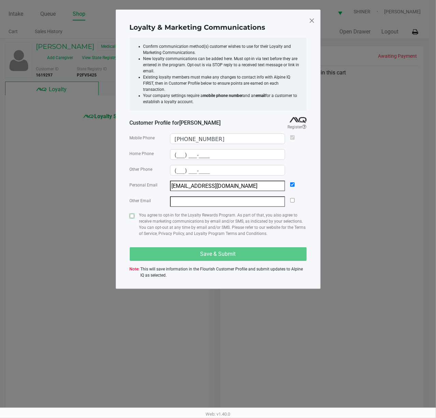
checkbox input "true"
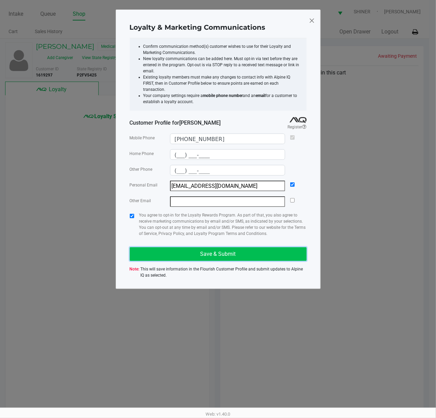
click at [156, 247] on button "Save & Submit" at bounding box center [218, 254] width 177 height 14
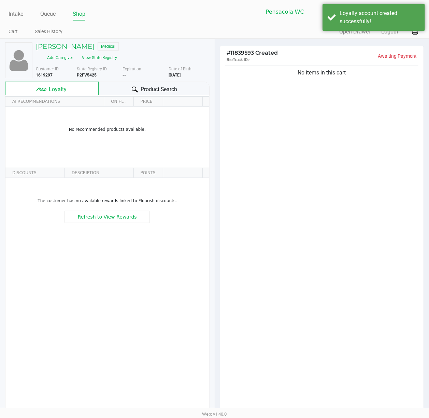
click at [166, 87] on span "Product Search" at bounding box center [159, 89] width 37 height 8
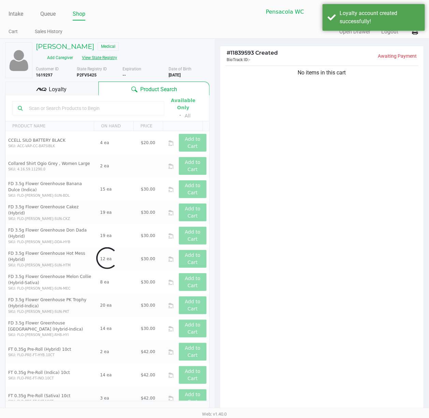
click at [117, 52] on button "View State Registry" at bounding box center [98, 57] width 40 height 11
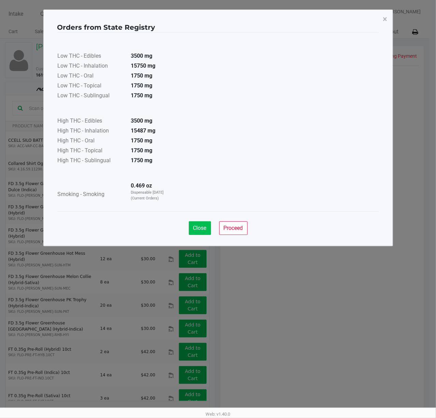
click at [198, 228] on span "Close" at bounding box center [199, 228] width 13 height 6
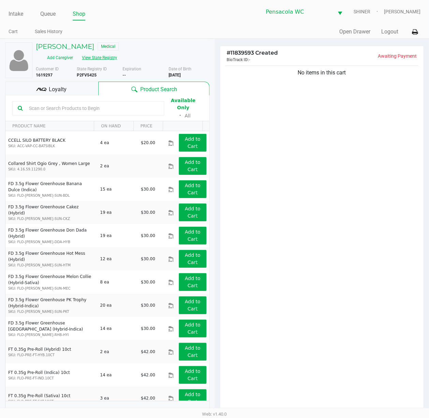
click at [111, 103] on input "text" at bounding box center [92, 108] width 132 height 10
click at [79, 105] on input "text" at bounding box center [92, 108] width 132 height 10
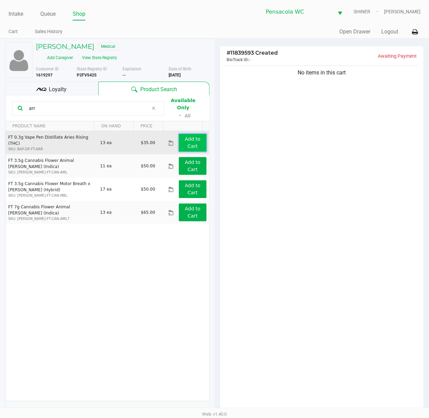
click at [191, 136] on app-button-loader "Add to Cart" at bounding box center [193, 142] width 16 height 13
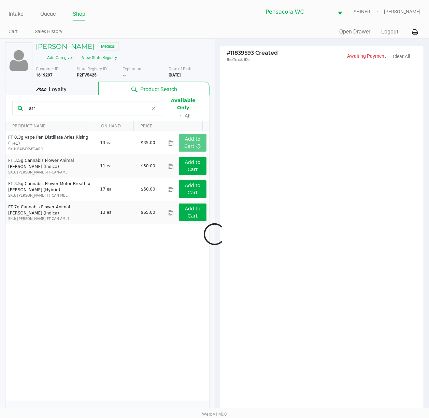
click at [101, 103] on div at bounding box center [214, 234] width 429 height 323
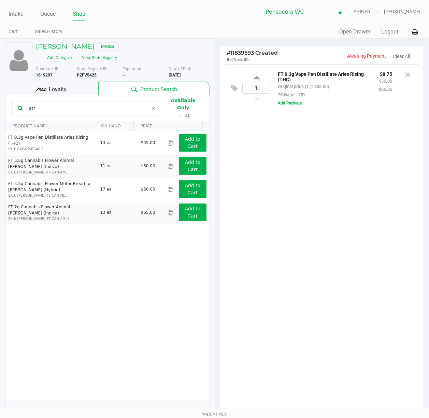
click at [102, 103] on input "arr" at bounding box center [87, 108] width 122 height 10
type input "lsn"
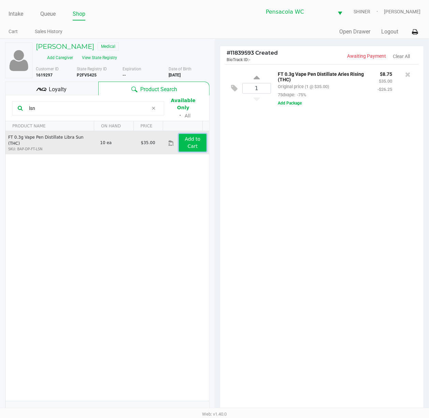
click at [182, 134] on button "Add to Cart" at bounding box center [192, 143] width 27 height 18
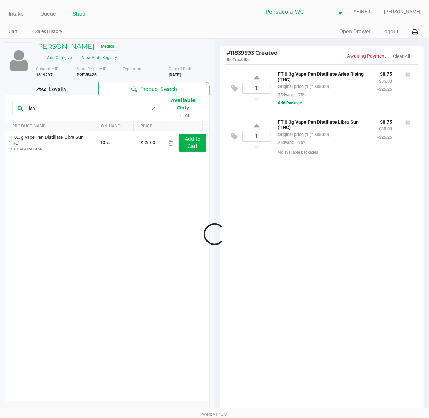
click at [136, 104] on div at bounding box center [214, 234] width 429 height 323
click at [136, 104] on input "lsn" at bounding box center [87, 108] width 122 height 10
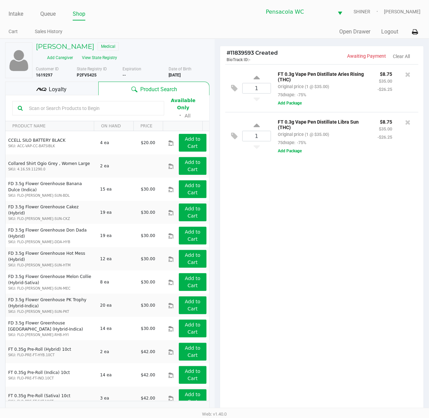
click at [55, 108] on div at bounding box center [88, 108] width 152 height 14
click at [55, 107] on input "text" at bounding box center [92, 108] width 132 height 10
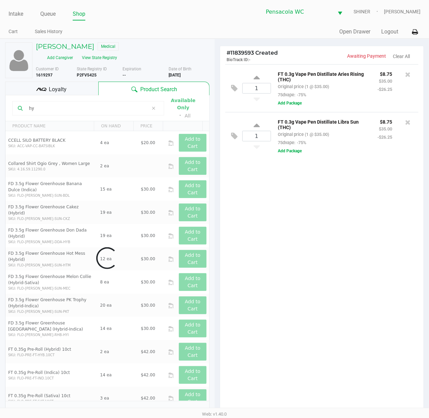
type input "h"
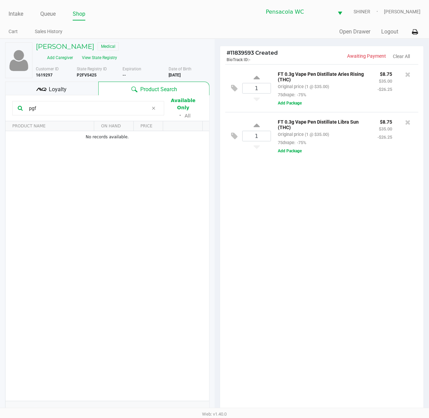
drag, startPoint x: 117, startPoint y: 103, endPoint x: -1, endPoint y: 94, distance: 118.5
click at [0, 94] on html "Intake Queue Shop Pensacola [PERSON_NAME] [PERSON_NAME] Cart Sales History Quic…" at bounding box center [214, 209] width 429 height 418
type input "ground"
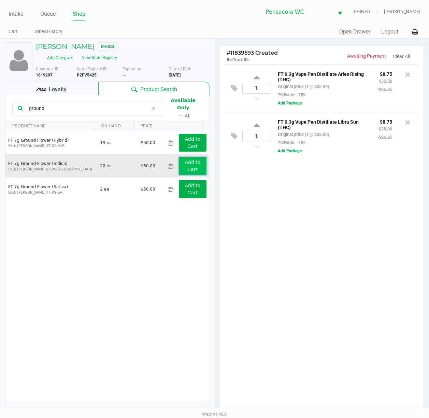
click at [185, 159] on app-button-loader "Add to Cart" at bounding box center [193, 165] width 16 height 13
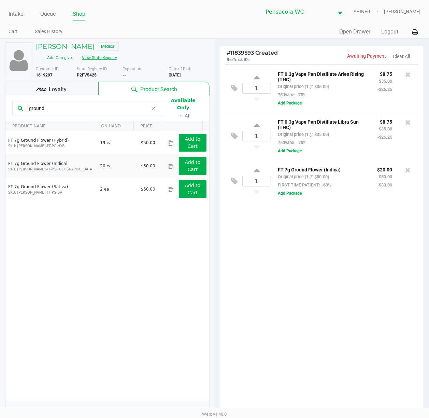
click at [117, 52] on button "View State Registry" at bounding box center [98, 57] width 40 height 11
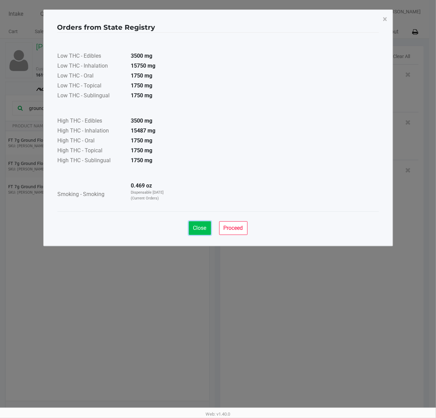
click at [204, 230] on span "Close" at bounding box center [199, 228] width 13 height 6
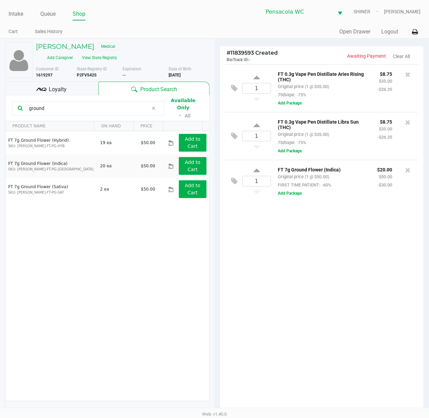
click at [337, 267] on div "1 FT 0.3g Vape Pen Distillate Aries Rising (THC) Original price (1 @ $35.00) 75…" at bounding box center [322, 240] width 204 height 352
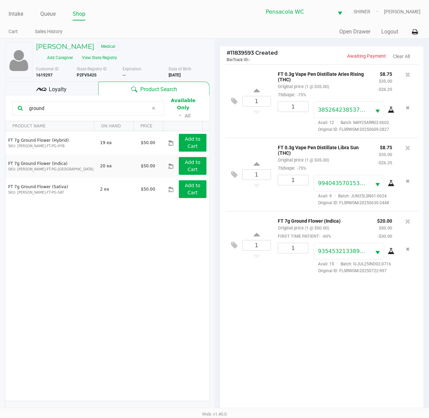
click at [81, 87] on div "Loyalty" at bounding box center [51, 89] width 93 height 14
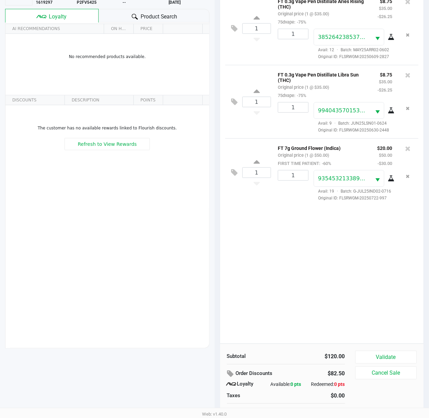
scroll to position [83, 0]
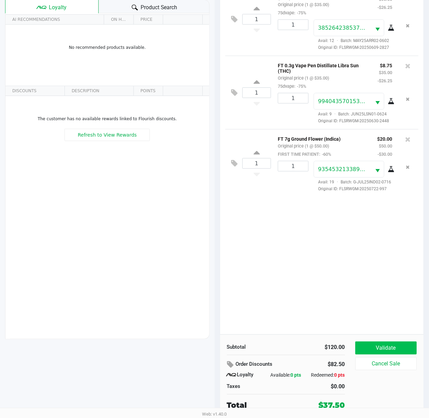
click at [389, 348] on button "Validate" at bounding box center [386, 347] width 62 height 13
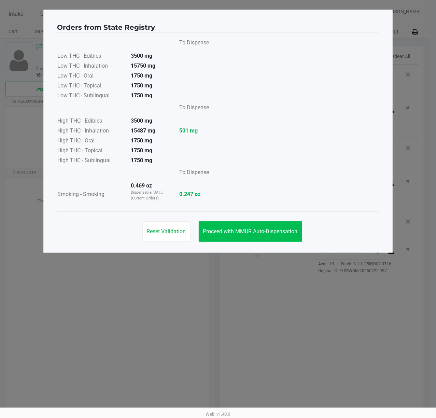
click at [271, 232] on span "Proceed with MMUR Auto-Dispensation" at bounding box center [250, 231] width 95 height 6
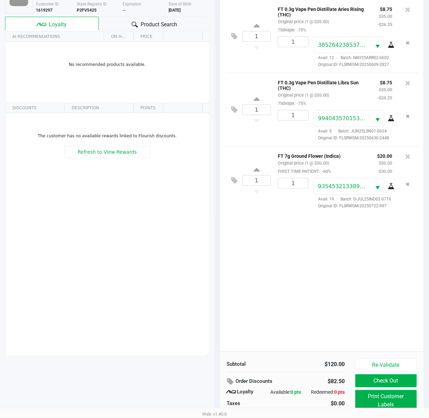
scroll to position [83, 0]
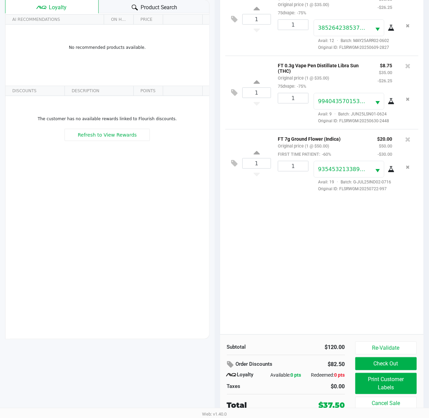
click at [395, 388] on button "Print Customer Labels" at bounding box center [386, 383] width 62 height 21
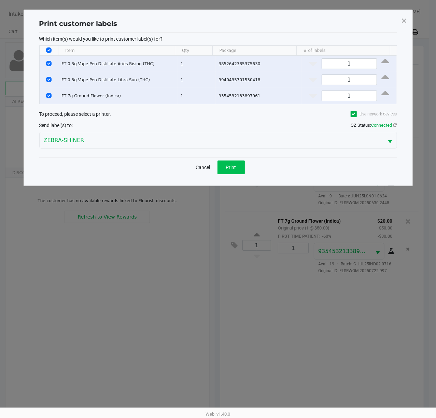
click at [233, 170] on span "Print" at bounding box center [231, 167] width 10 height 5
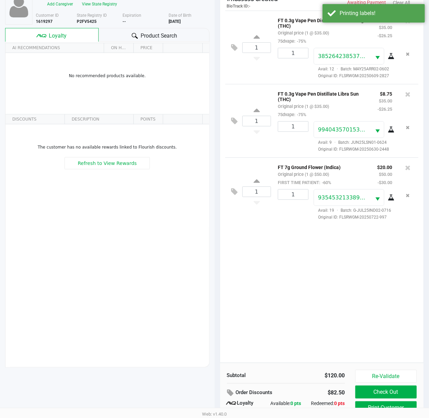
scroll to position [83, 0]
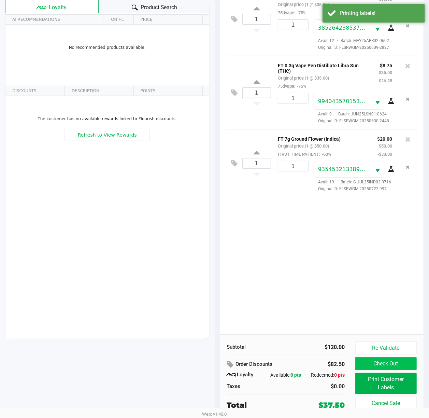
click at [396, 359] on button "Check Out" at bounding box center [386, 363] width 62 height 13
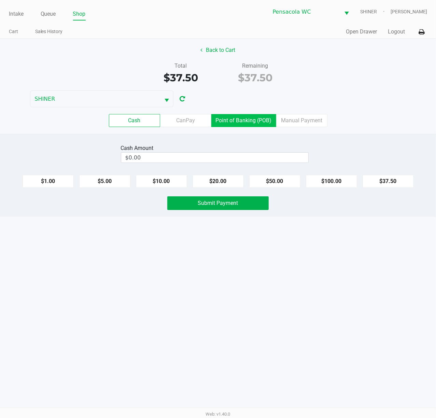
click at [244, 124] on label "Point of Banking (POB)" at bounding box center [243, 120] width 65 height 13
click at [0, 0] on 7 "Point of Banking (POB)" at bounding box center [0, 0] width 0 height 0
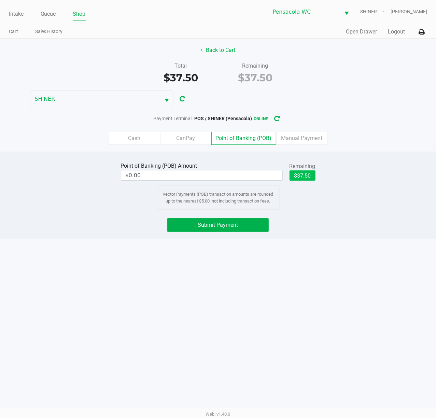
click at [294, 178] on button "$37.50" at bounding box center [303, 175] width 26 height 10
type input "$37.50"
click at [222, 222] on button "Submit Payment" at bounding box center [217, 225] width 101 height 14
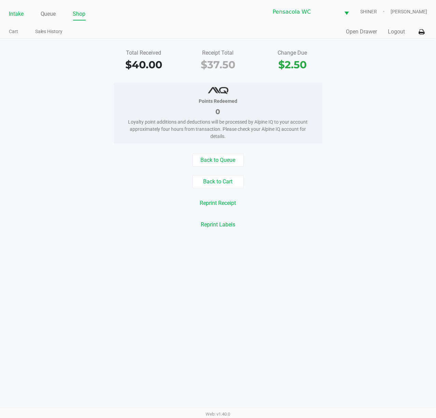
click at [16, 14] on link "Intake" at bounding box center [16, 14] width 15 height 10
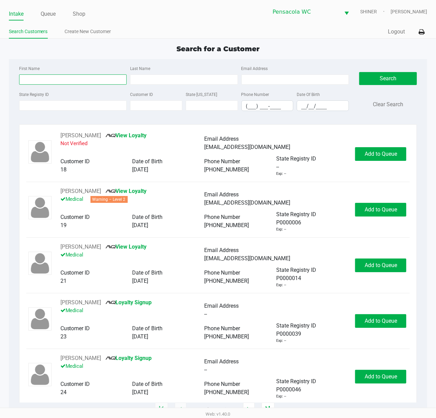
click at [64, 78] on input "First Name" at bounding box center [73, 79] width 108 height 10
type input "[PERSON_NAME]"
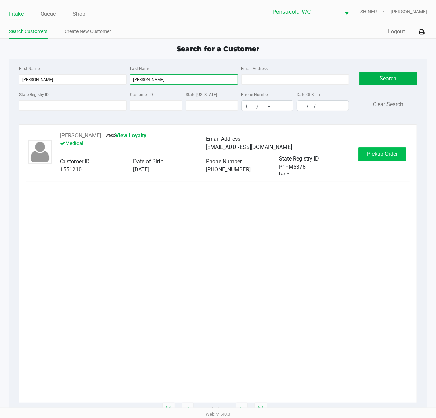
type input "[PERSON_NAME]"
click at [366, 158] on button "Pickup Order" at bounding box center [383, 154] width 48 height 14
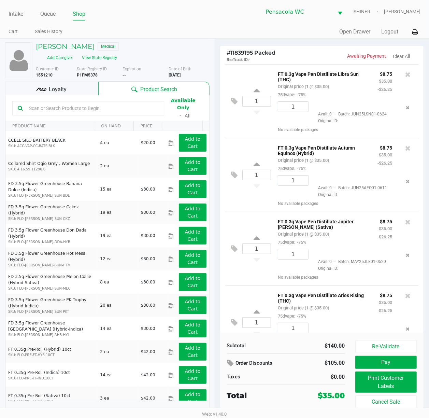
click at [239, 57] on p "BioTrack ID: -" at bounding box center [274, 59] width 95 height 6
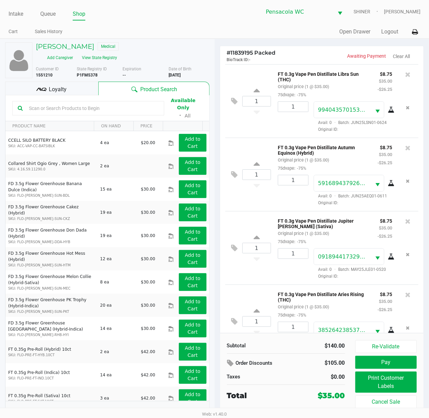
click at [66, 85] on span "Loyalty" at bounding box center [58, 89] width 18 height 8
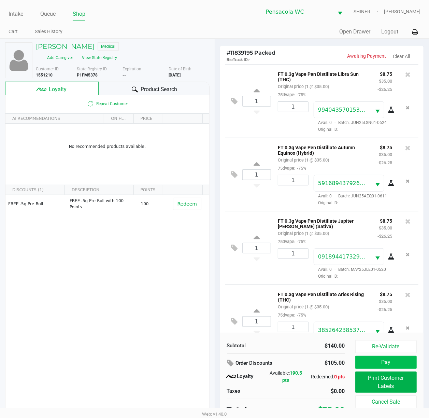
click at [386, 365] on button "Pay" at bounding box center [386, 362] width 62 height 13
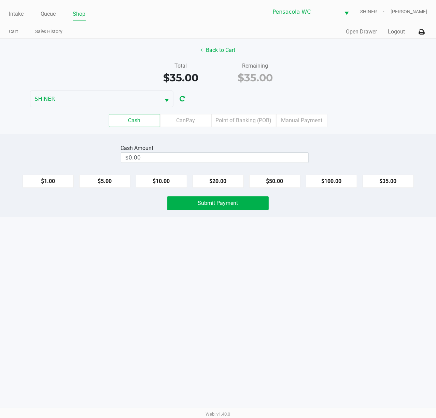
click at [227, 51] on button "Back to Cart" at bounding box center [218, 50] width 44 height 13
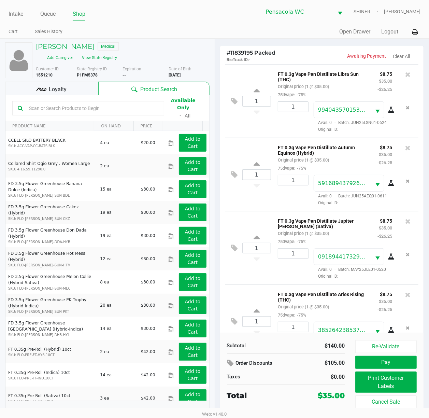
click at [72, 84] on div "Loyalty" at bounding box center [51, 89] width 93 height 14
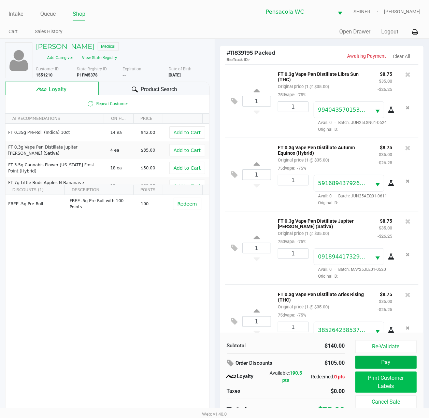
click at [386, 380] on button "Print Customer Labels" at bounding box center [386, 382] width 62 height 21
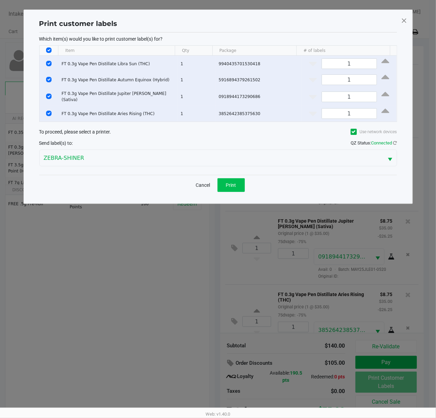
click at [234, 185] on span "Print" at bounding box center [231, 184] width 10 height 5
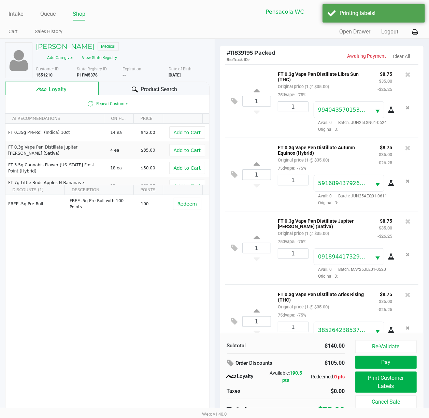
scroll to position [7, 0]
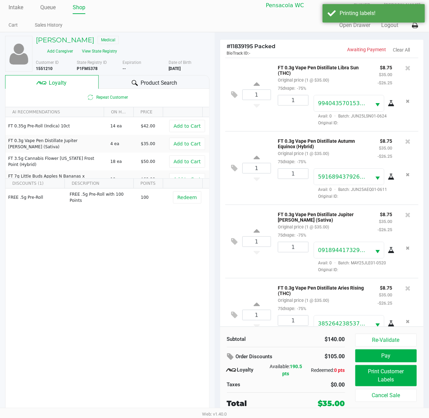
click at [403, 357] on button "Pay" at bounding box center [386, 355] width 62 height 13
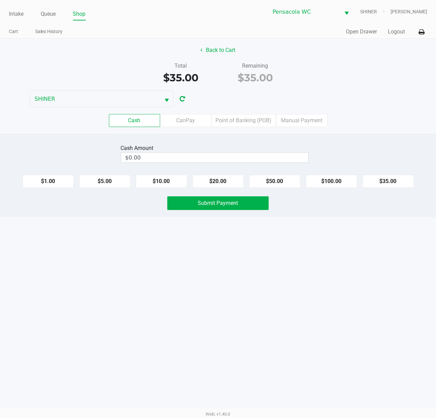
click at [219, 182] on button "$20.00" at bounding box center [218, 181] width 51 height 13
type input "$40.00"
click at [224, 206] on span "Submit Payment" at bounding box center [218, 203] width 40 height 6
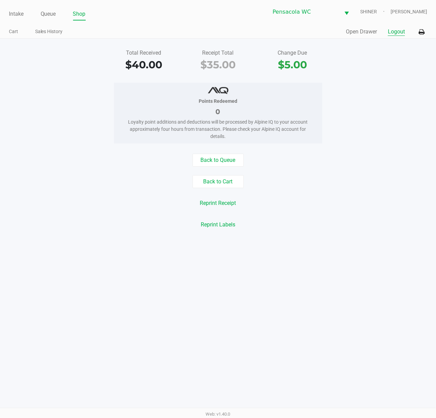
click at [398, 31] on button "Logout" at bounding box center [396, 32] width 17 height 8
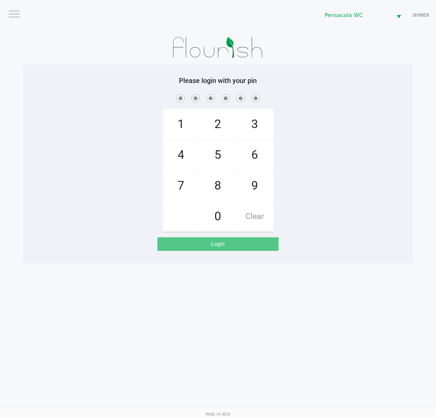
click at [358, 272] on div "Logout Pensacola [PERSON_NAME] Please login with your pin 1 4 7 2 5 8 0 3 6 9 C…" at bounding box center [218, 209] width 436 height 418
checkbox input "true"
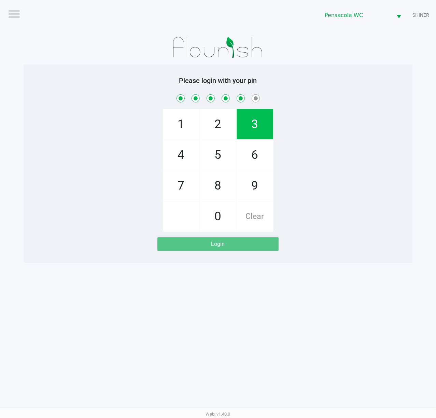
checkbox input "true"
